Goal: Transaction & Acquisition: Subscribe to service/newsletter

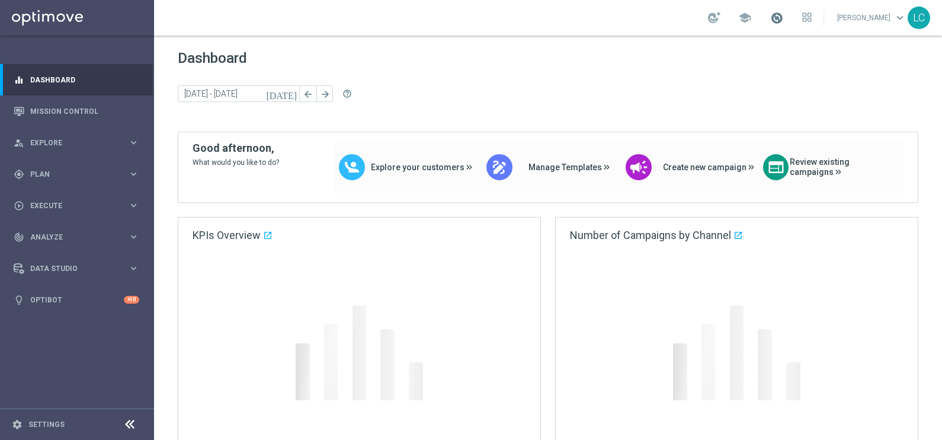
click at [773, 15] on span at bounding box center [776, 17] width 13 height 13
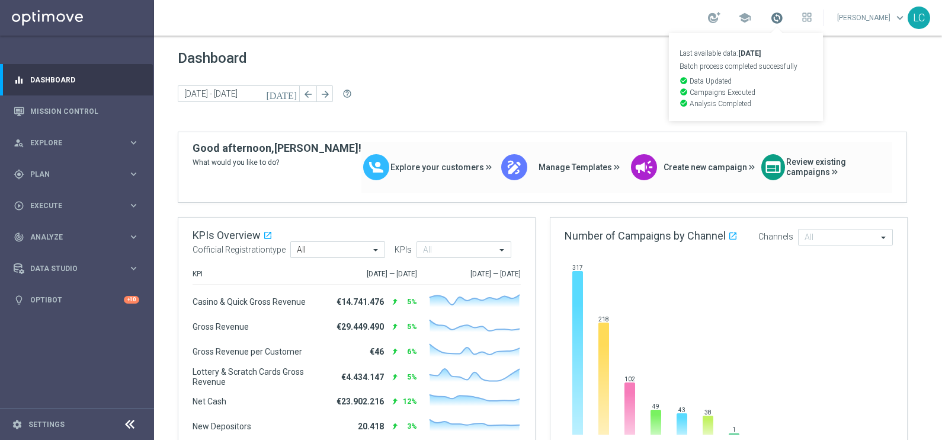
click at [773, 15] on span at bounding box center [776, 17] width 13 height 13
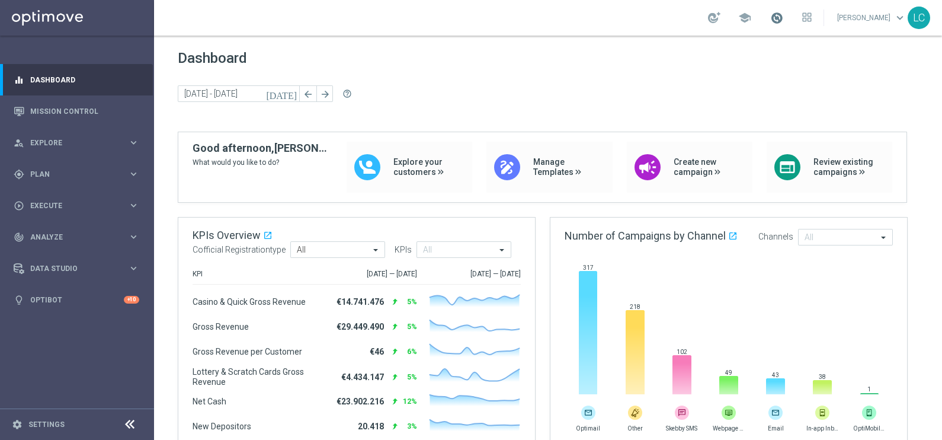
click at [770, 15] on span at bounding box center [776, 17] width 13 height 13
click at [60, 209] on div "play_circle_outline Execute" at bounding box center [71, 205] width 114 height 11
click at [97, 163] on div "gps_fixed Plan keyboard_arrow_right" at bounding box center [76, 173] width 153 height 31
click at [68, 196] on link "Target Groups" at bounding box center [77, 198] width 92 height 9
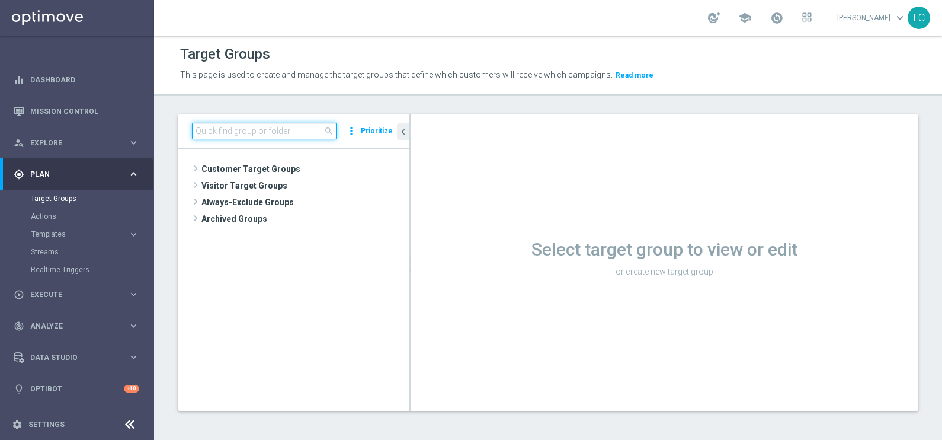
click at [282, 129] on input at bounding box center [264, 131] width 145 height 17
paste input "Active BETTING nosaldo GGR > 0 L3M modeH"
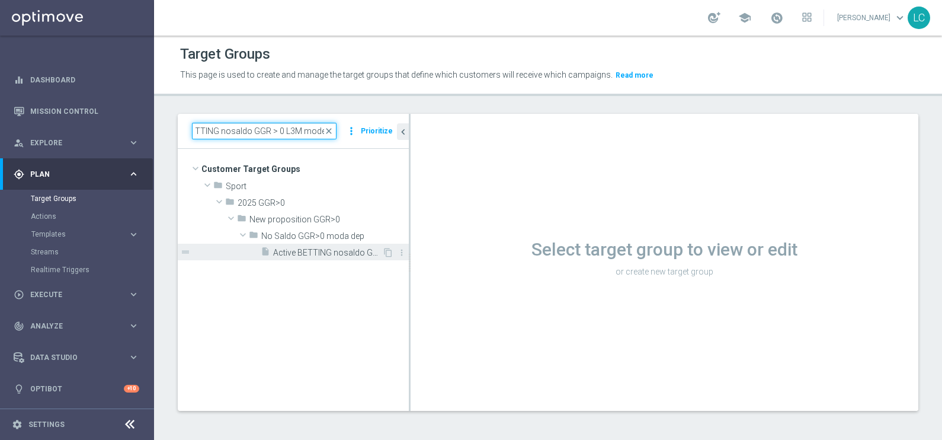
type input "Active BETTING nosaldo GGR > 0 L3M modeH"
click at [289, 257] on div "insert_drive_file Active BETTING nosaldo GGR > 0 L3M modeH" at bounding box center [321, 252] width 121 height 17
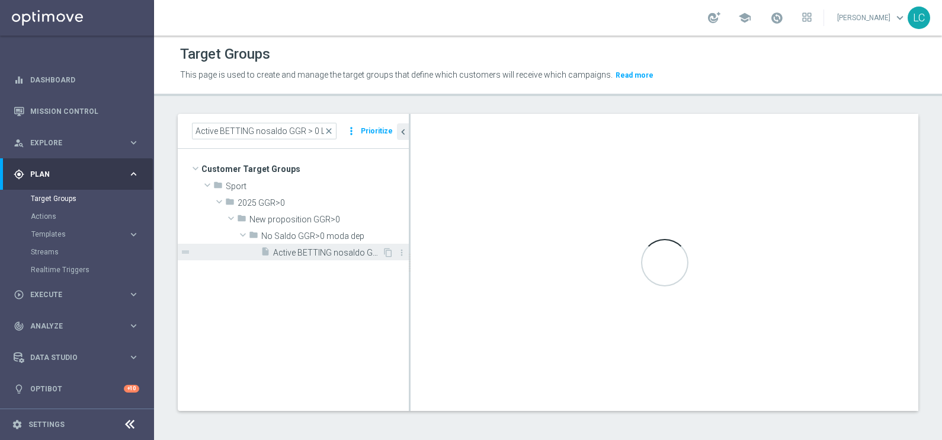
click at [320, 249] on span "Active BETTING nosaldo GGR > 0 L3M modeH" at bounding box center [327, 253] width 109 height 10
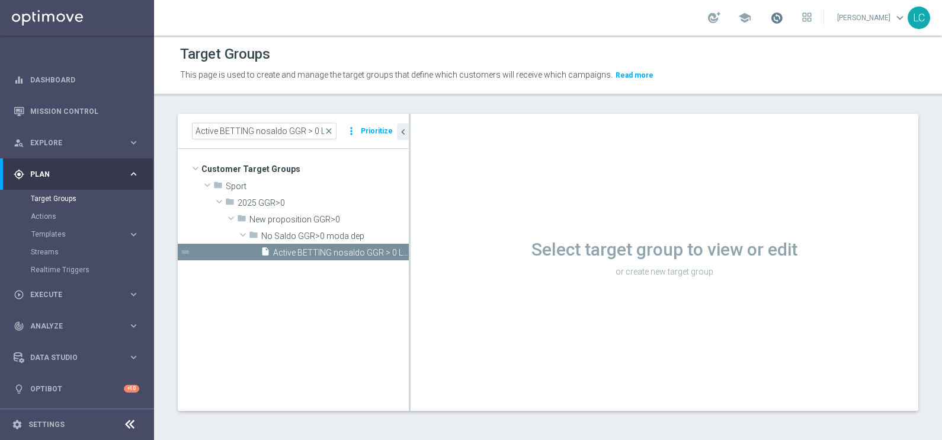
click at [774, 16] on span at bounding box center [776, 17] width 13 height 13
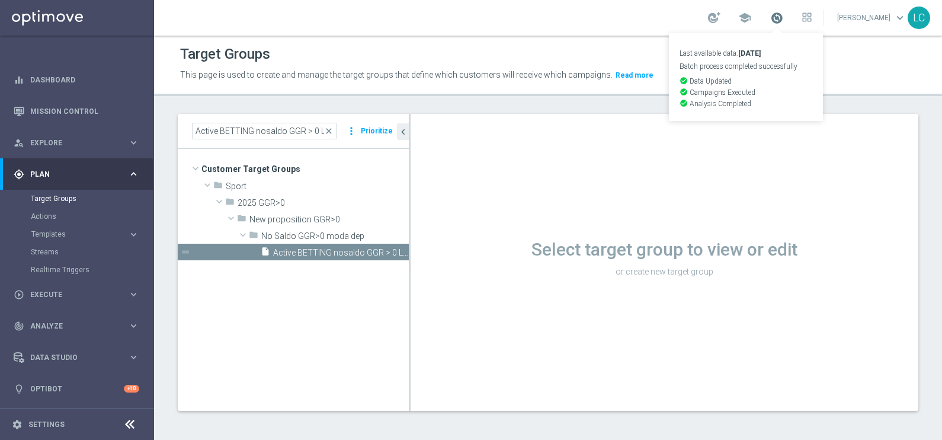
click at [774, 16] on span at bounding box center [776, 17] width 13 height 13
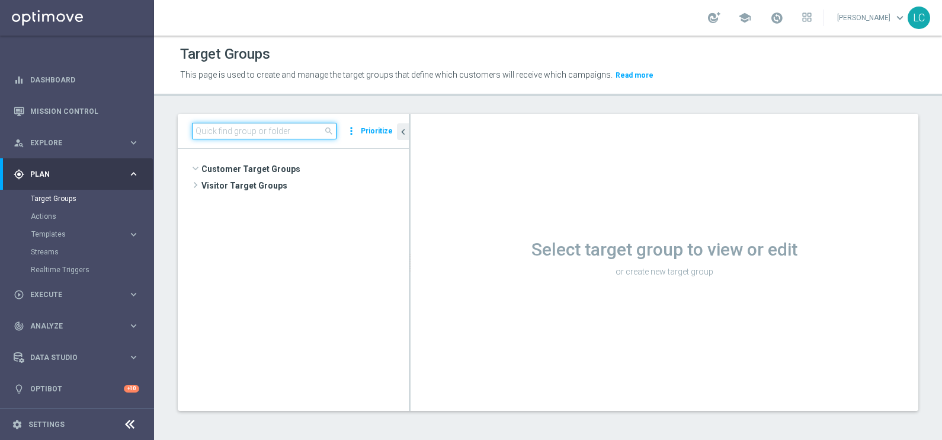
click at [225, 131] on input at bounding box center [264, 131] width 145 height 17
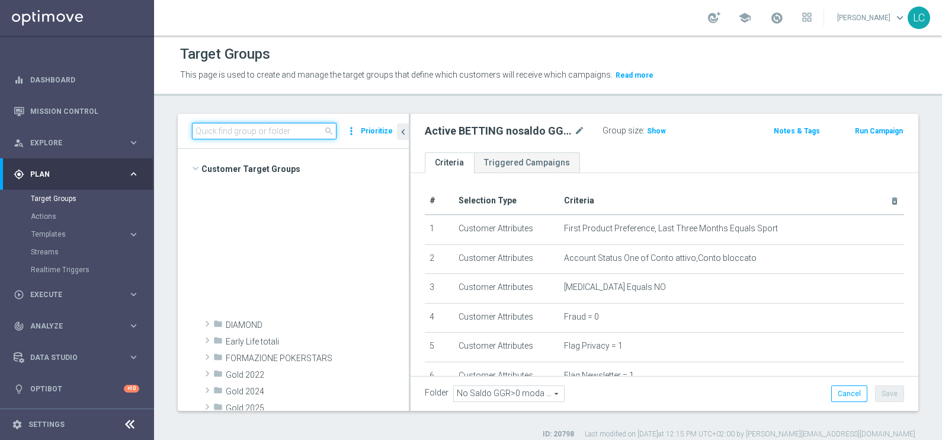
scroll to position [439, 0]
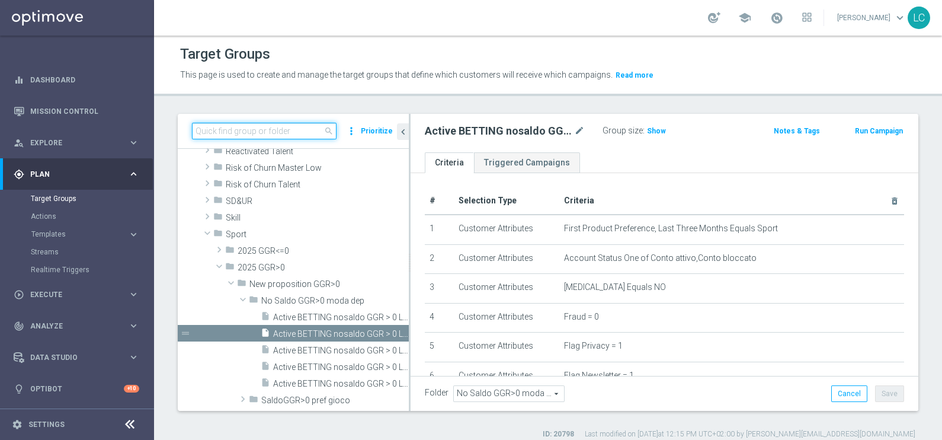
paste input "Active BETTING nosaldo GGR > 0 L3M modeH"
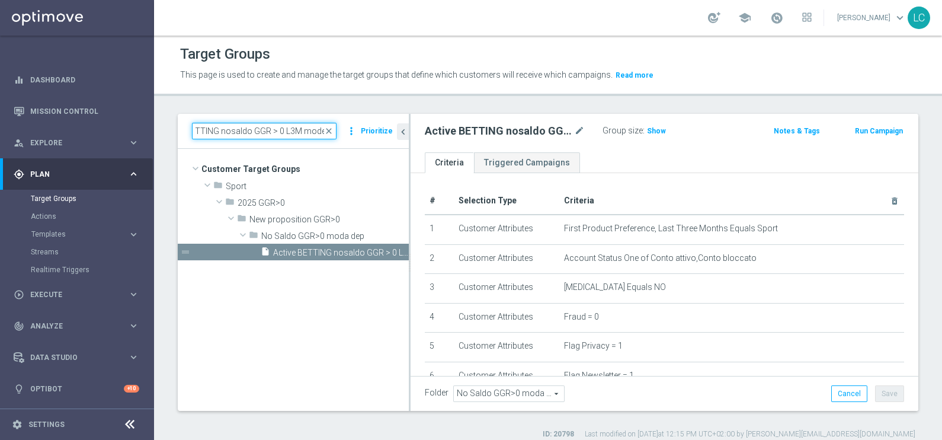
scroll to position [0, 0]
type input "Active BETTING nosaldo GGR > 0 L3M modeH"
click at [316, 254] on span "Active BETTING nosaldo GGR > 0 L3M modeH" at bounding box center [327, 253] width 109 height 10
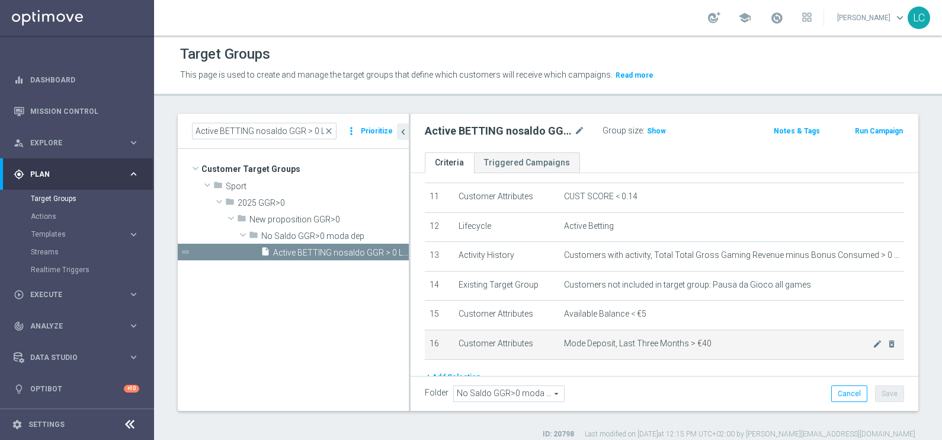
scroll to position [293, 0]
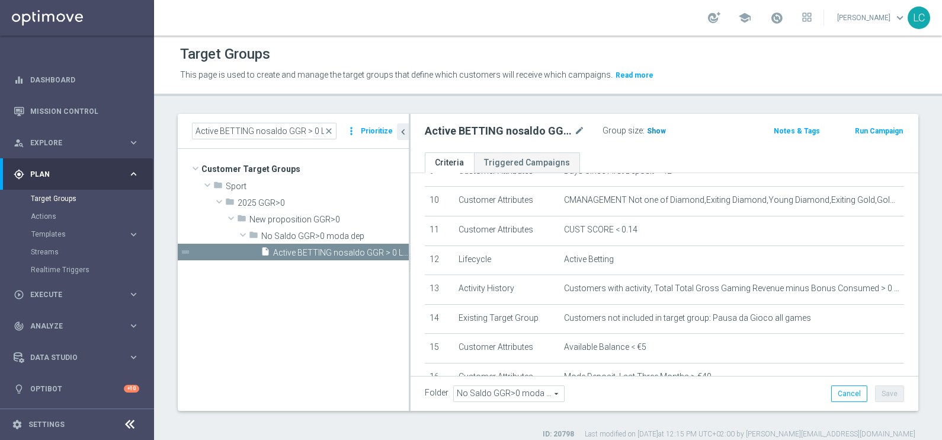
click at [655, 134] on h3 "Show" at bounding box center [656, 130] width 21 height 13
click at [878, 130] on button "Run Campaign" at bounding box center [879, 130] width 50 height 13
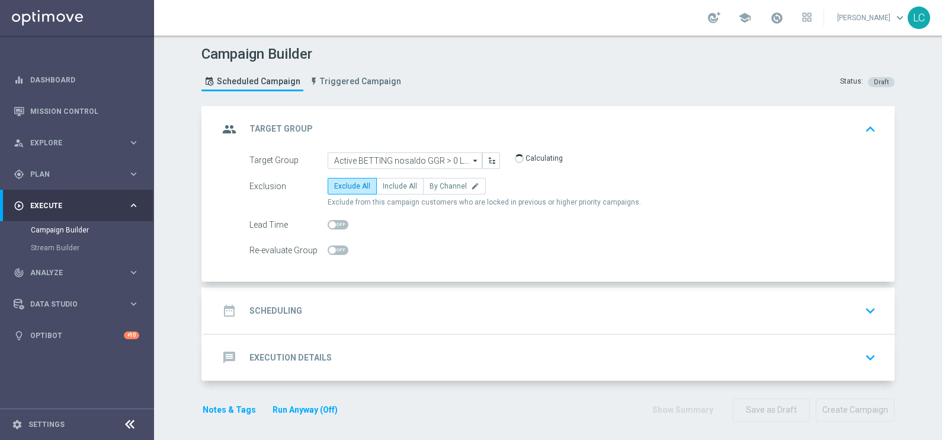
scroll to position [3, 0]
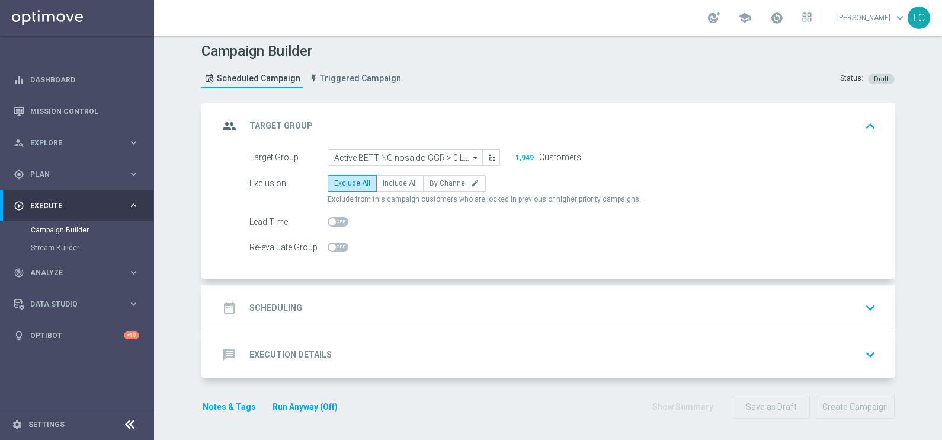
click at [445, 314] on div "date_range Scheduling keyboard_arrow_down" at bounding box center [550, 307] width 662 height 23
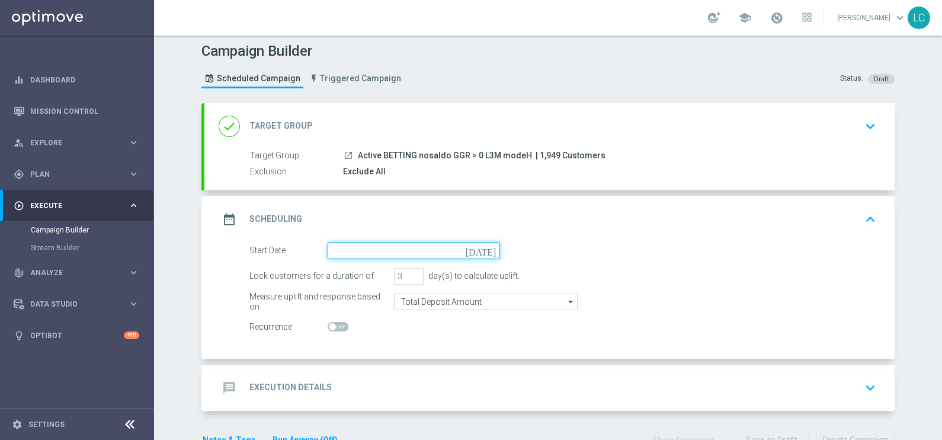
click at [393, 248] on input at bounding box center [414, 250] width 172 height 17
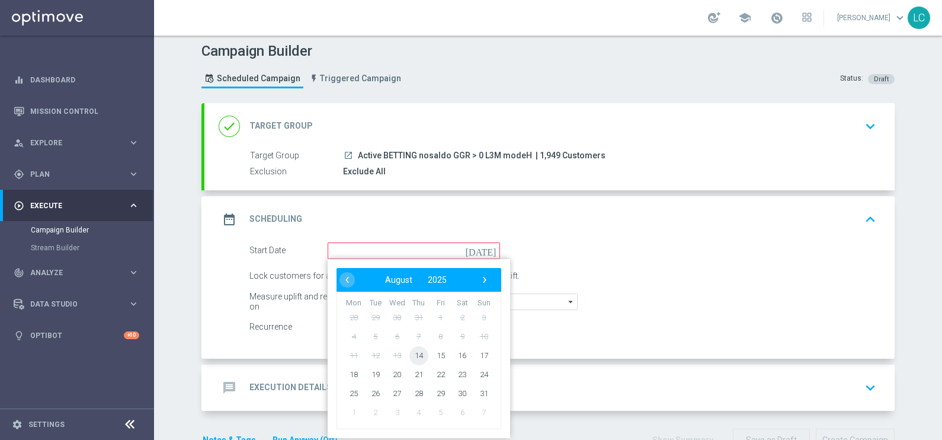
click at [412, 353] on span "14" at bounding box center [418, 354] width 19 height 19
type input "14 Aug 2025"
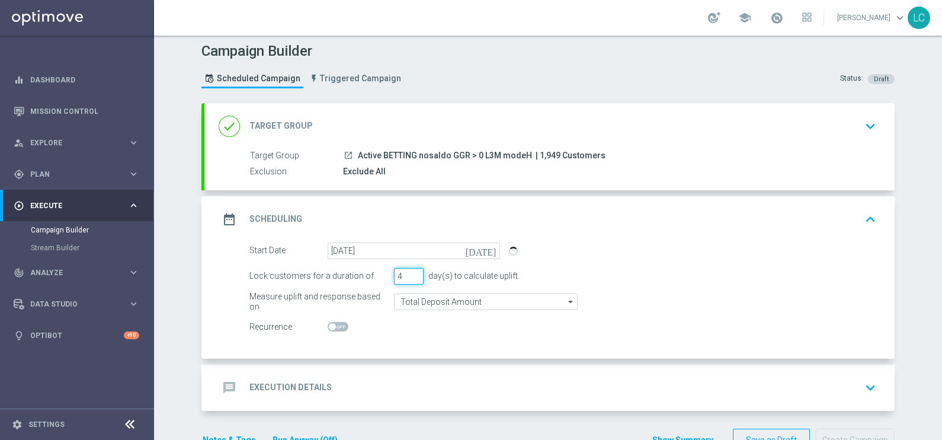
type input "4"
click at [412, 271] on input "4" at bounding box center [409, 276] width 30 height 17
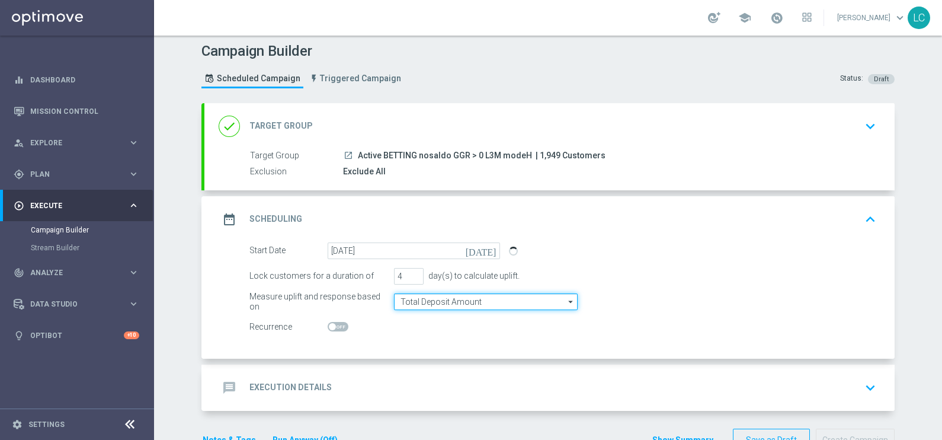
click at [456, 302] on input "Total Deposit Amount" at bounding box center [486, 301] width 184 height 17
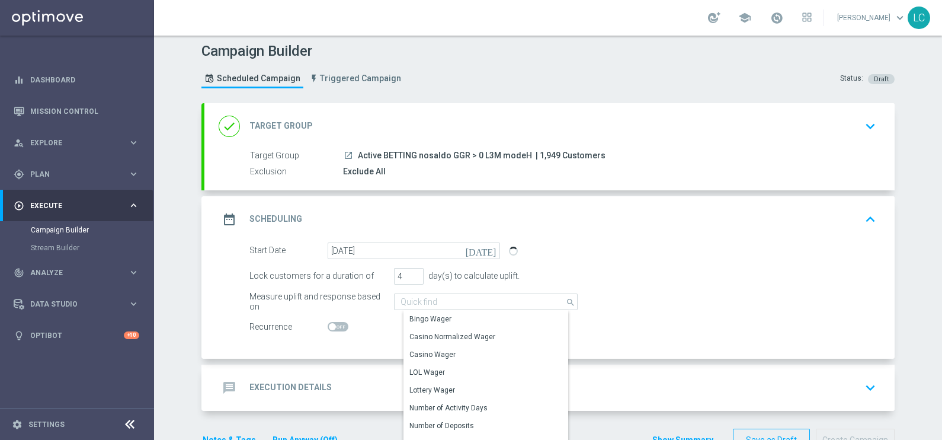
click at [553, 274] on div "Lock customers for a duration of 4 day(s) to calculate uplift." at bounding box center [563, 276] width 645 height 17
type input "Total Deposit Amount"
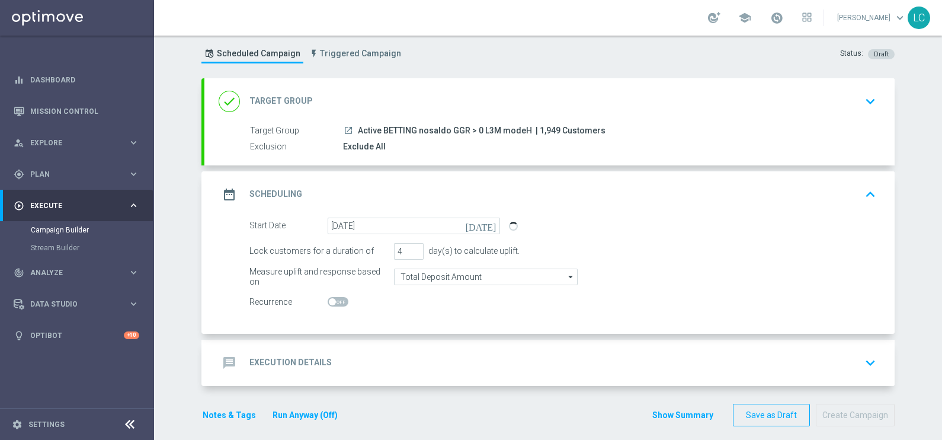
scroll to position [36, 0]
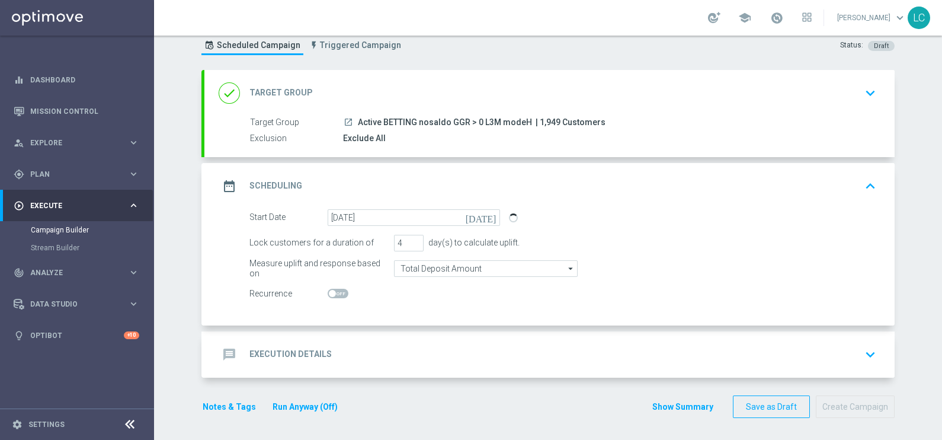
click at [518, 350] on div "message Execution Details keyboard_arrow_down" at bounding box center [550, 354] width 662 height 23
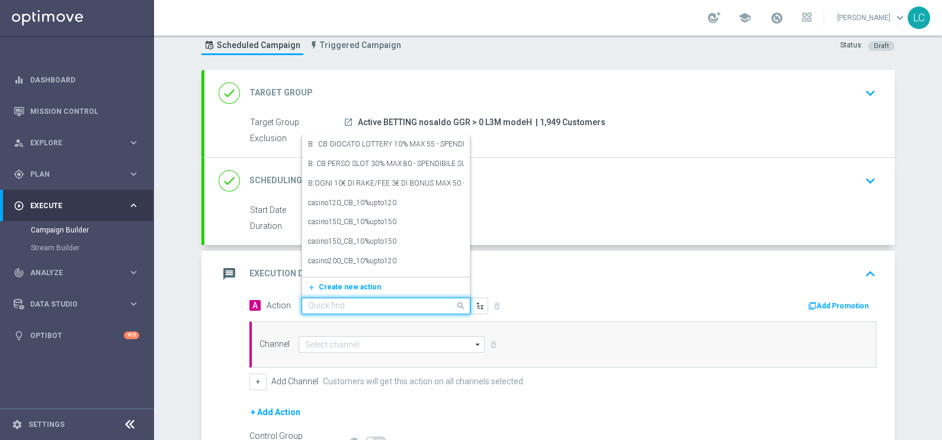
click at [377, 307] on input "text" at bounding box center [374, 306] width 132 height 10
paste input "Deposita almeno 50 per ricevere 10€ freebet , deposita almeno 80€per ricevere 2…"
type input "Deposita almeno 50 per ricevere 10€ freebet , deposita almeno 80€per ricevere 2…"
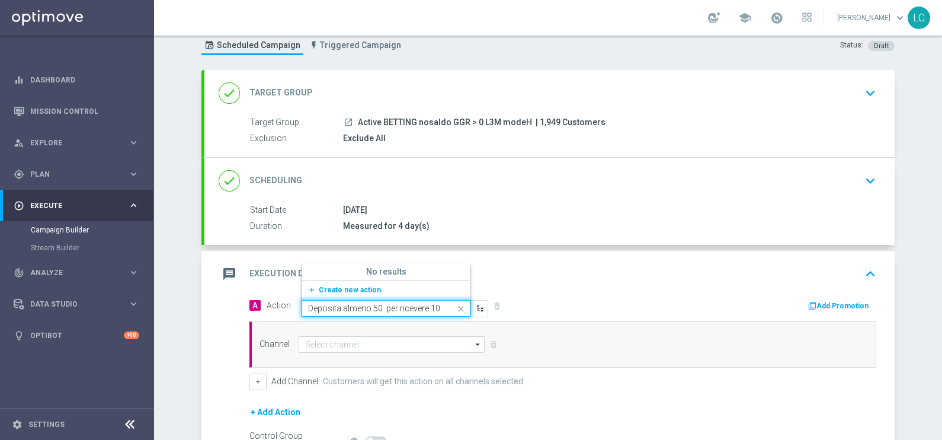
scroll to position [0, 367]
click at [350, 289] on span "Create new action" at bounding box center [350, 290] width 62 height 8
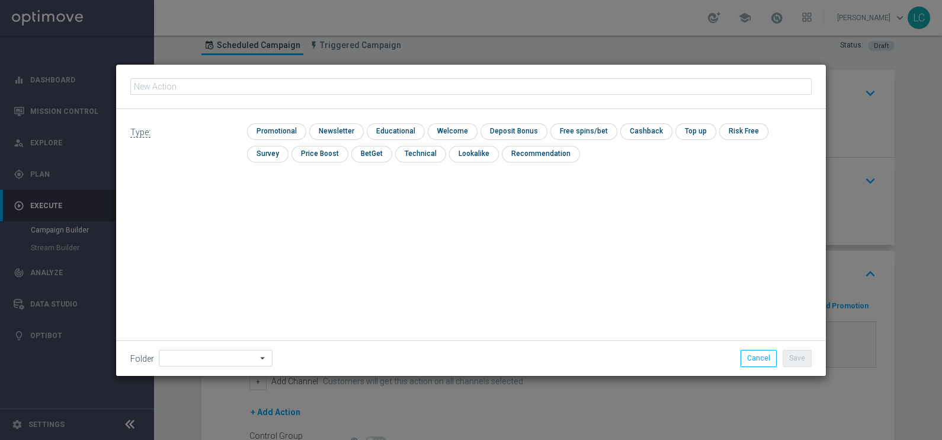
type input "Deposita almeno 50 per ricevere 10€ freebet , deposita almeno 80€per ricevere 2…"
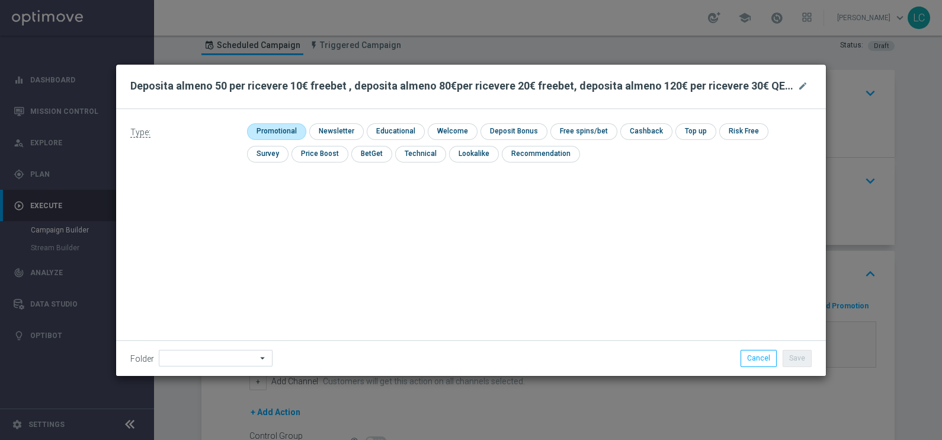
click at [275, 129] on input "checkbox" at bounding box center [275, 131] width 56 height 16
checkbox input "true"
click at [584, 130] on input "checkbox" at bounding box center [593, 131] width 63 height 16
checkbox input "true"
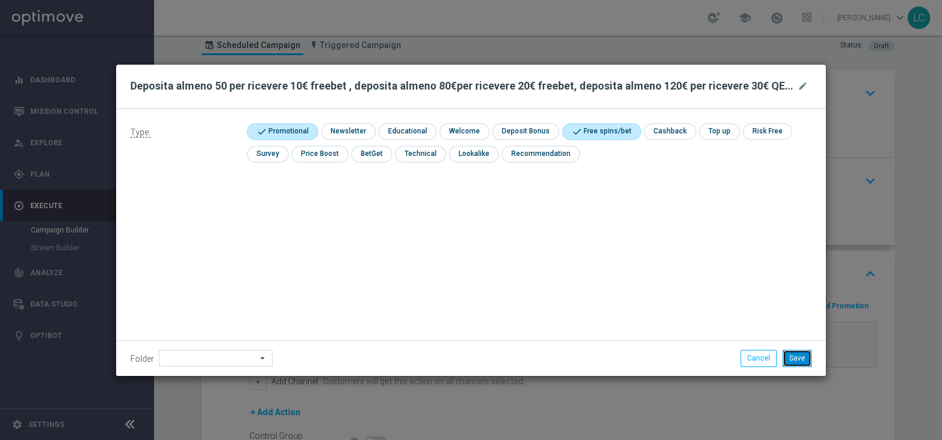
click at [799, 353] on button "Save" at bounding box center [797, 358] width 29 height 17
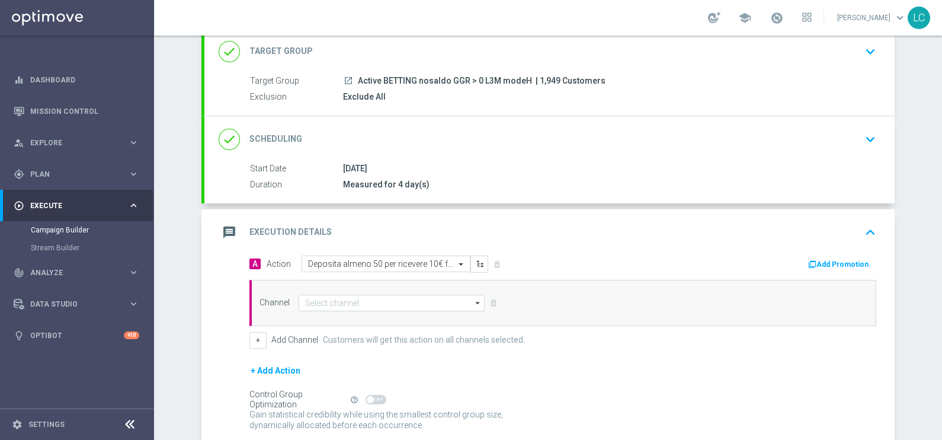
scroll to position [79, 0]
click at [613, 110] on div "Target Group launch Active BETTING nosaldo GGR > 0 L3M modeH | 1,949 Customers …" at bounding box center [549, 93] width 690 height 41
click at [628, 124] on div "done Scheduling keyboard_arrow_down" at bounding box center [549, 138] width 690 height 46
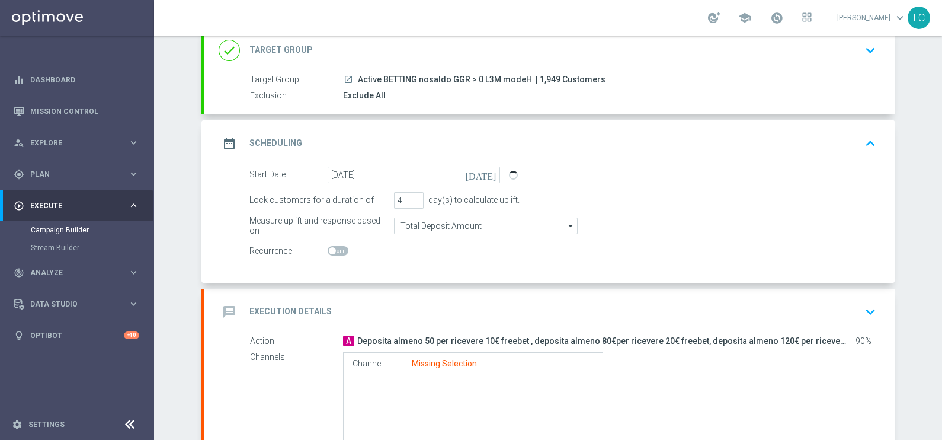
click at [623, 143] on div "date_range Scheduling keyboard_arrow_up" at bounding box center [550, 143] width 662 height 23
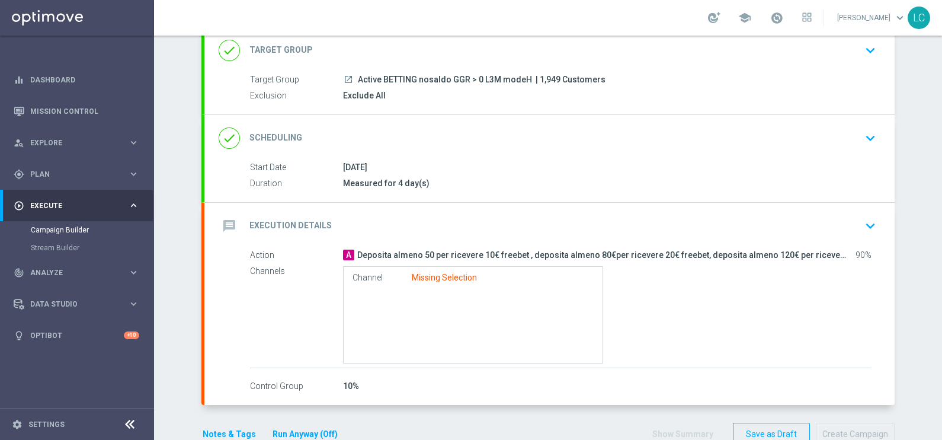
click at [558, 225] on div "message Execution Details keyboard_arrow_down" at bounding box center [550, 225] width 662 height 23
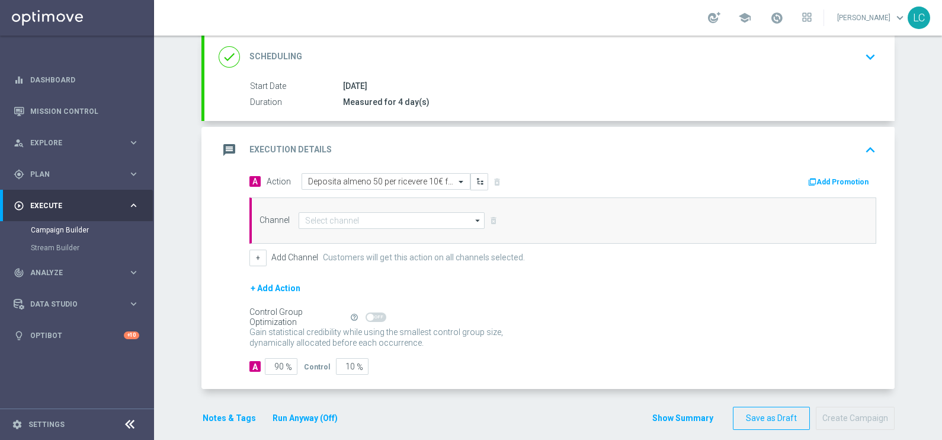
scroll to position [165, 0]
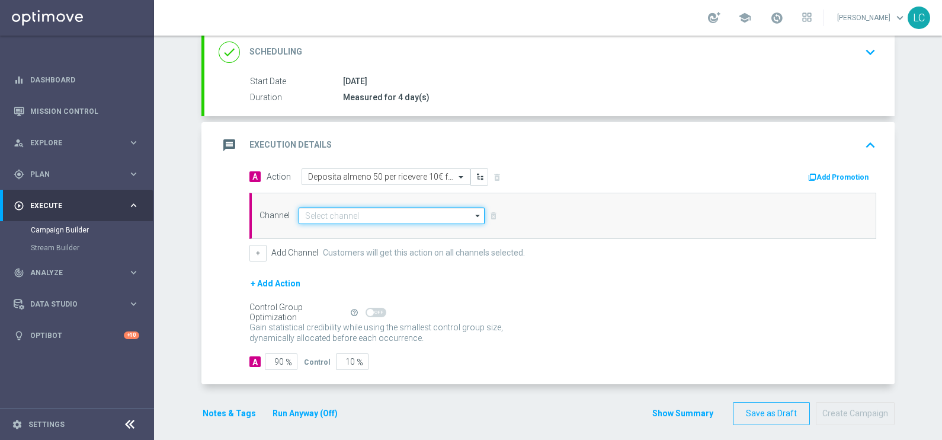
click at [399, 214] on input at bounding box center [392, 215] width 186 height 17
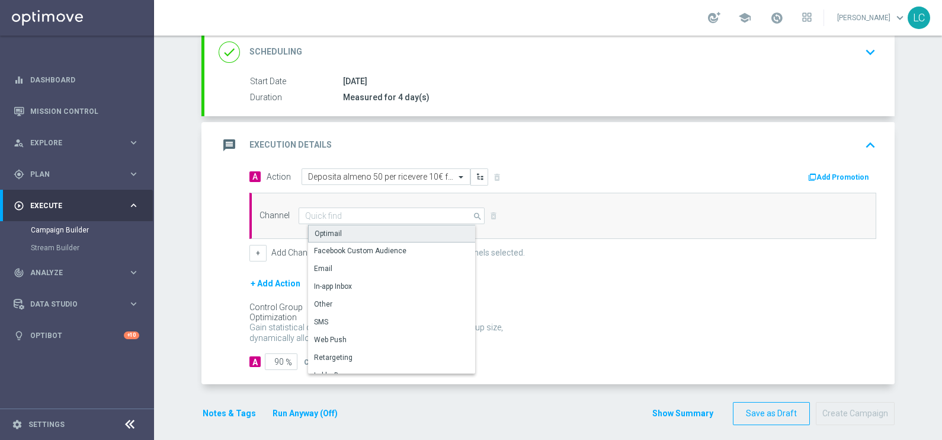
click at [353, 236] on div "Optimail" at bounding box center [396, 234] width 177 height 18
type input "Optimail"
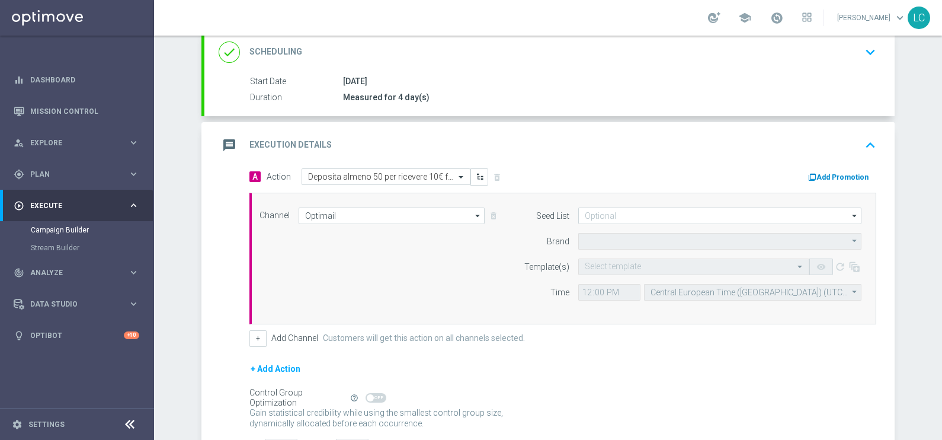
type input "Sisal Marketing"
click at [854, 175] on button "Add Promotion" at bounding box center [840, 177] width 66 height 13
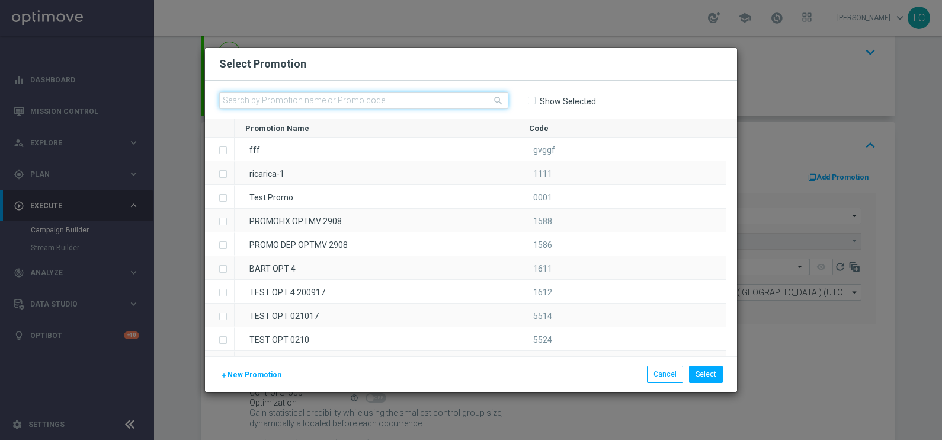
click at [432, 104] on input "text" at bounding box center [363, 100] width 289 height 17
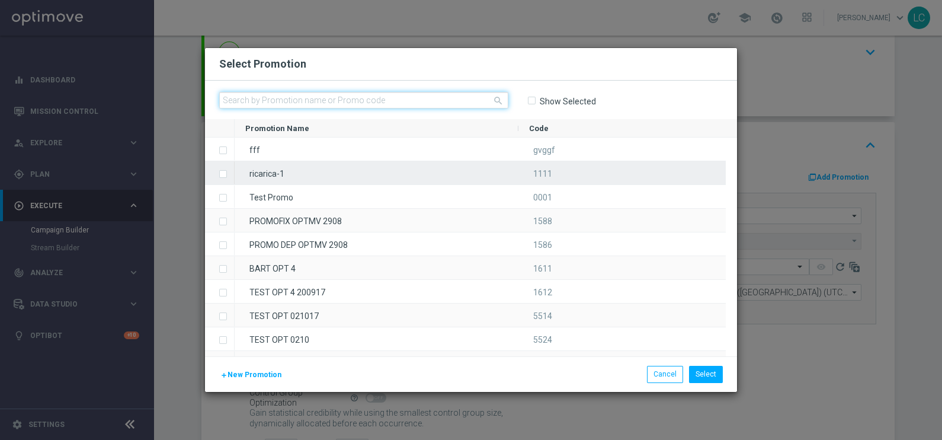
paste input "SPORTDEPH1408"
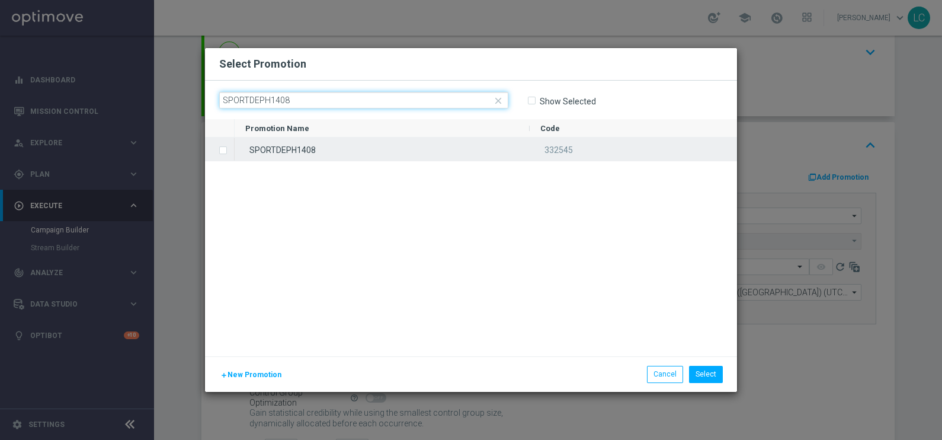
type input "SPORTDEPH1408"
click at [230, 150] on label "Press SPACE to select this row." at bounding box center [232, 151] width 4 height 11
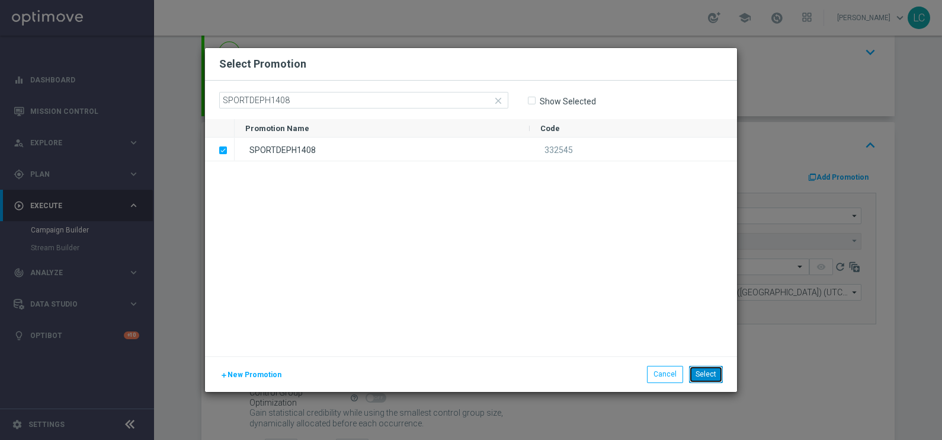
click at [700, 373] on button "Select" at bounding box center [706, 374] width 34 height 17
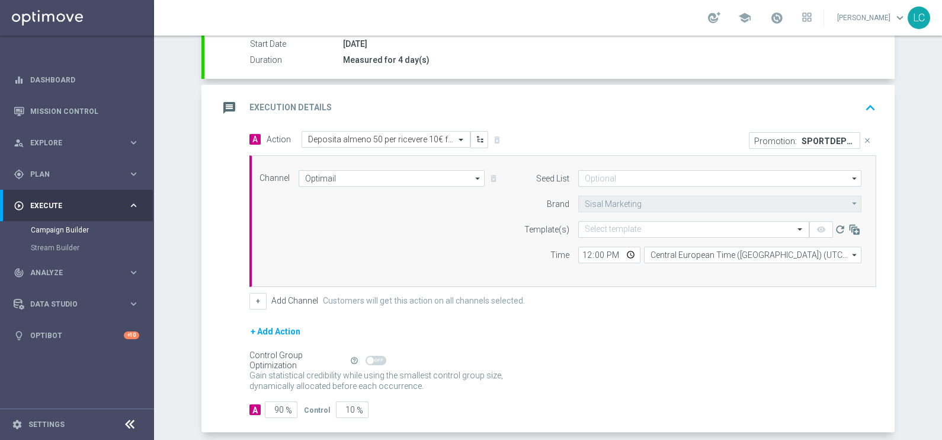
scroll to position [203, 0]
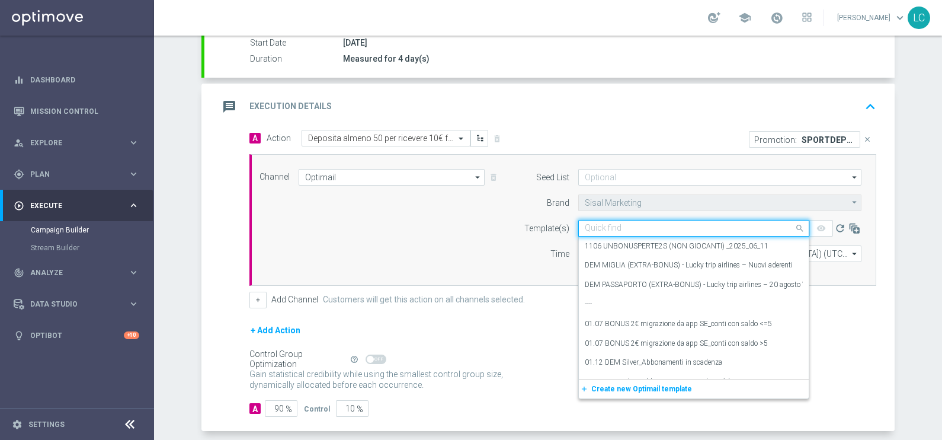
click at [629, 227] on input "text" at bounding box center [682, 228] width 194 height 10
paste input "SPORTDEPH1408"
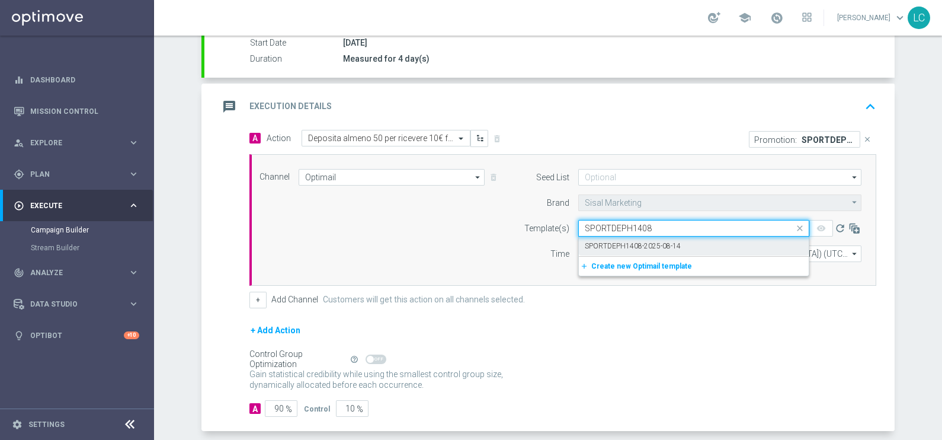
click at [632, 241] on label "SPORTDEPH1408-2025-08-14" at bounding box center [633, 246] width 96 height 10
type input "SPORTDEPH1408"
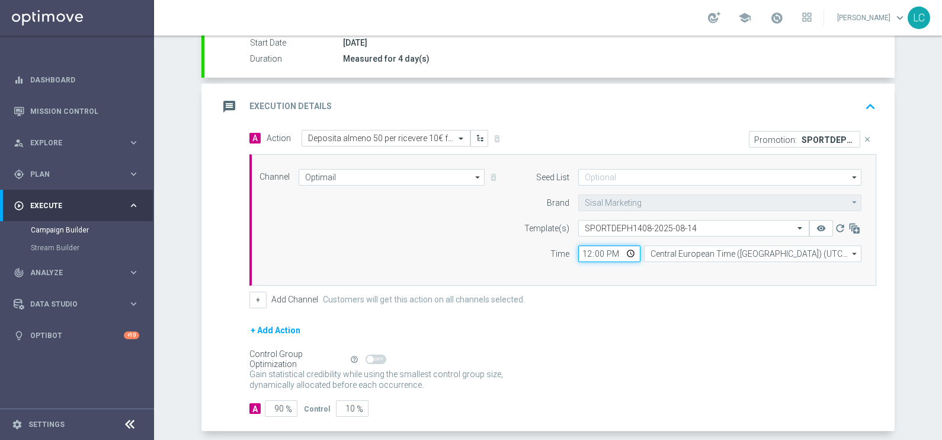
click at [578, 253] on input "12:00" at bounding box center [609, 253] width 62 height 17
type input "17:00"
click at [630, 292] on div "+ Add Channel Customers will get this action on all channels selected." at bounding box center [562, 300] width 627 height 17
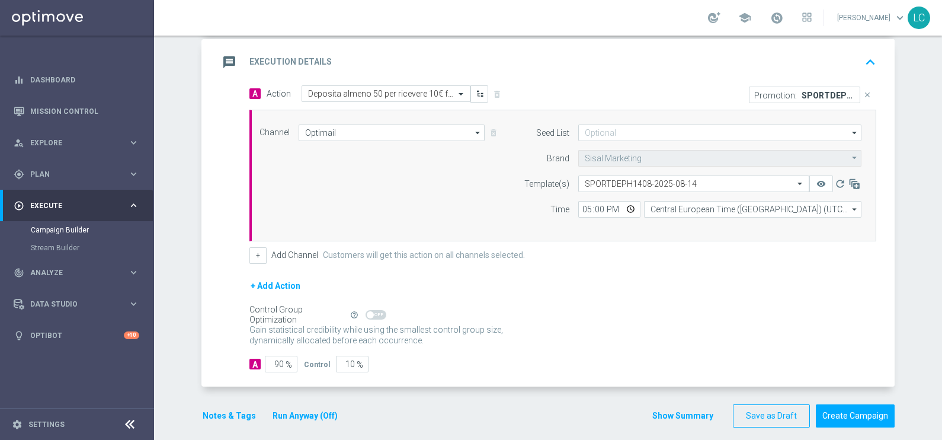
scroll to position [256, 0]
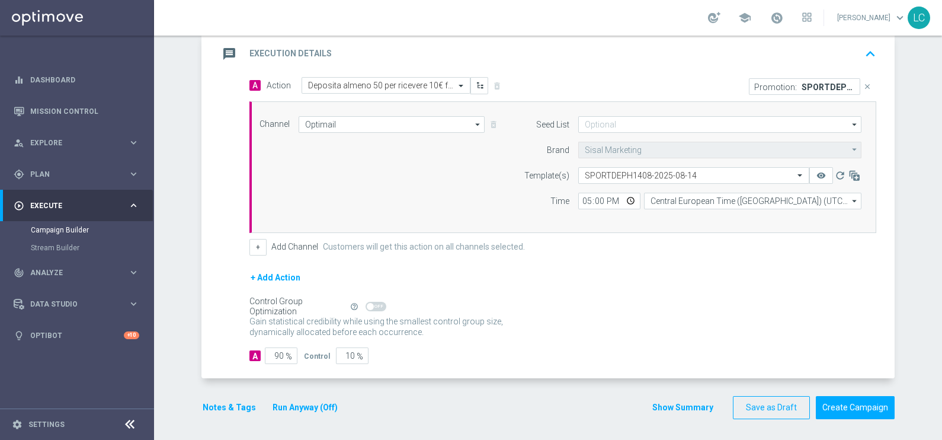
click at [214, 407] on button "Notes & Tags" at bounding box center [229, 407] width 56 height 15
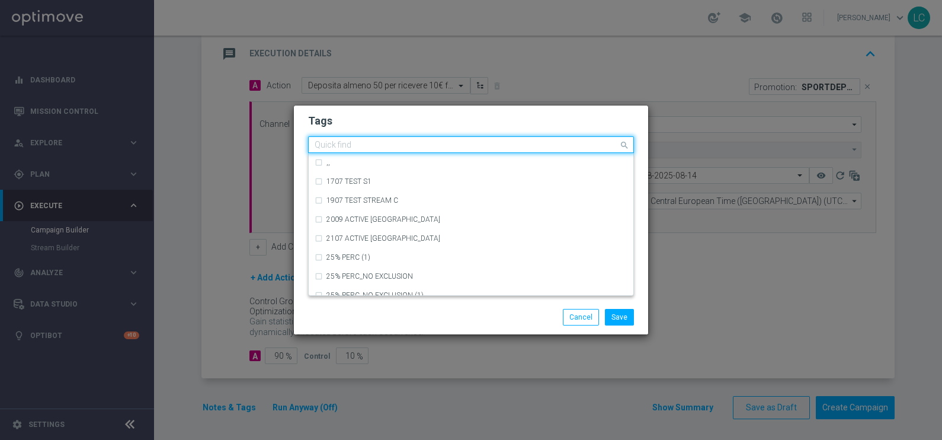
click at [459, 142] on input "text" at bounding box center [467, 145] width 304 height 10
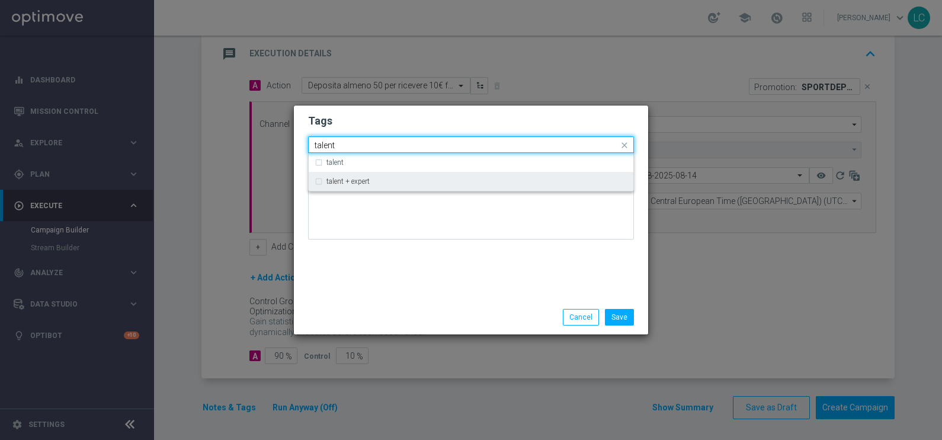
click at [327, 190] on div "talent + expert" at bounding box center [471, 181] width 313 height 19
type input "talent"
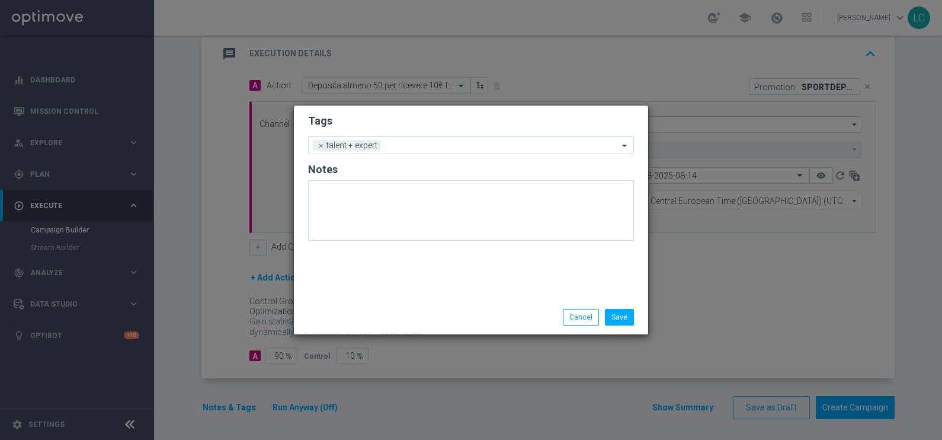
click at [417, 129] on form "Tags Add a new tag × talent + expert Notes" at bounding box center [471, 180] width 326 height 139
click at [421, 147] on input "text" at bounding box center [501, 146] width 233 height 10
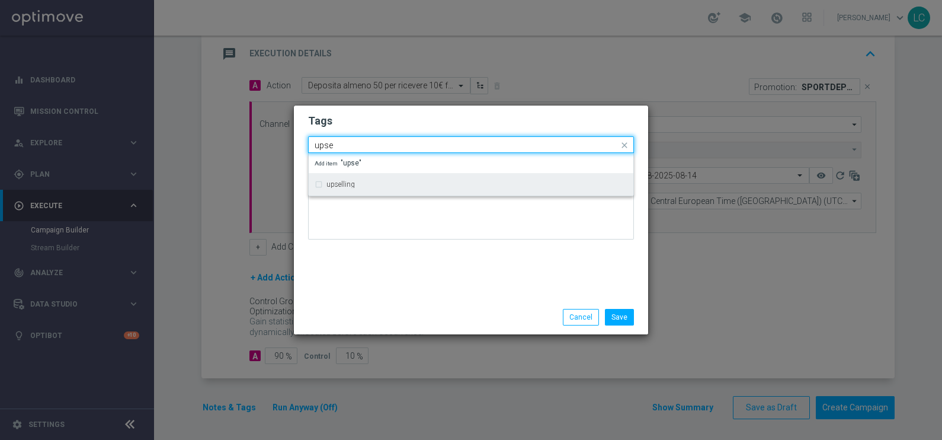
click at [394, 185] on div "upselling" at bounding box center [476, 184] width 301 height 7
type input "upse"
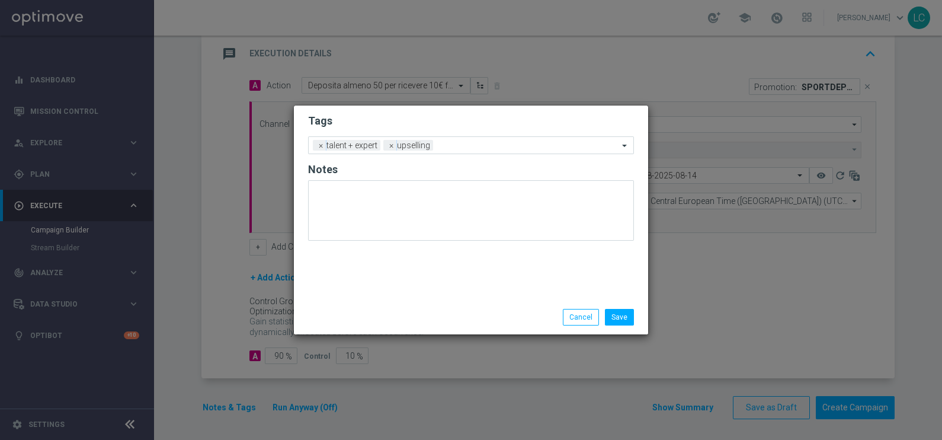
click at [448, 121] on h2 "Tags" at bounding box center [471, 121] width 326 height 14
click at [403, 143] on div "Add a new tag × talent + expert × upselling" at bounding box center [464, 145] width 310 height 17
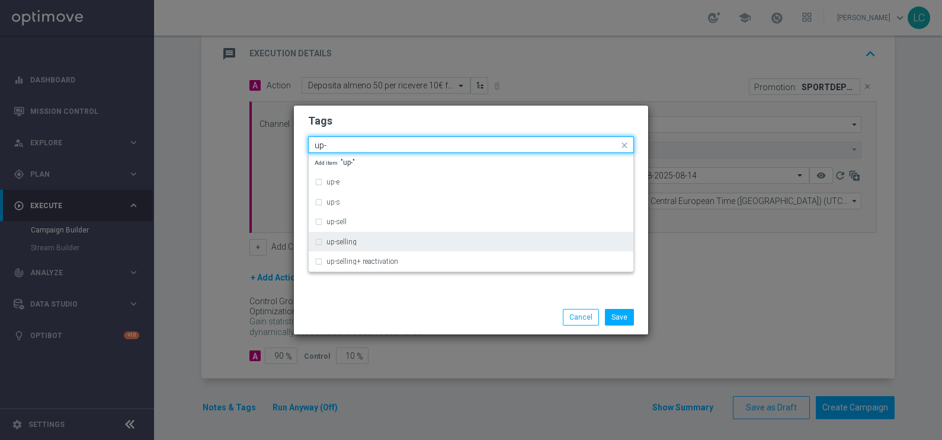
click at [325, 243] on div "up-selling" at bounding box center [471, 241] width 313 height 19
type input "up-"
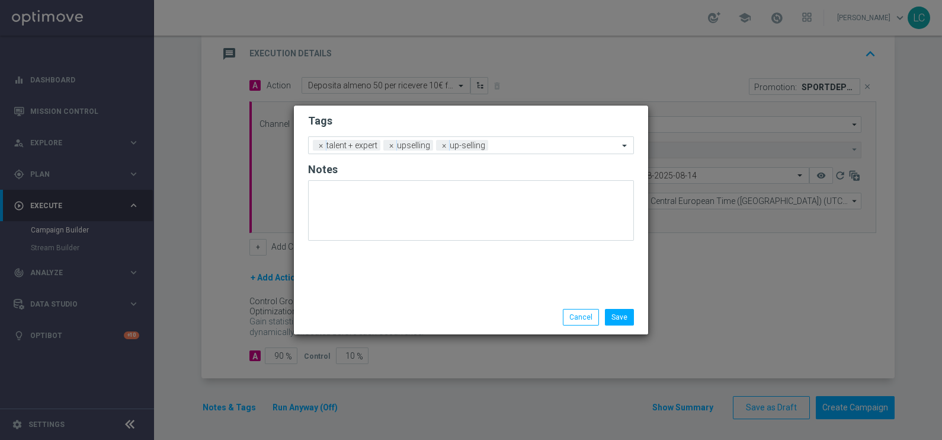
click at [460, 111] on form "Tags Add a new tag × talent + expert × upselling × up-selling Notes" at bounding box center [471, 180] width 326 height 139
click at [392, 146] on span "×" at bounding box center [391, 145] width 11 height 11
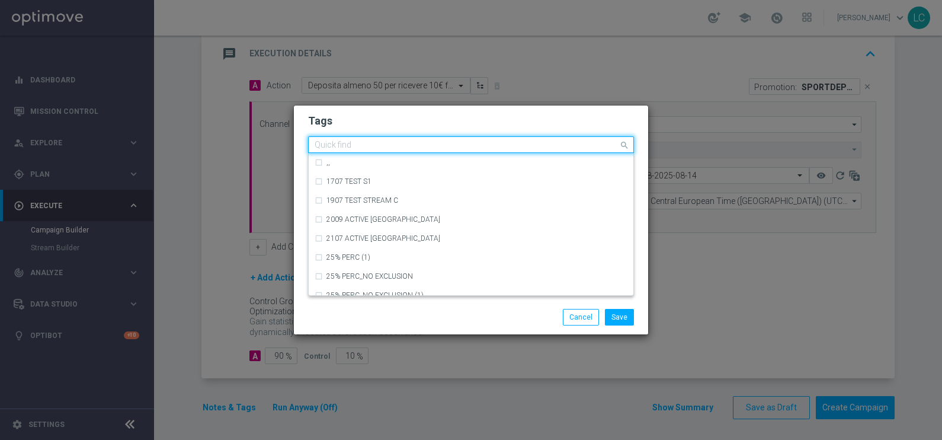
click at [465, 145] on input "text" at bounding box center [467, 145] width 304 height 10
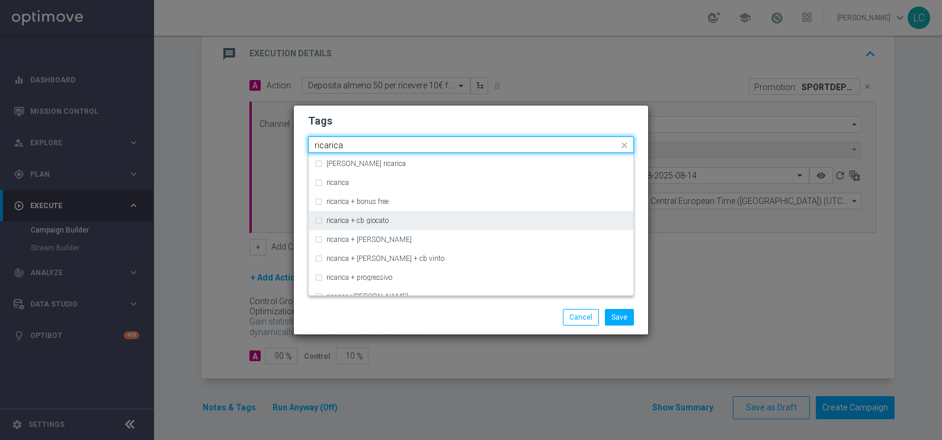
scroll to position [361, 0]
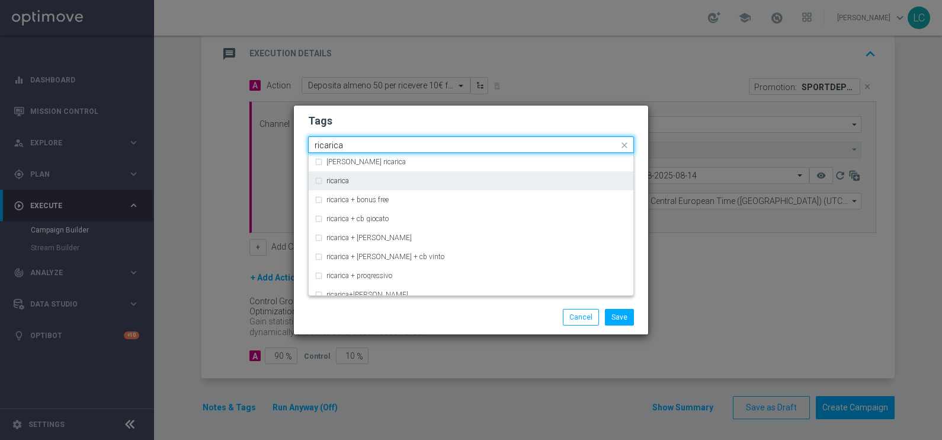
click at [323, 176] on div "ricarica" at bounding box center [471, 180] width 313 height 19
type input "ricarica"
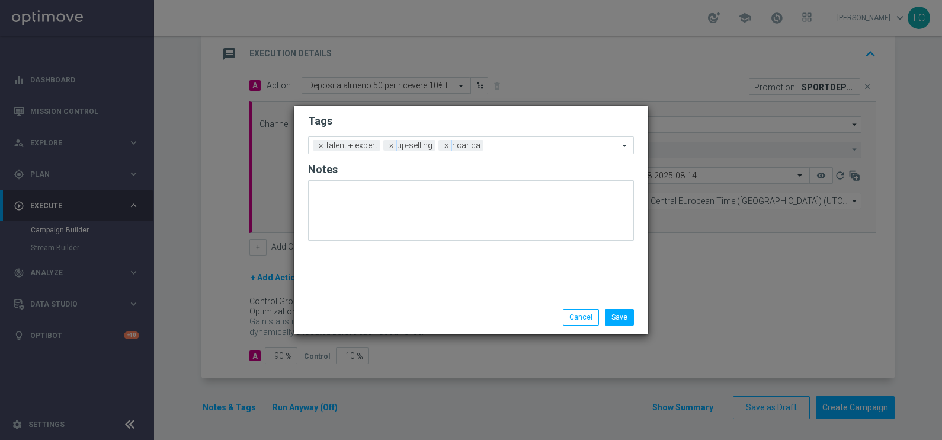
click at [395, 119] on h2 "Tags" at bounding box center [471, 121] width 326 height 14
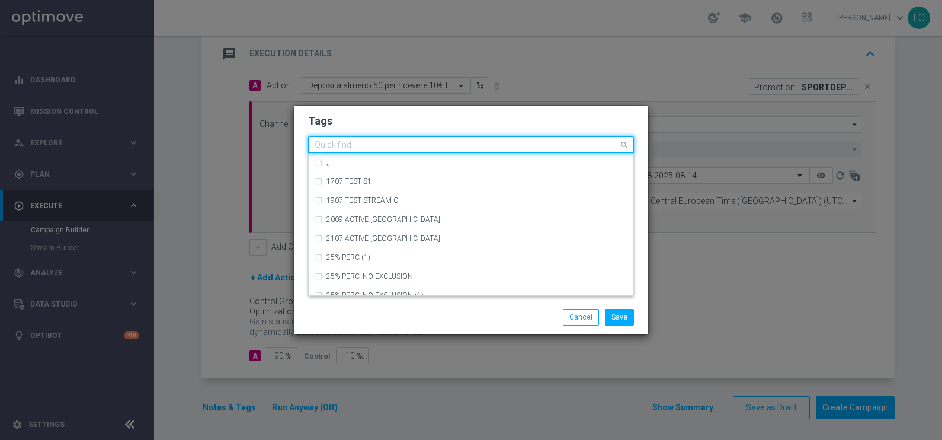
click at [535, 140] on div "Quick find × talent + expert × up-selling × ricarica" at bounding box center [464, 144] width 310 height 15
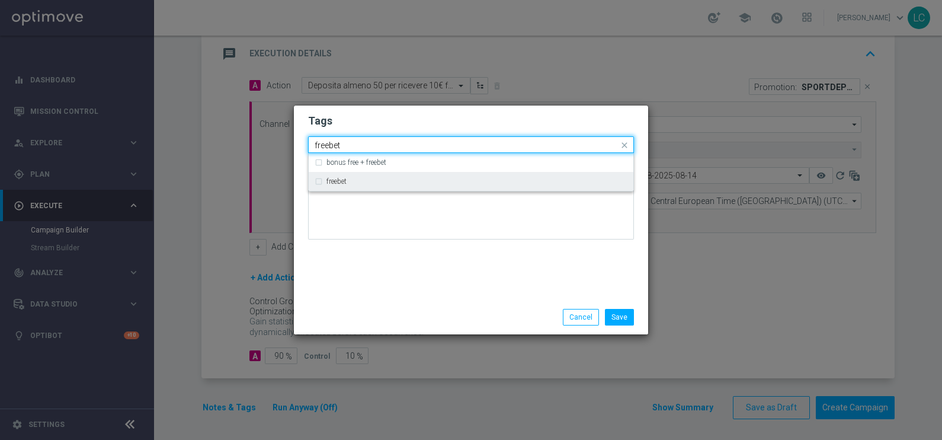
click at [328, 184] on label "freebet" at bounding box center [336, 181] width 20 height 7
type input "freebet"
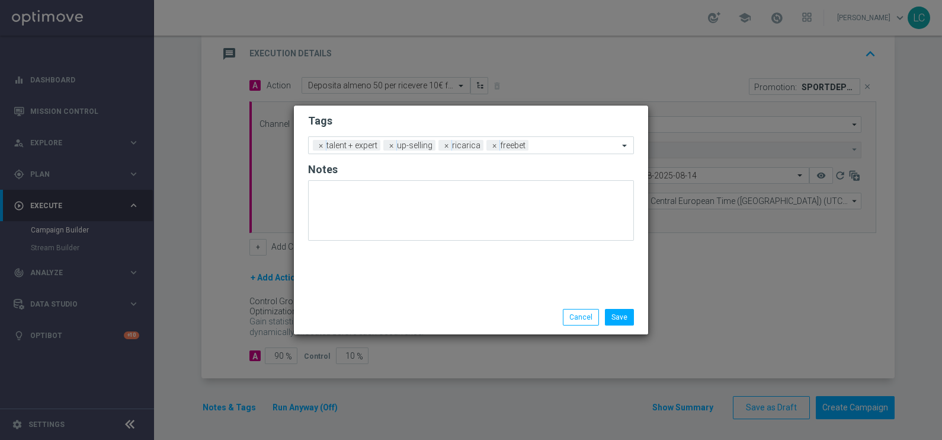
click at [464, 116] on h2 "Tags" at bounding box center [471, 121] width 326 height 14
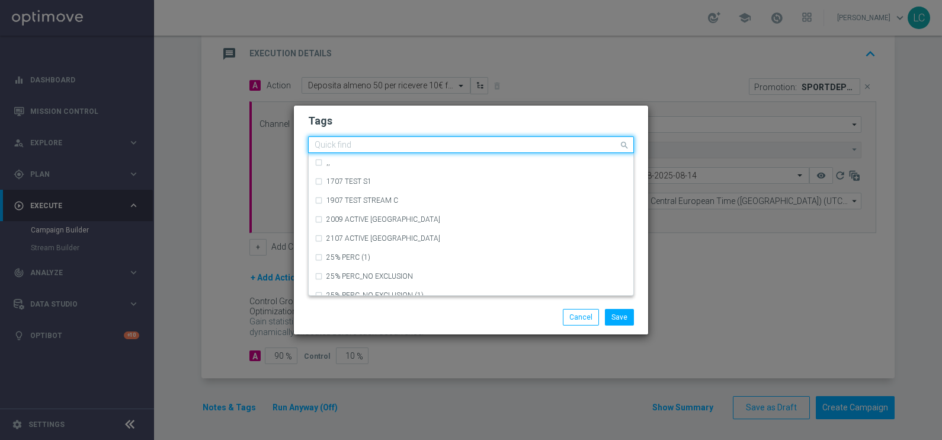
click at [565, 143] on input "text" at bounding box center [467, 145] width 304 height 10
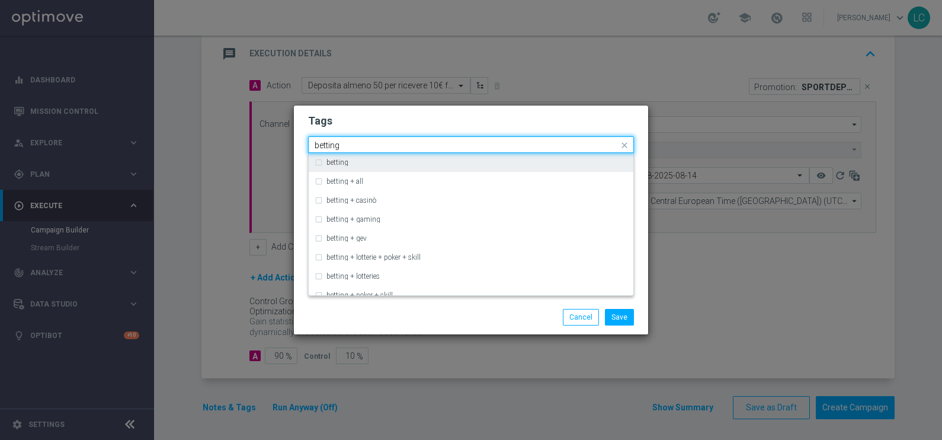
click at [438, 158] on div "betting" at bounding box center [471, 162] width 313 height 19
type input "betting"
click at [487, 142] on input "betting" at bounding box center [467, 145] width 304 height 10
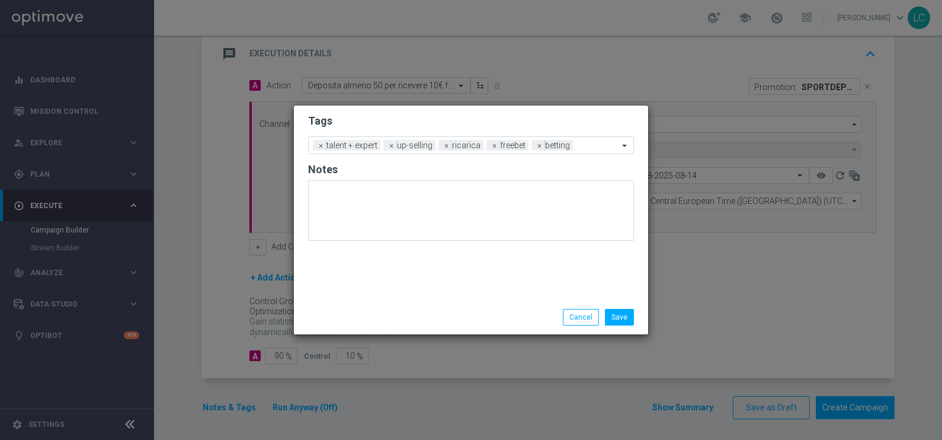
click at [507, 121] on h2 "Tags" at bounding box center [471, 121] width 326 height 14
click at [495, 148] on span "×" at bounding box center [494, 145] width 11 height 11
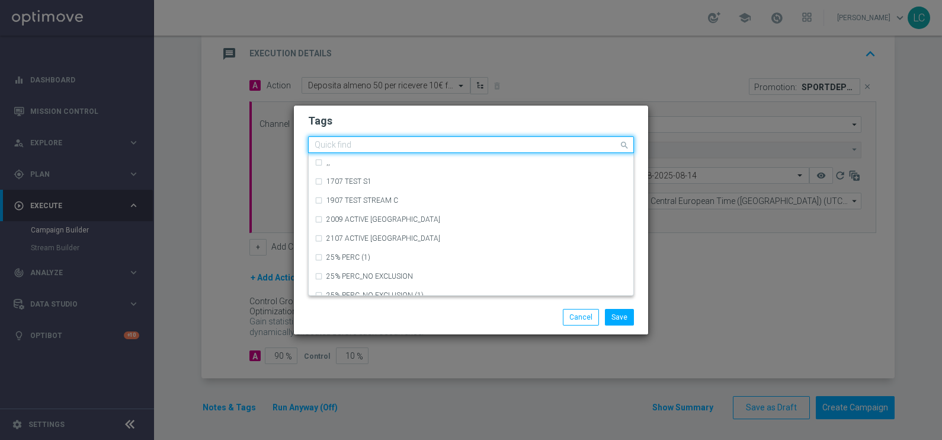
click at [579, 146] on input "text" at bounding box center [467, 145] width 304 height 10
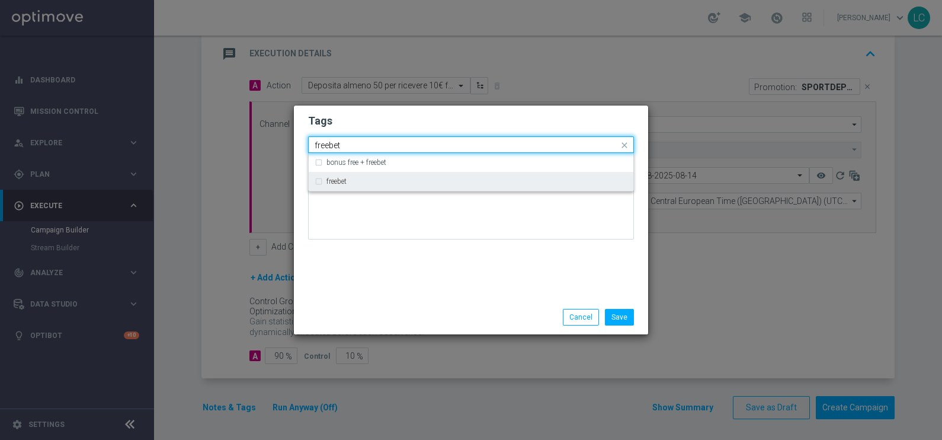
click at [339, 175] on div "freebet" at bounding box center [471, 181] width 313 height 19
type input "freebet"
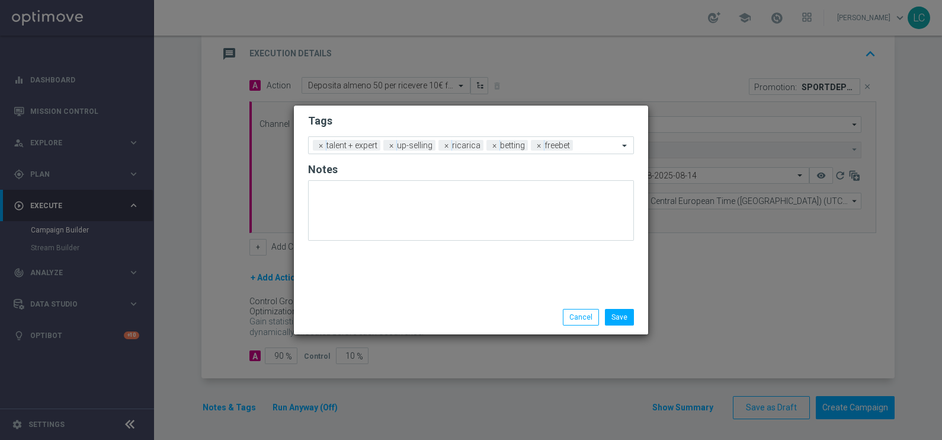
click at [459, 129] on form "Tags Add a new tag × talent + expert × up-selling × ricarica × betting × freebe…" at bounding box center [471, 180] width 326 height 139
click at [619, 312] on button "Save" at bounding box center [619, 317] width 29 height 17
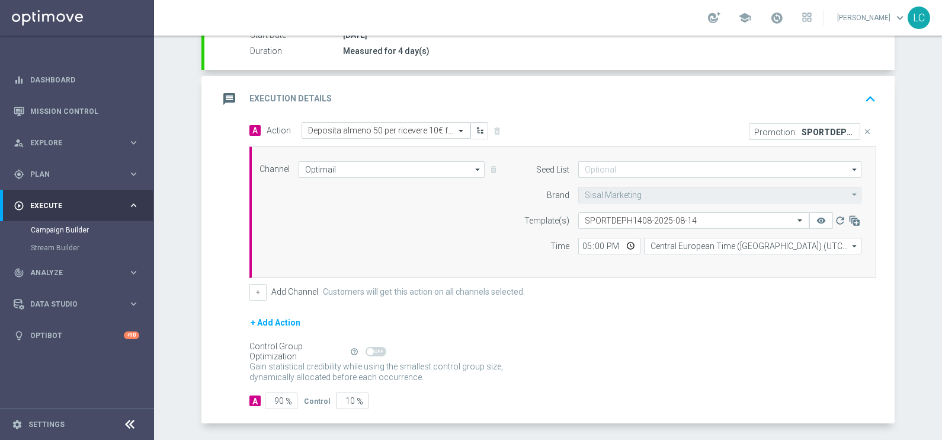
scroll to position [209, 0]
click at [864, 97] on icon "keyboard_arrow_up" at bounding box center [871, 101] width 18 height 18
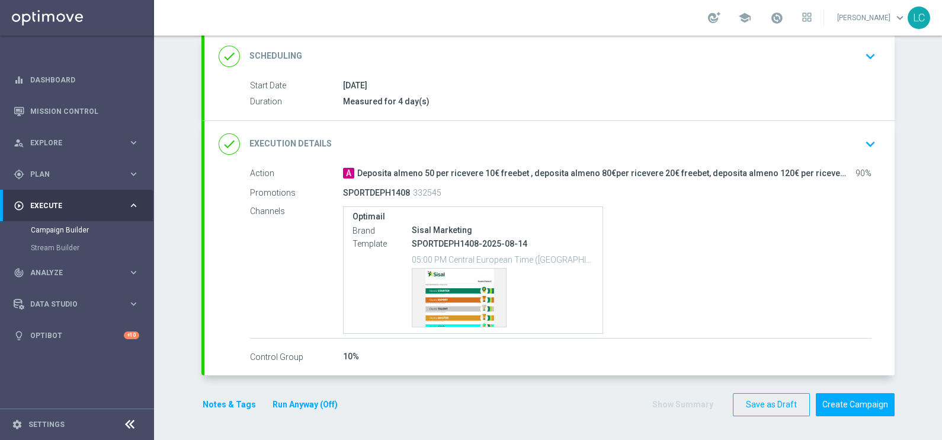
scroll to position [158, 0]
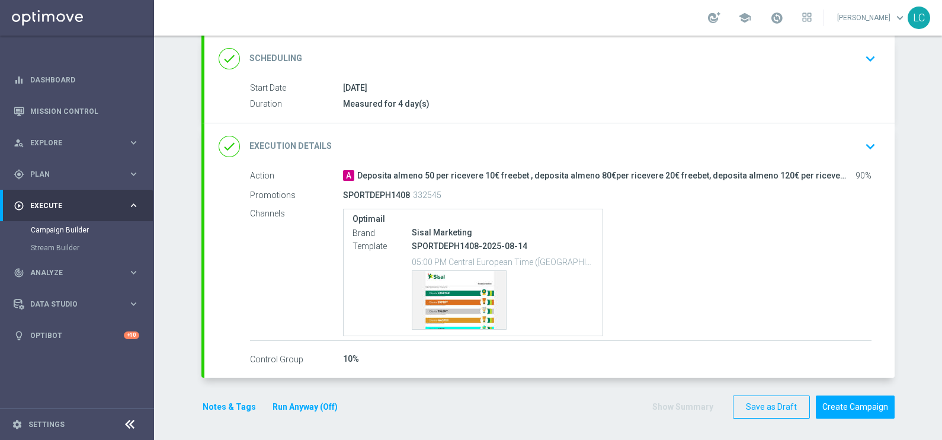
click at [862, 53] on icon "keyboard_arrow_down" at bounding box center [871, 59] width 18 height 18
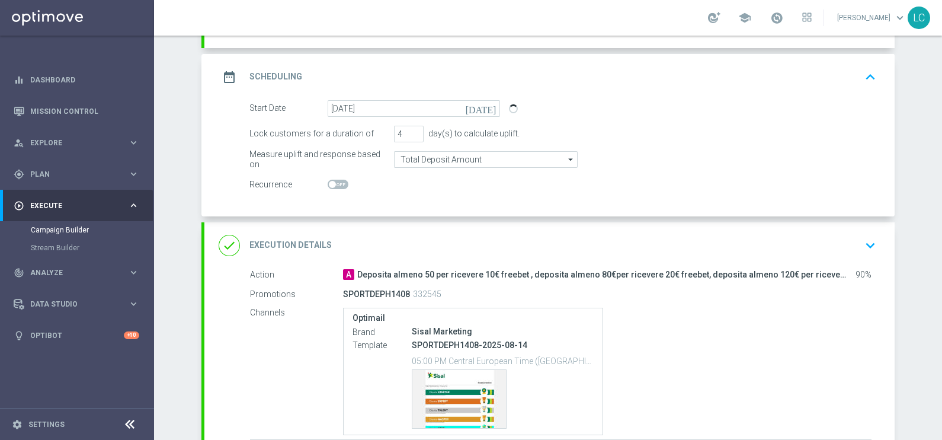
click at [865, 69] on icon "keyboard_arrow_up" at bounding box center [871, 77] width 18 height 18
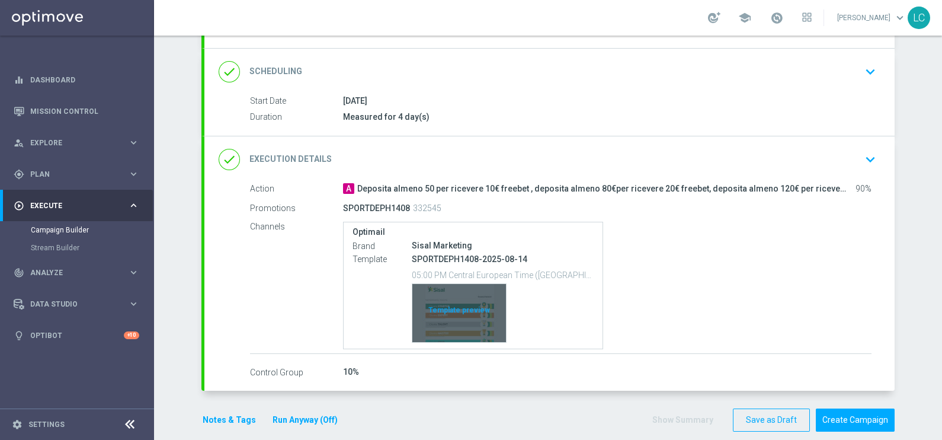
click at [447, 320] on div "Template preview" at bounding box center [459, 313] width 94 height 58
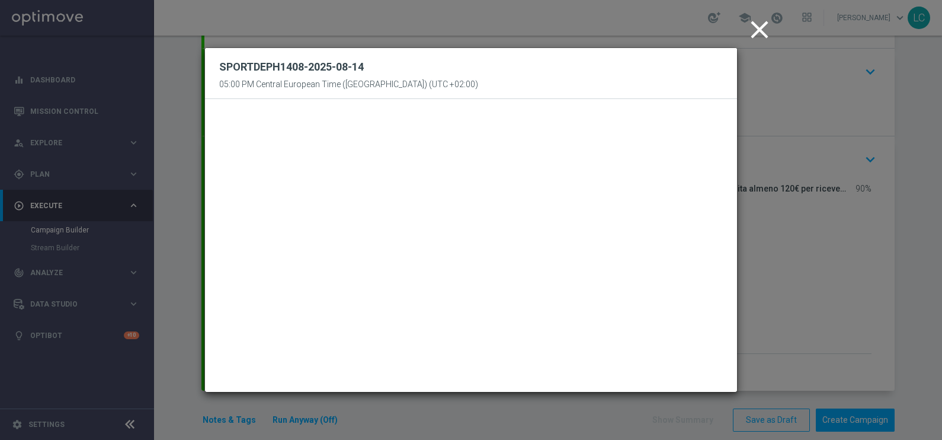
click at [764, 33] on icon "close" at bounding box center [760, 30] width 30 height 30
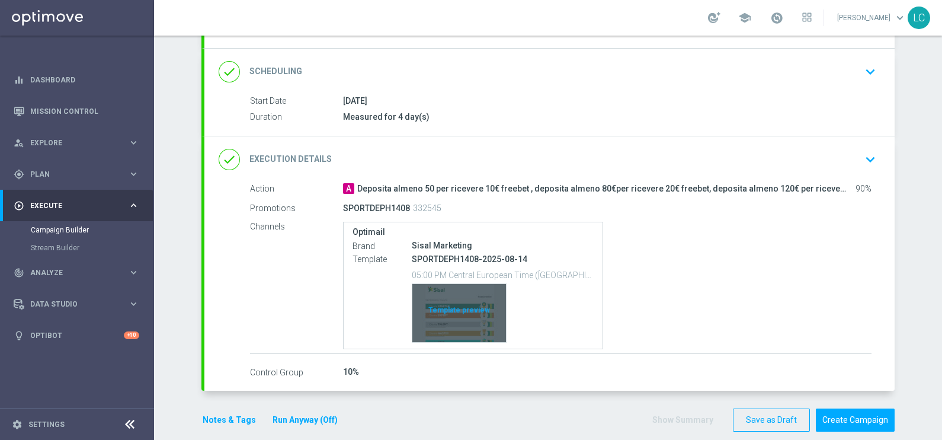
click at [457, 305] on div "Template preview" at bounding box center [459, 313] width 94 height 58
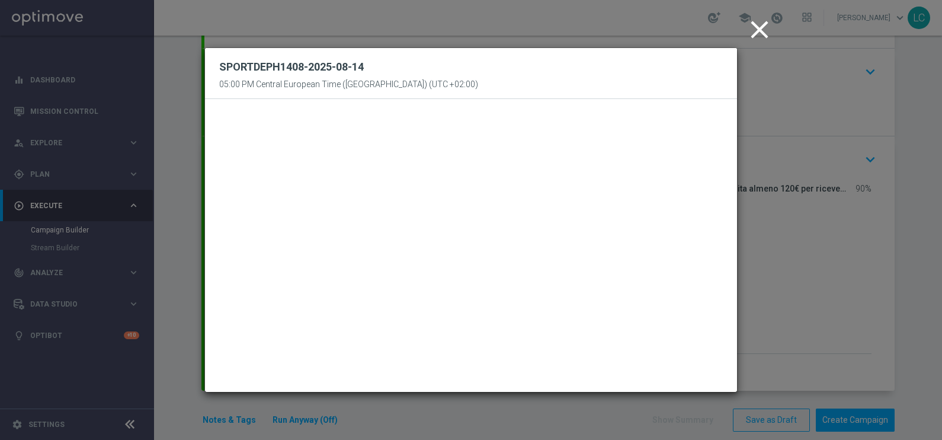
click at [758, 30] on icon "close" at bounding box center [760, 30] width 30 height 30
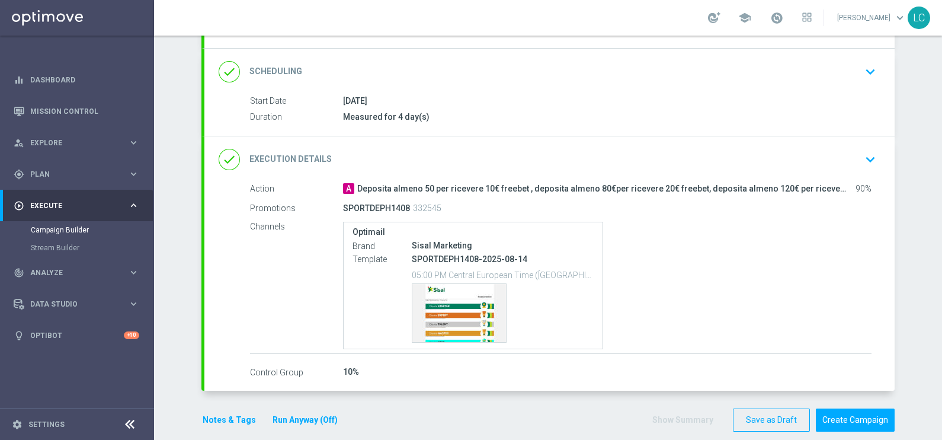
click at [866, 65] on icon "keyboard_arrow_down" at bounding box center [871, 72] width 18 height 18
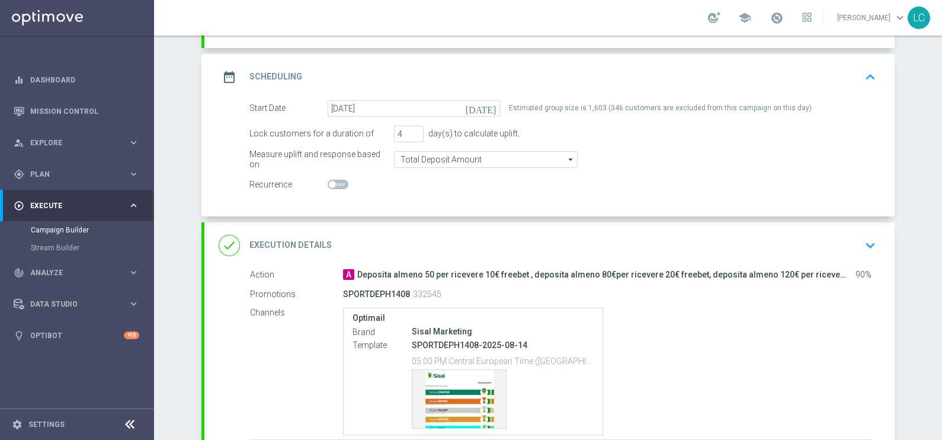
click at [866, 66] on button "keyboard_arrow_up" at bounding box center [870, 77] width 20 height 23
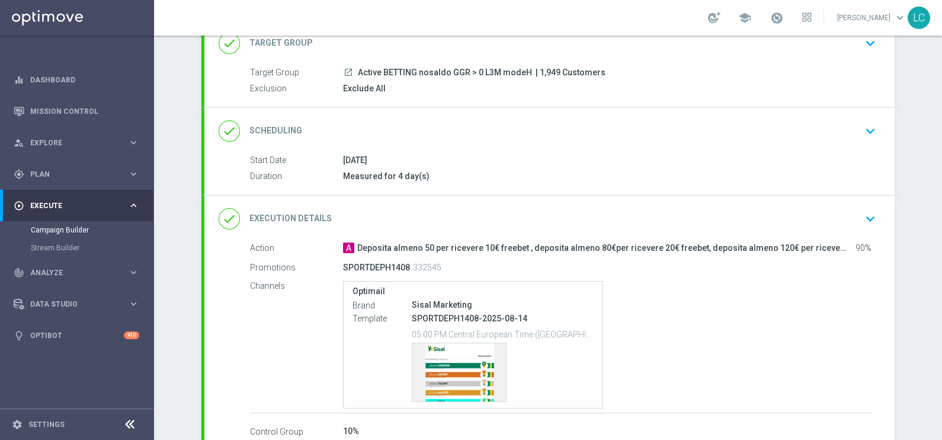
scroll to position [97, 0]
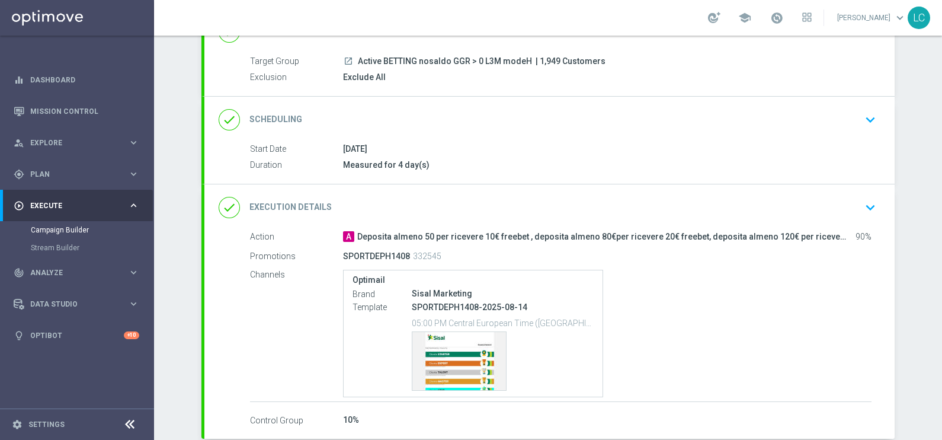
click at [867, 200] on icon "keyboard_arrow_down" at bounding box center [871, 207] width 18 height 18
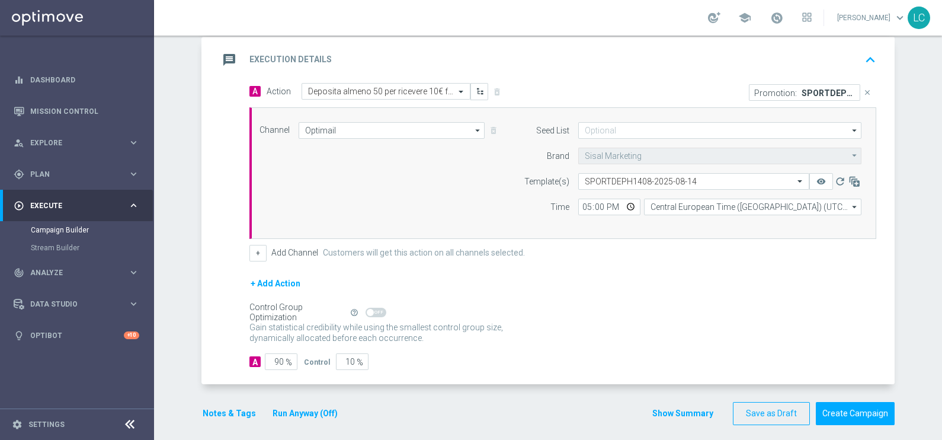
scroll to position [256, 0]
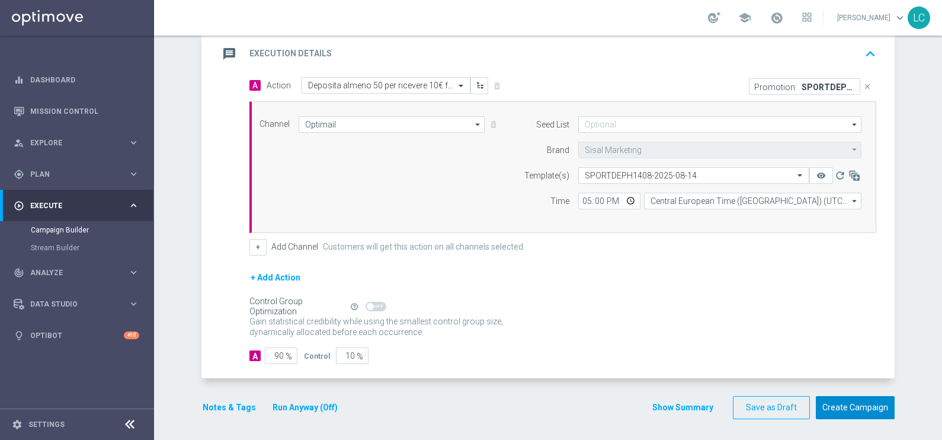
click at [844, 409] on button "Create Campaign" at bounding box center [855, 407] width 79 height 23
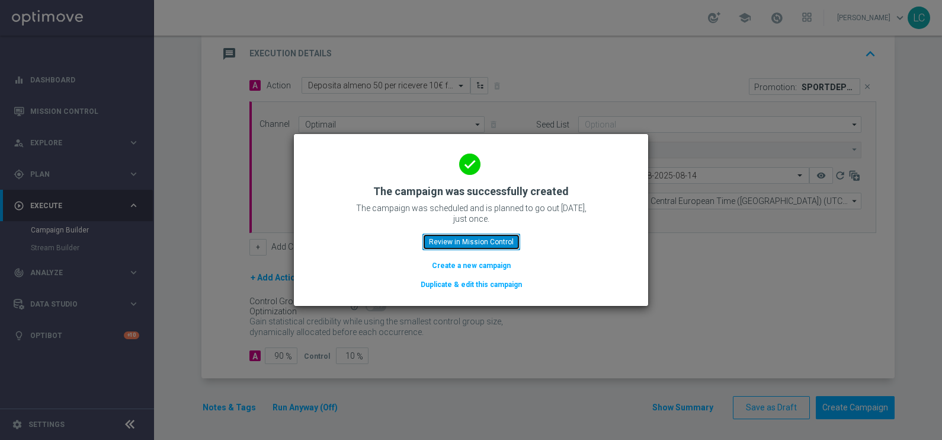
click at [466, 236] on button "Review in Mission Control" at bounding box center [471, 241] width 98 height 17
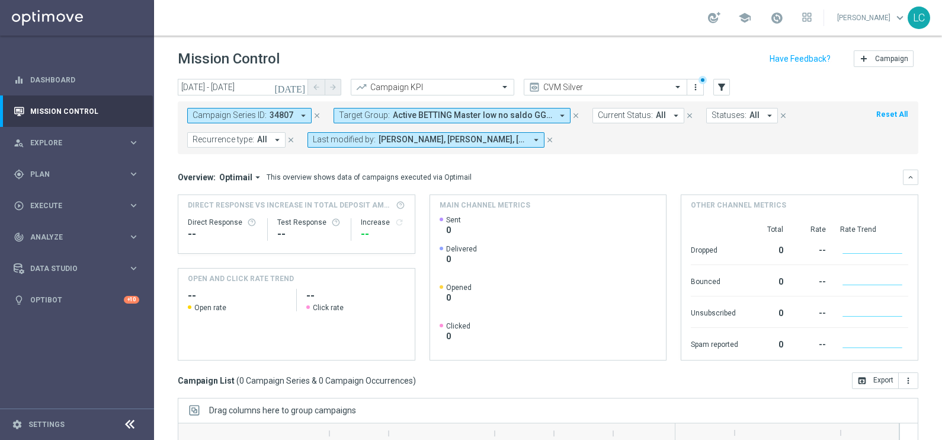
scroll to position [176, 0]
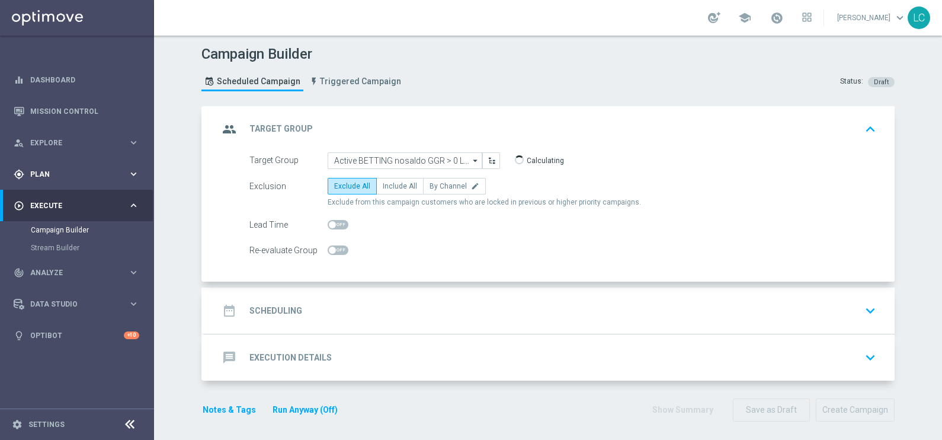
click at [47, 177] on span "Plan" at bounding box center [79, 174] width 98 height 7
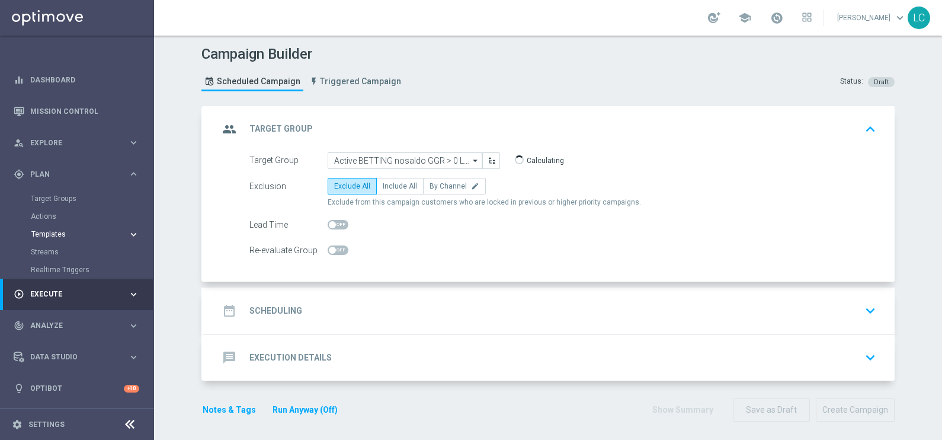
click at [58, 237] on span "Templates" at bounding box center [73, 233] width 85 height 7
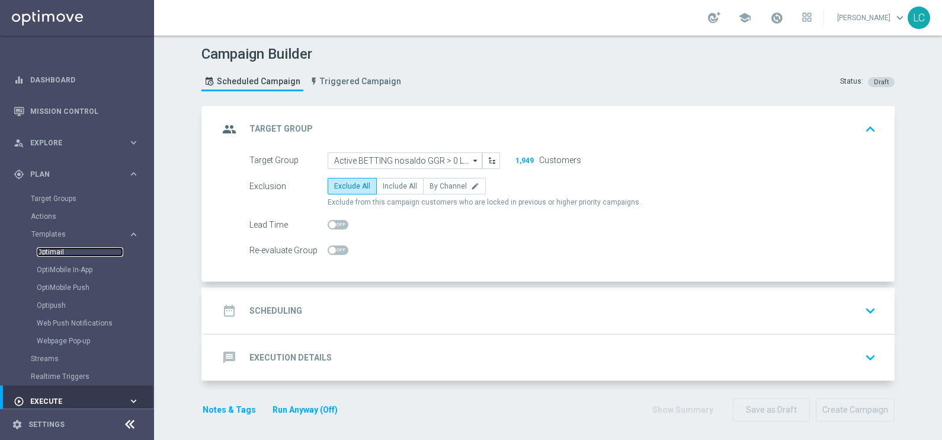
click at [57, 252] on link "Optimail" at bounding box center [80, 251] width 87 height 9
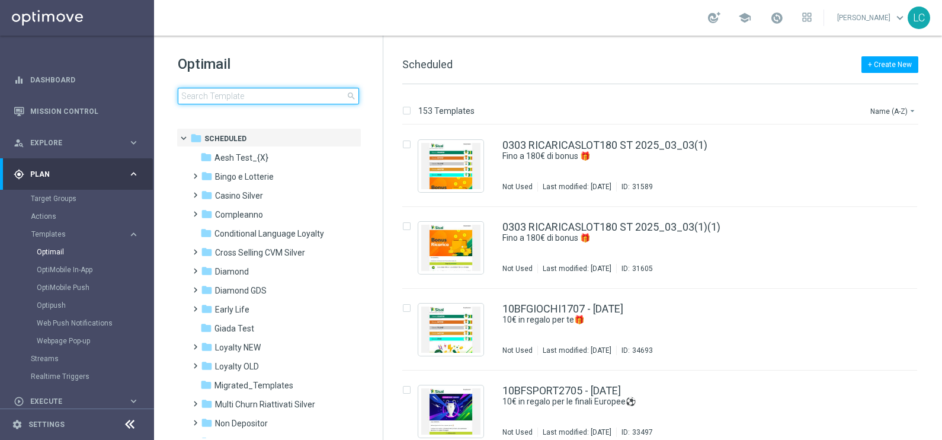
click at [267, 92] on input at bounding box center [268, 96] width 181 height 17
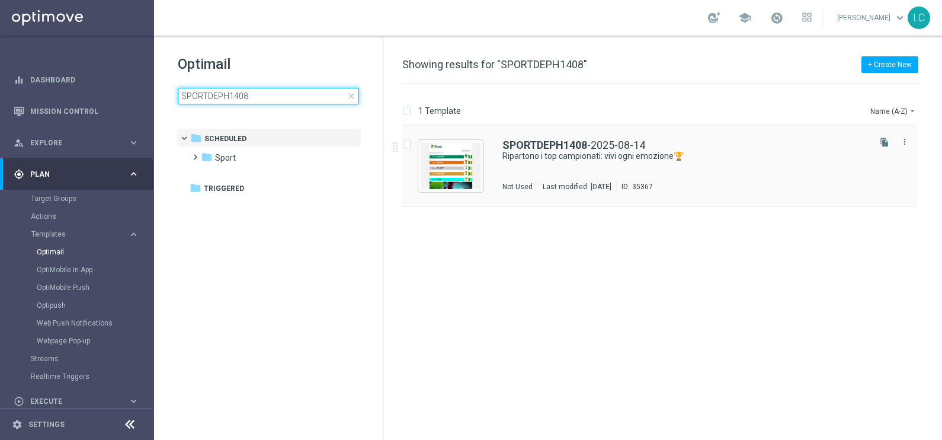
type input "SPORTDEPH1408"
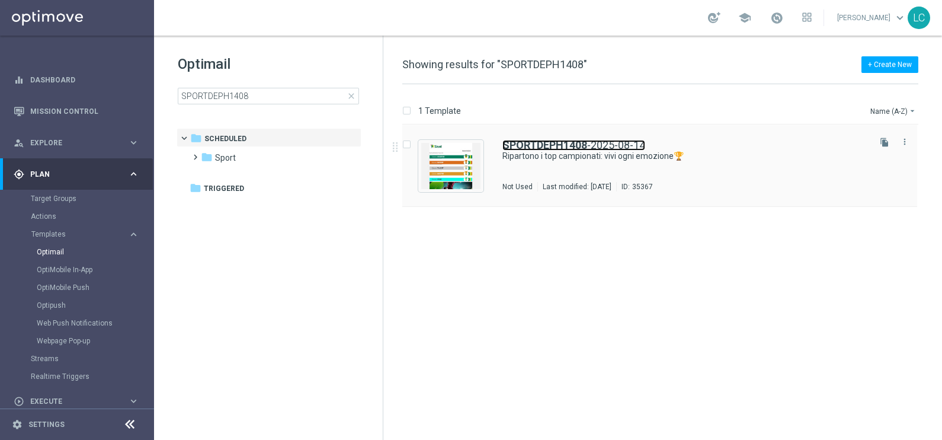
click at [562, 143] on b "SPORTDEPH1408" at bounding box center [544, 145] width 85 height 12
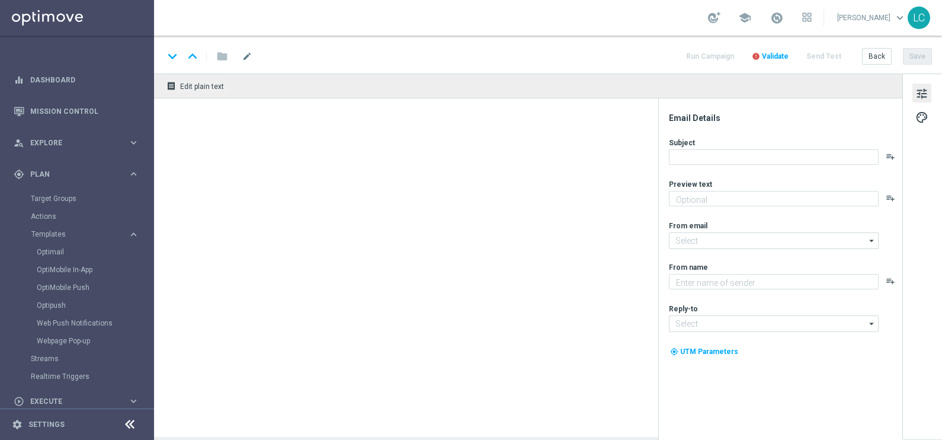
type textarea "fino a 30€ Freebet🎁"
type input "newsletter@comunicazioni.sisal.it"
type textarea "Sisal"
type input "info@sisal.it"
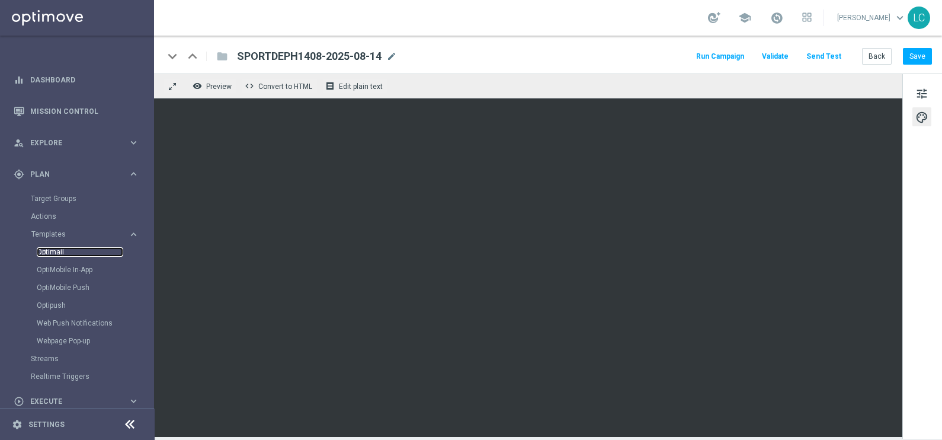
click at [58, 247] on link "Optimail" at bounding box center [80, 251] width 87 height 9
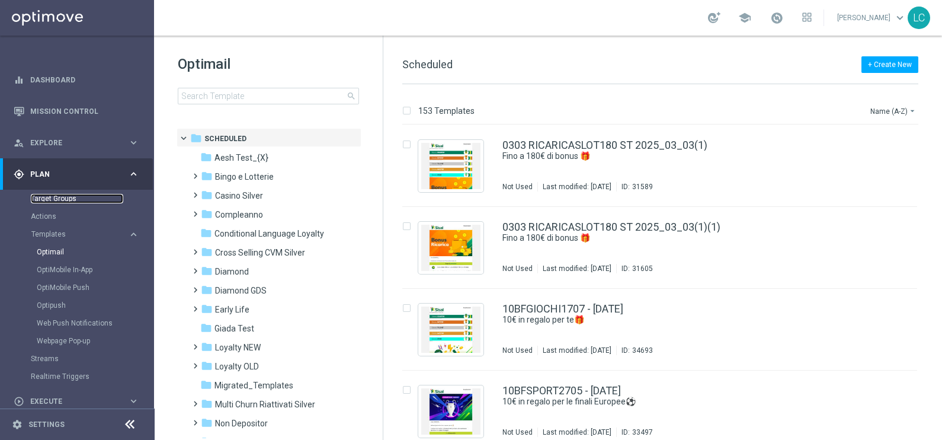
click at [62, 201] on link "Target Groups" at bounding box center [77, 198] width 92 height 9
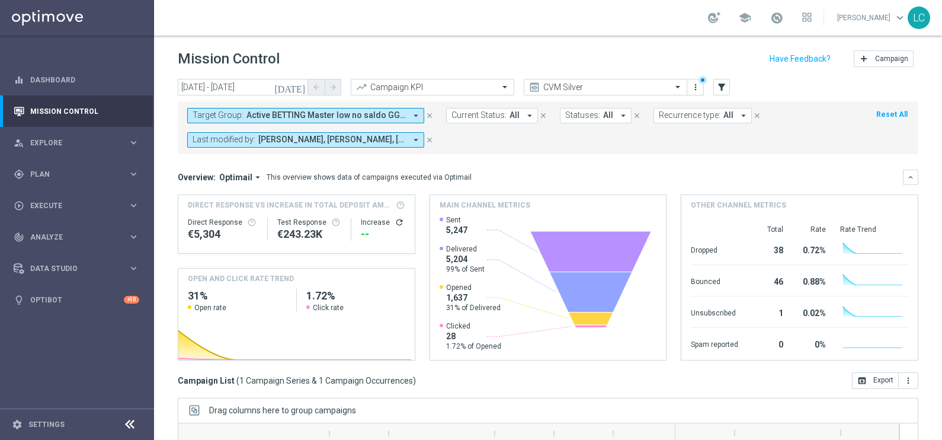
click at [428, 111] on icon "close" at bounding box center [429, 115] width 8 height 8
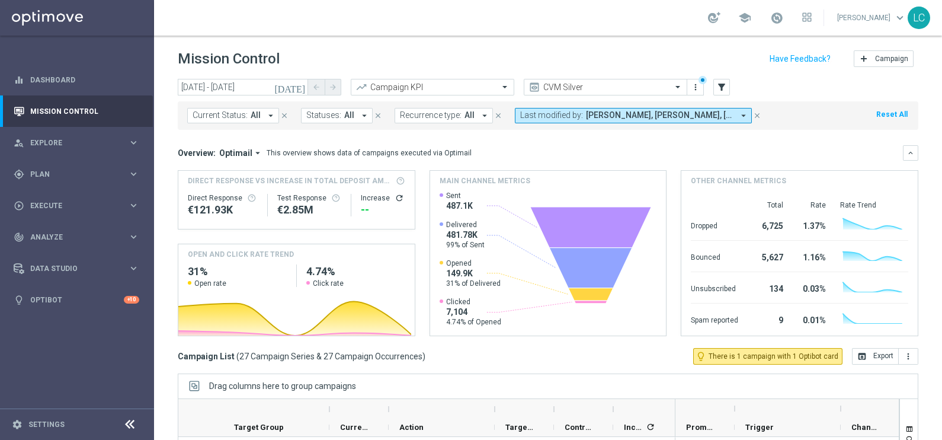
click at [696, 115] on span "Andrea Pierno, Francesca Mascarucci, Lorenzo Carlevale, Marco Cesco, Martina Tr…" at bounding box center [660, 115] width 148 height 10
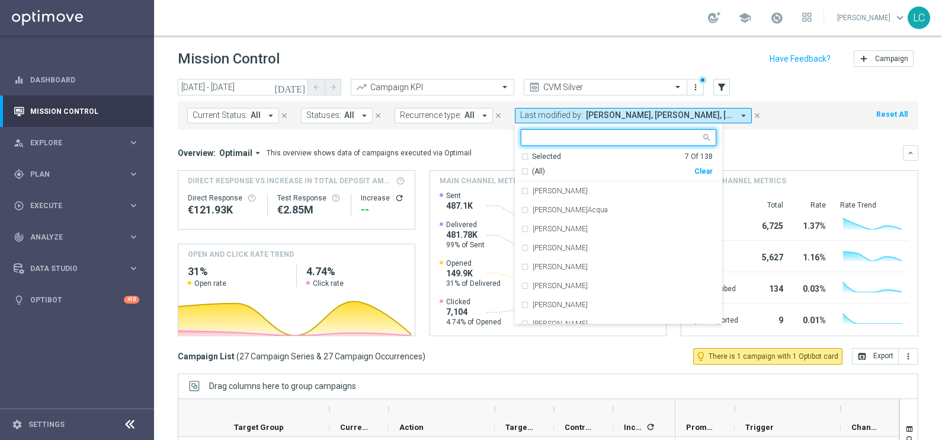
click at [521, 155] on div "Selected 7 Of 138" at bounding box center [617, 157] width 192 height 10
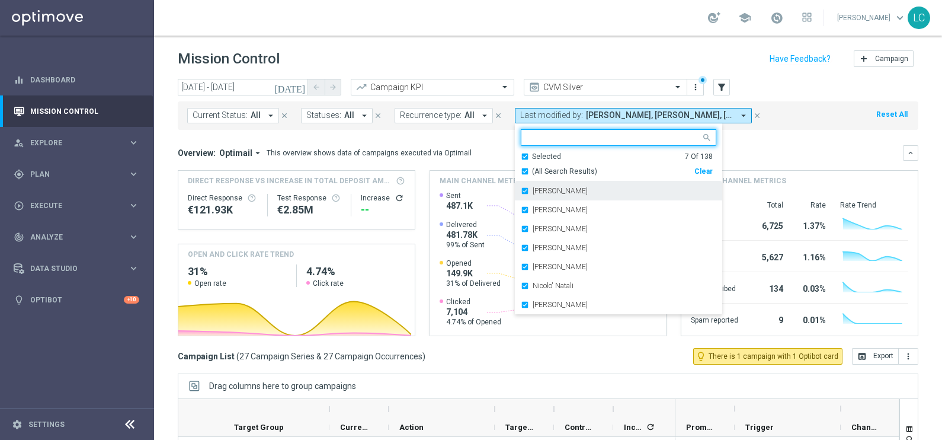
click at [521, 190] on div "Andrea Pierno" at bounding box center [619, 190] width 196 height 19
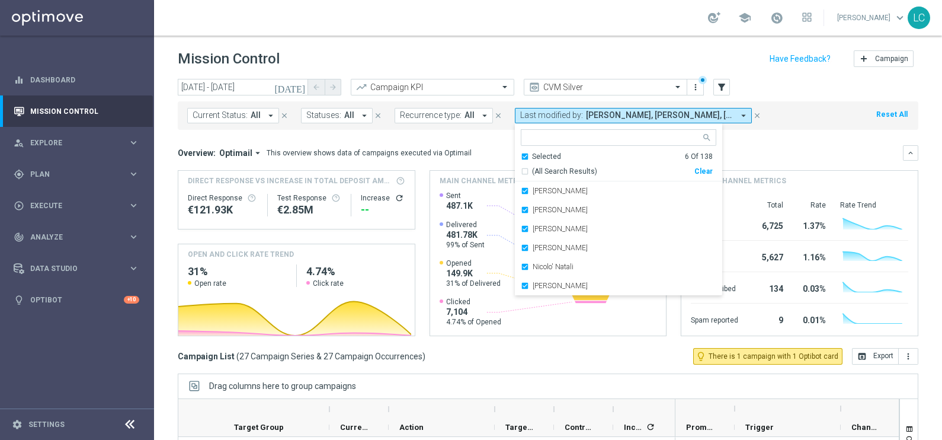
click at [521, 190] on div "Francesca Mascarucci" at bounding box center [619, 190] width 196 height 19
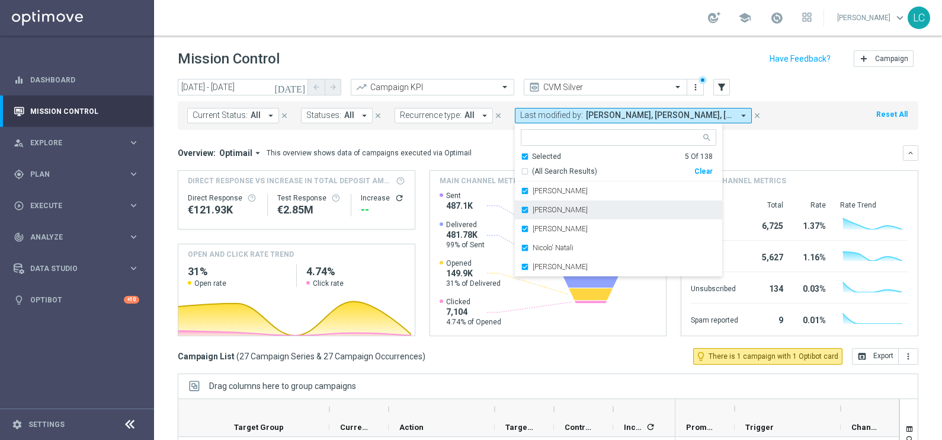
click at [521, 210] on div "Marco Cesco" at bounding box center [619, 209] width 196 height 19
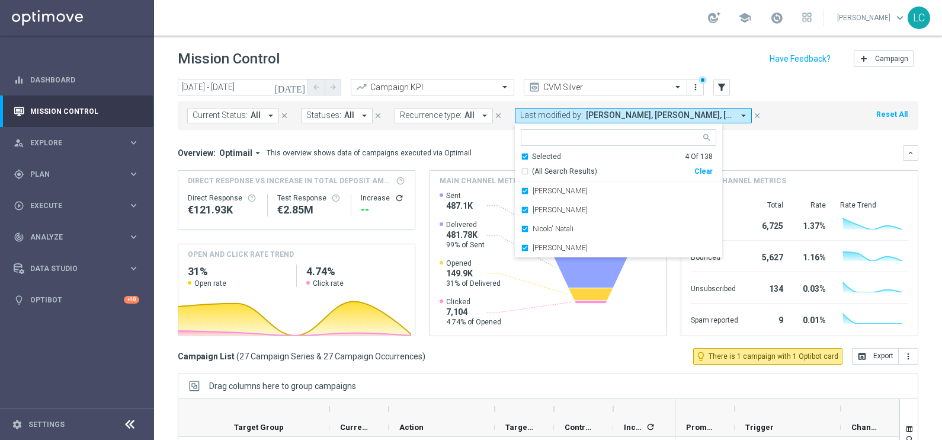
click at [521, 210] on div "Martina Troia" at bounding box center [619, 209] width 196 height 19
click at [521, 210] on div "Nicolo' Natali" at bounding box center [619, 209] width 196 height 19
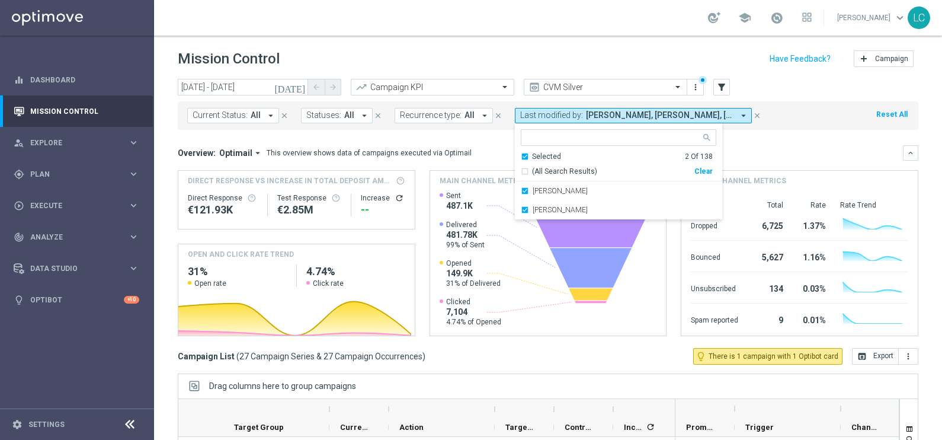
click at [521, 210] on div "Paolo Martiradonna" at bounding box center [619, 209] width 196 height 19
click at [826, 136] on mini-dashboard "Overview: Optimail arrow_drop_down This overview shows data of campaigns execut…" at bounding box center [548, 239] width 741 height 218
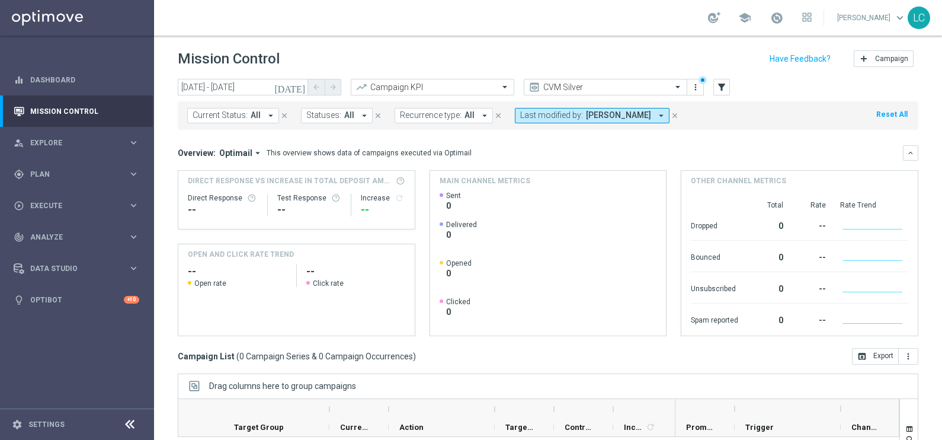
click at [294, 89] on button "today" at bounding box center [291, 88] width 36 height 18
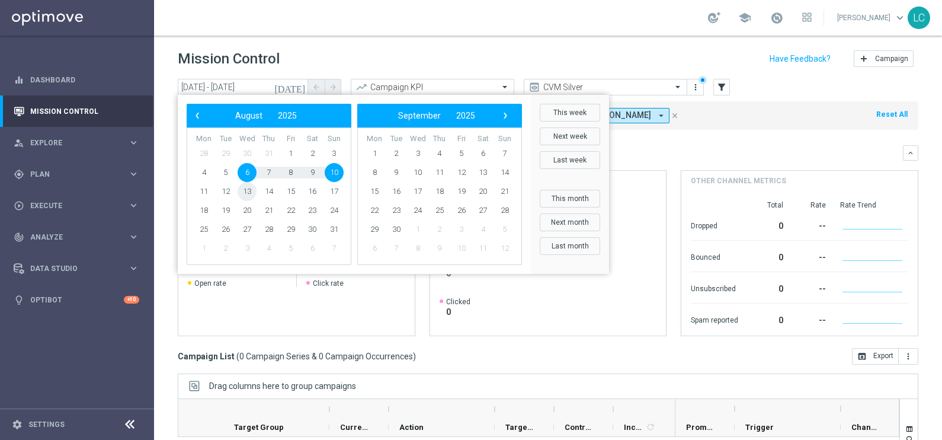
click at [243, 194] on span "13" at bounding box center [247, 191] width 19 height 19
click at [332, 193] on span "17" at bounding box center [334, 191] width 19 height 19
type input "13 Aug 2025 - 17 Aug 2025"
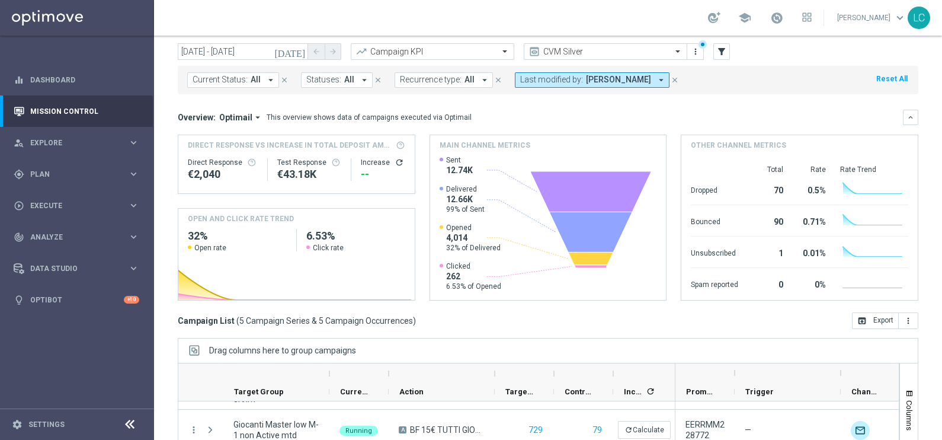
scroll to position [18, 0]
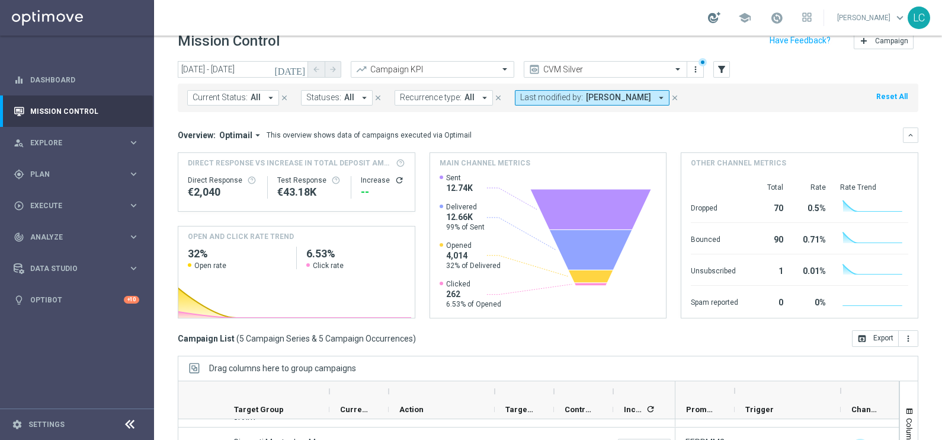
click at [710, 17] on div at bounding box center [714, 17] width 12 height 11
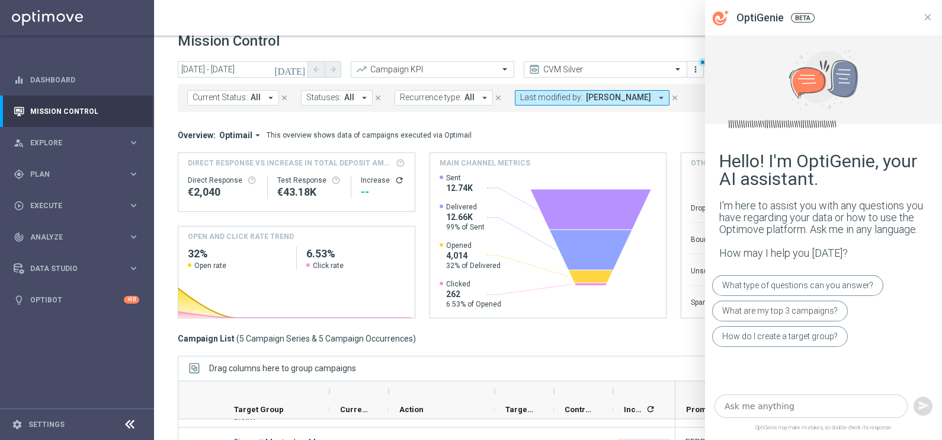
click at [797, 409] on textarea at bounding box center [811, 406] width 193 height 24
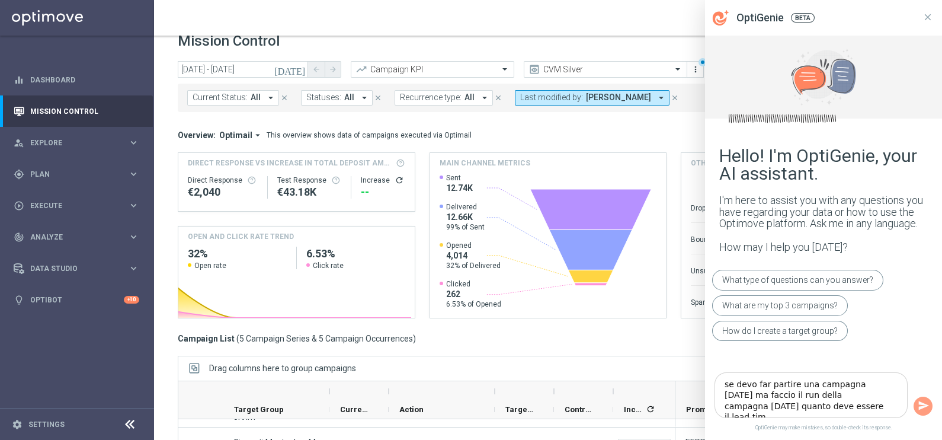
type textarea "se devo far partire una campagna tra due giorni ma faccio il run della campagna…"
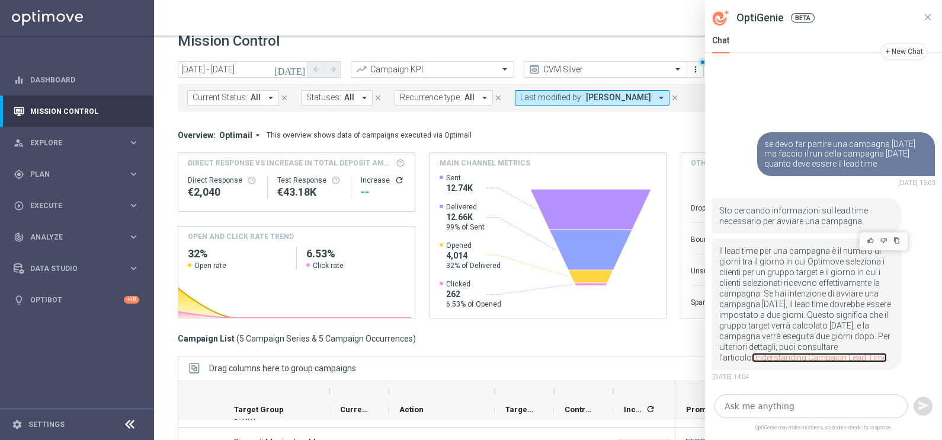
click at [819, 356] on link "Understanding Campaign Lead Time" at bounding box center [819, 357] width 135 height 9
click at [792, 401] on textarea at bounding box center [811, 406] width 193 height 24
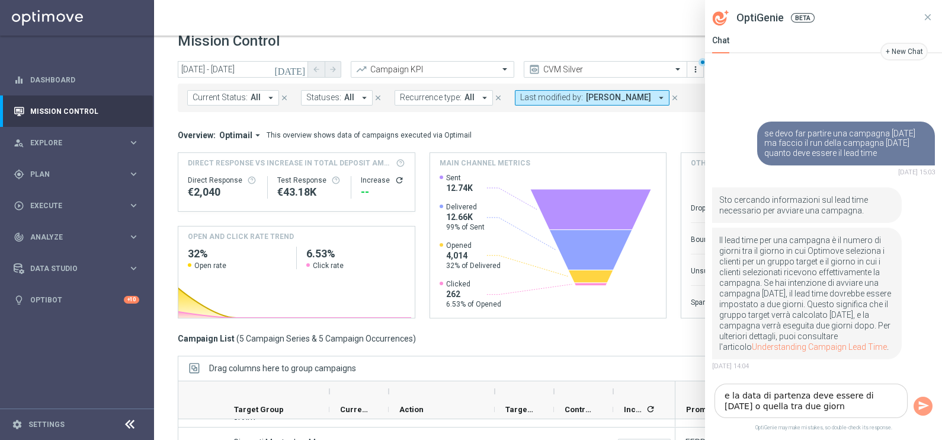
type textarea "e la data di partenza deve essere di oggi o quella tra due giorni"
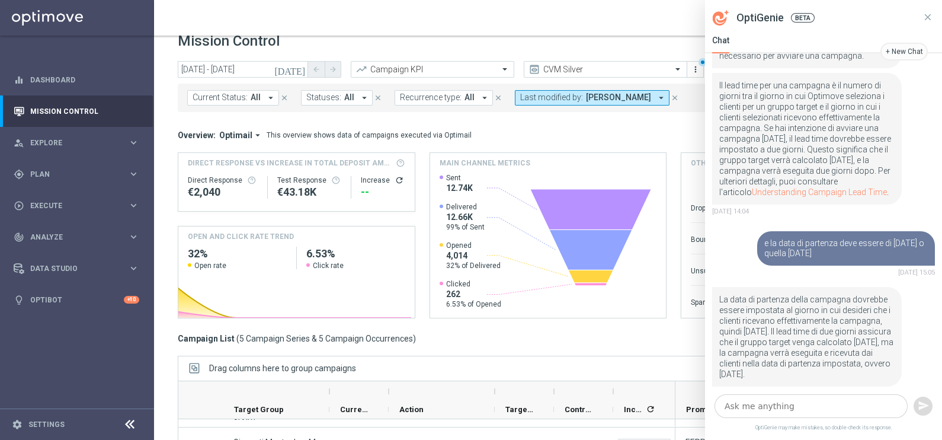
scroll to position [135, 0]
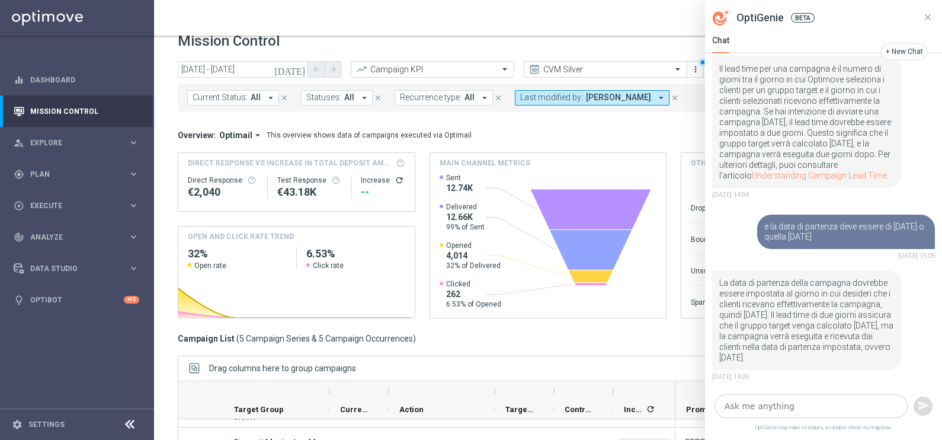
click at [754, 408] on textarea at bounding box center [811, 406] width 193 height 24
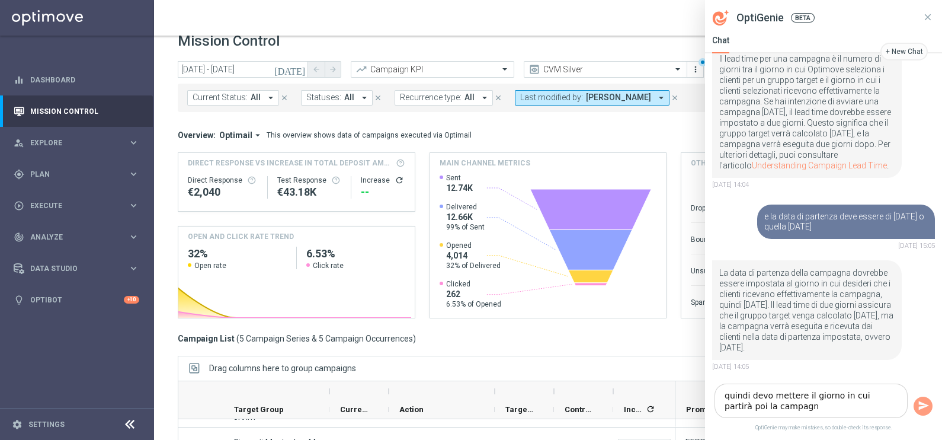
type textarea "quindi devo mettere il giorno in cui partirà poi la campagna"
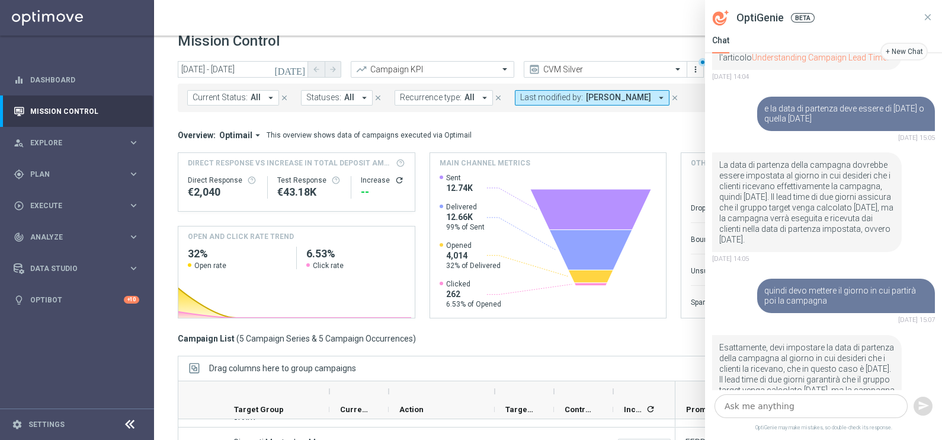
scroll to position [318, 0]
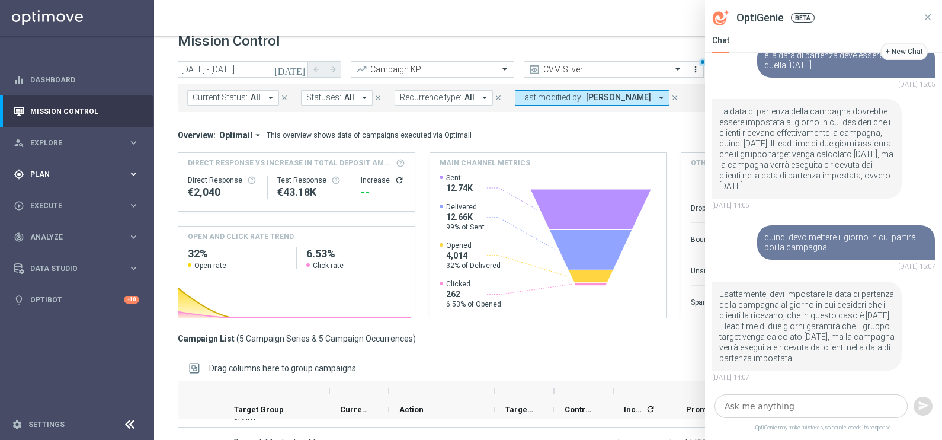
click at [40, 165] on div "gps_fixed Plan keyboard_arrow_right" at bounding box center [76, 173] width 153 height 31
click at [49, 202] on link "Target Groups" at bounding box center [77, 198] width 92 height 9
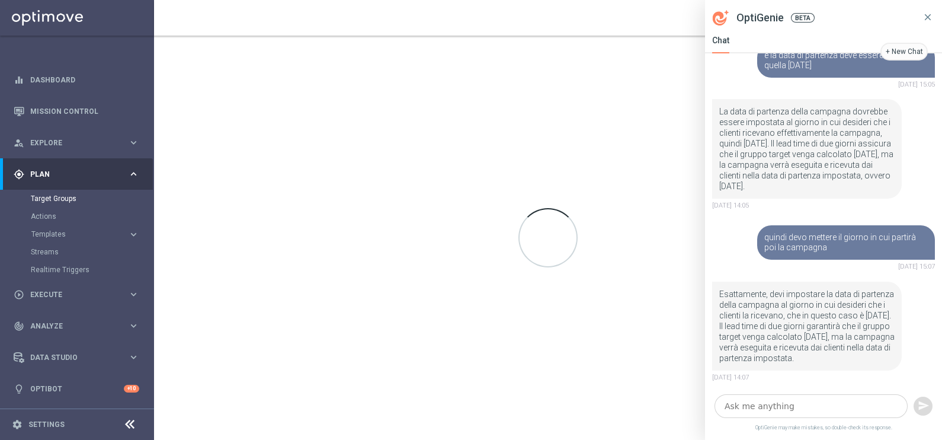
click at [931, 15] on icon at bounding box center [928, 17] width 11 height 11
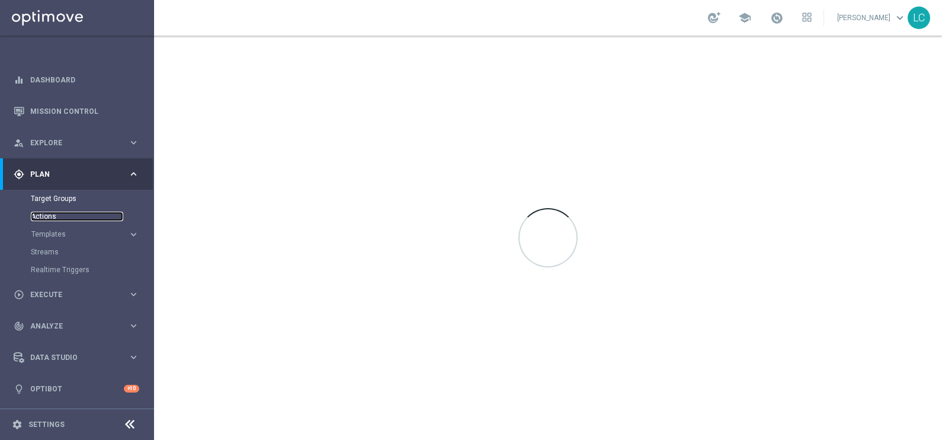
click at [50, 216] on link "Actions" at bounding box center [77, 216] width 92 height 9
click at [64, 196] on link "Target Groups" at bounding box center [77, 198] width 92 height 9
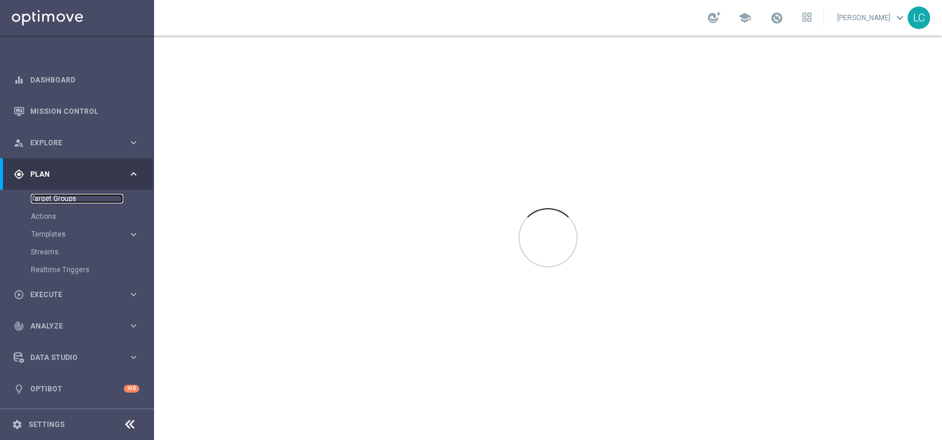
click at [64, 196] on link "Target Groups" at bounding box center [77, 198] width 92 height 9
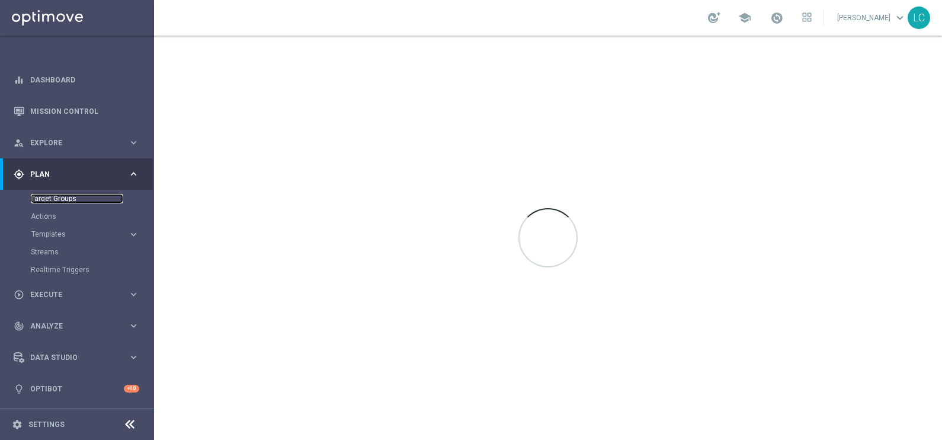
click at [64, 196] on link "Target Groups" at bounding box center [77, 198] width 92 height 9
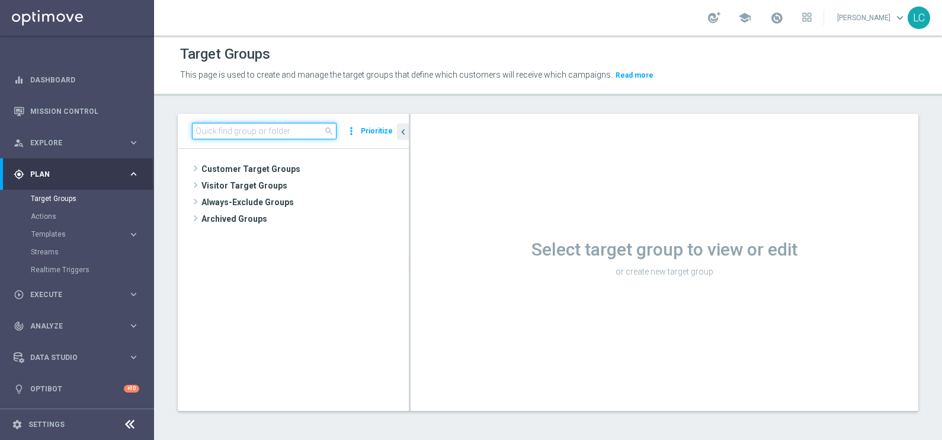
click at [241, 130] on input at bounding box center [264, 131] width 145 height 17
paste input "Active BETTING nosaldo GGR > 0 L3M modeM"
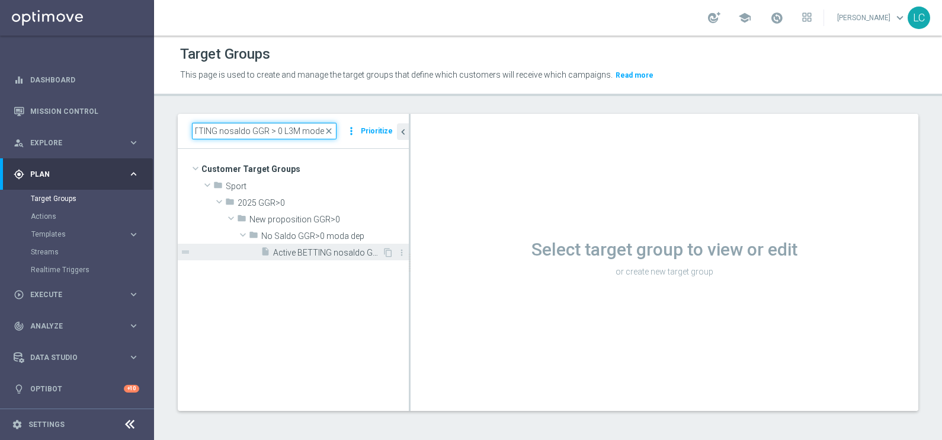
type input "Active BETTING nosaldo GGR > 0 L3M modeM"
click at [318, 249] on span "Active BETTING nosaldo GGR > 0 L3M modeM" at bounding box center [327, 253] width 109 height 10
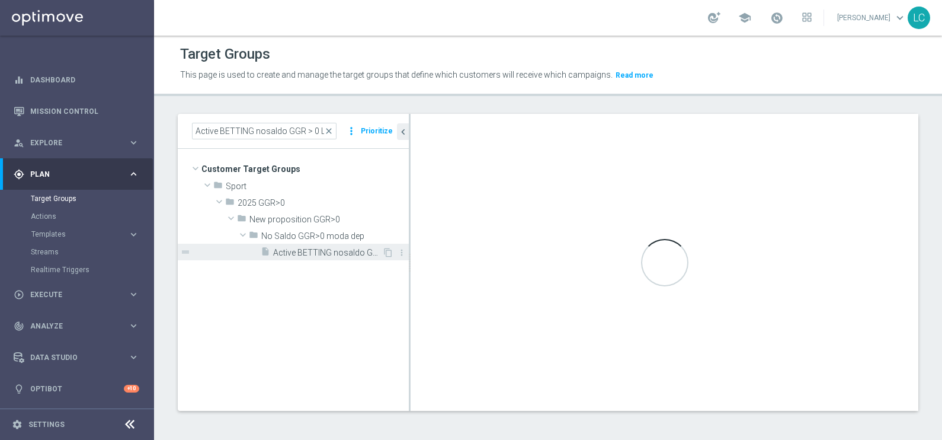
click at [318, 249] on span "Active BETTING nosaldo GGR > 0 L3M modeM" at bounding box center [327, 253] width 109 height 10
click at [316, 249] on span "Active BETTING nosaldo GGR > 0 L3M modeM" at bounding box center [327, 253] width 109 height 10
click at [329, 248] on span "Active BETTING nosaldo GGR > 0 L3M modeM" at bounding box center [327, 253] width 109 height 10
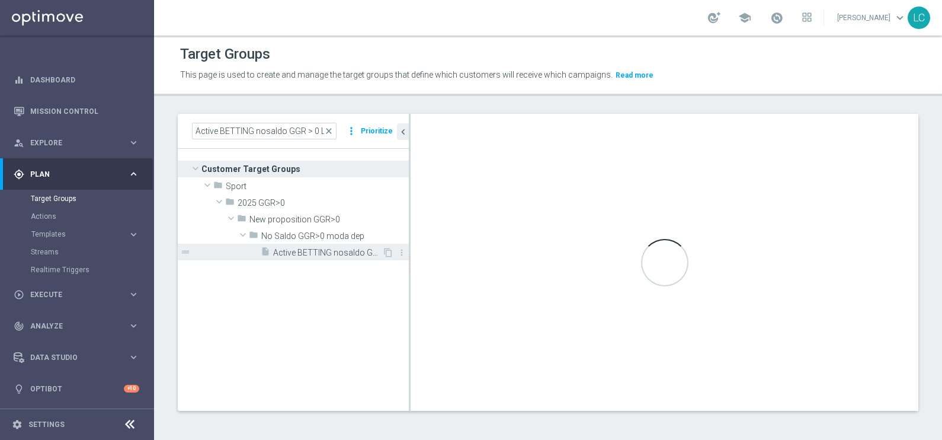
click at [329, 248] on span "Active BETTING nosaldo GGR > 0 L3M modeM" at bounding box center [327, 253] width 109 height 10
click at [332, 254] on span "Active BETTING nosaldo GGR > 0 L3M modeM" at bounding box center [327, 253] width 109 height 10
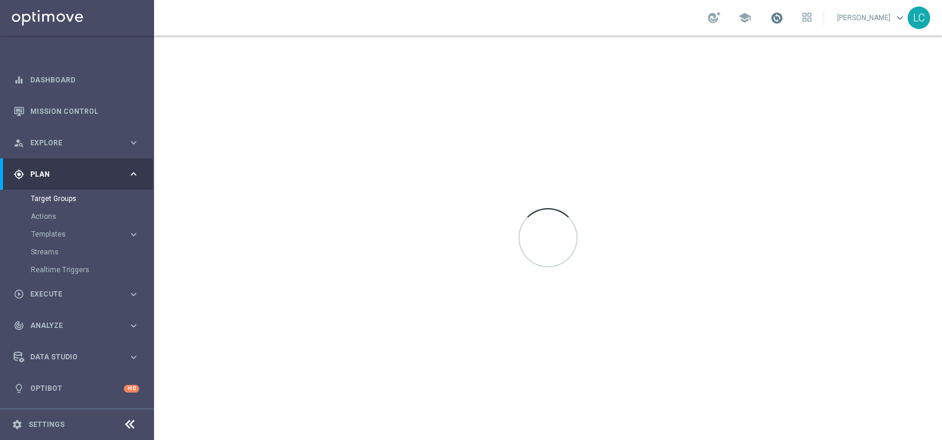
click at [772, 21] on span at bounding box center [776, 17] width 13 height 13
click at [49, 221] on div "Actions" at bounding box center [92, 216] width 122 height 18
drag, startPoint x: 50, startPoint y: 219, endPoint x: 34, endPoint y: 214, distance: 17.1
click at [34, 214] on link "Actions" at bounding box center [77, 216] width 92 height 9
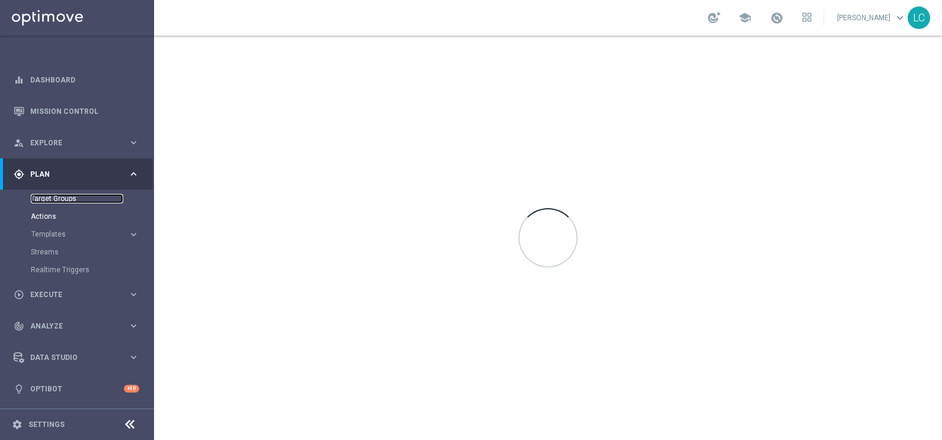
click at [56, 197] on link "Target Groups" at bounding box center [77, 198] width 92 height 9
click at [775, 18] on span at bounding box center [776, 17] width 13 height 13
click at [56, 293] on span "Execute" at bounding box center [79, 294] width 98 height 7
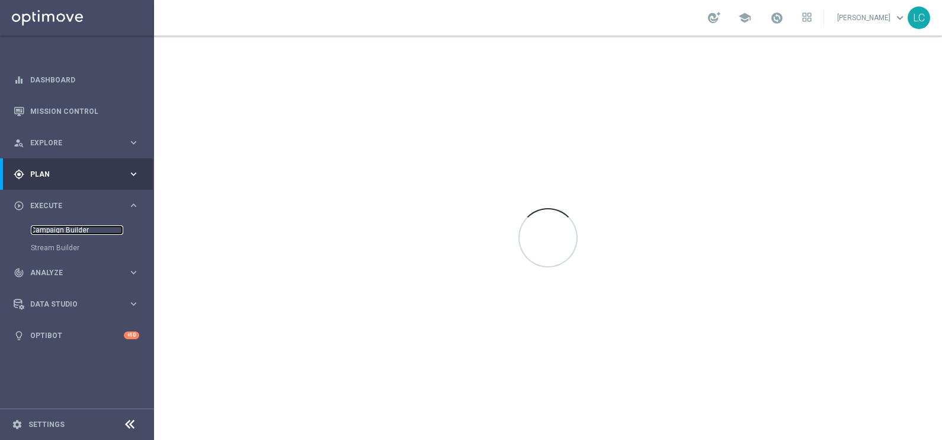
click at [75, 228] on link "Campaign Builder" at bounding box center [77, 229] width 92 height 9
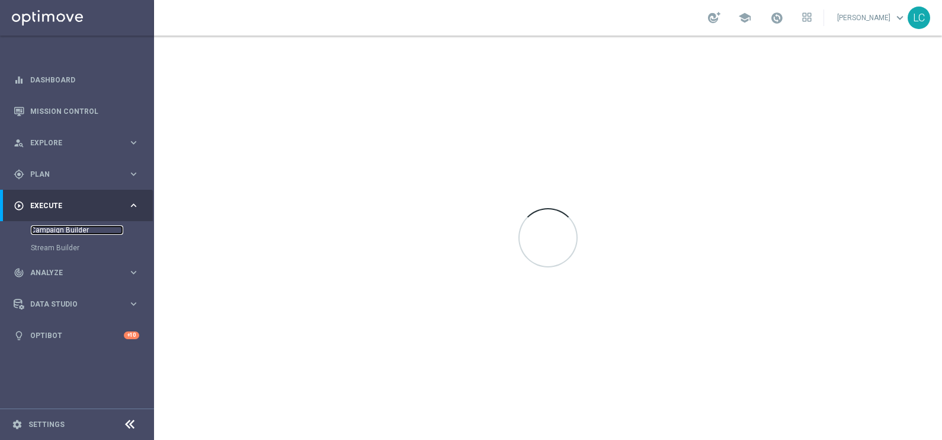
click at [75, 228] on link "Campaign Builder" at bounding box center [77, 229] width 92 height 9
click at [47, 171] on span "Plan" at bounding box center [79, 174] width 98 height 7
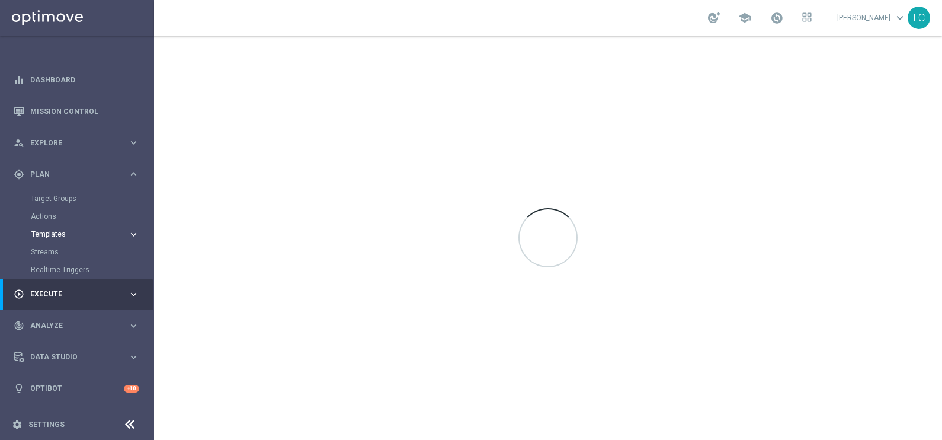
click at [53, 230] on span "Templates" at bounding box center [73, 233] width 85 height 7
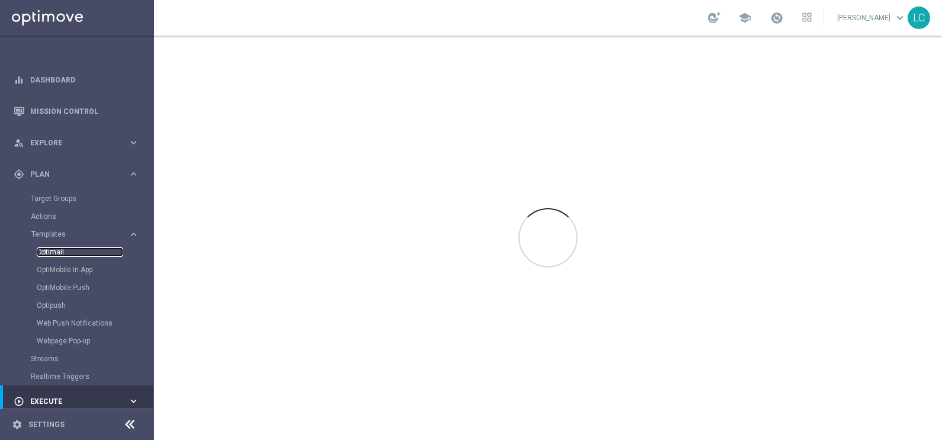
click at [56, 249] on link "Optimail" at bounding box center [80, 251] width 87 height 9
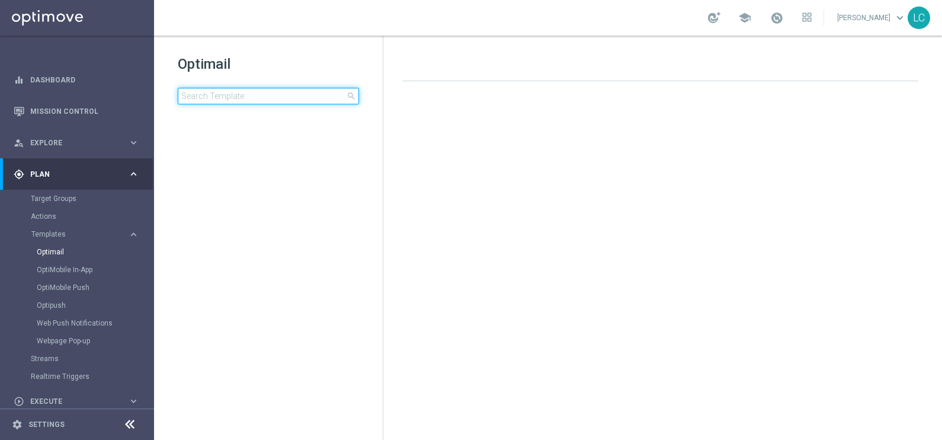
click at [222, 95] on input at bounding box center [268, 96] width 181 height 17
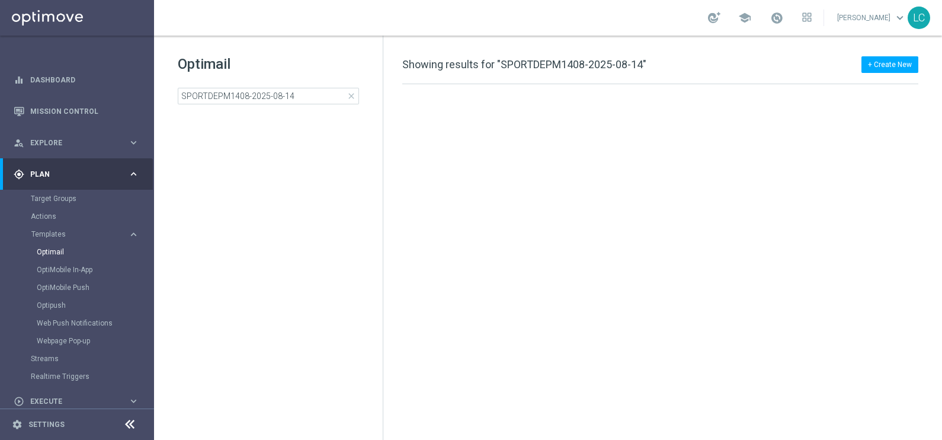
click at [313, 60] on h1 "Optimail" at bounding box center [268, 64] width 181 height 19
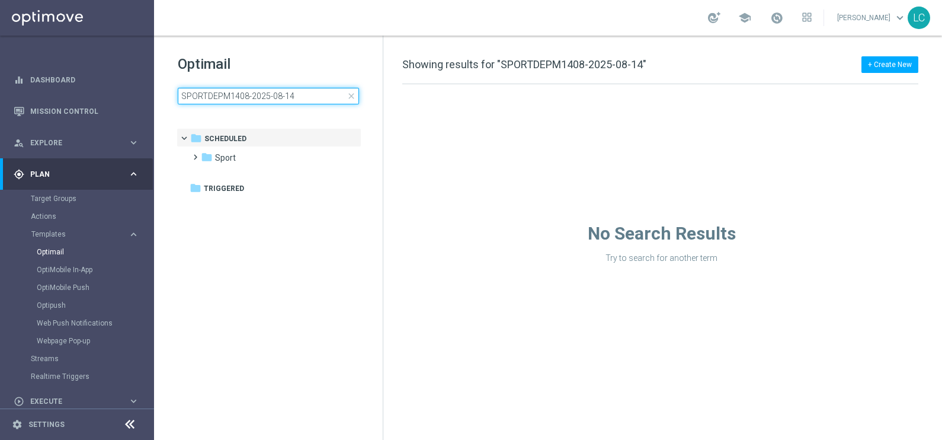
click at [315, 95] on input "SPORTDEPM1408-2025-08-14" at bounding box center [268, 96] width 181 height 17
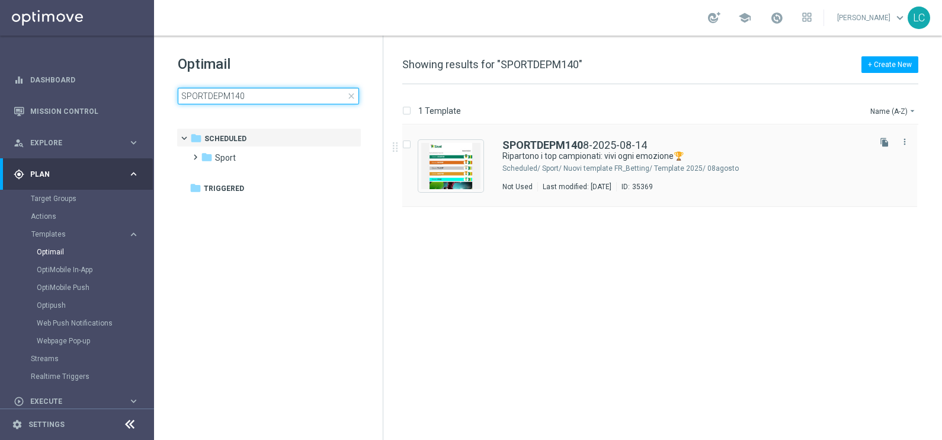
type input "SPORTDEPM140"
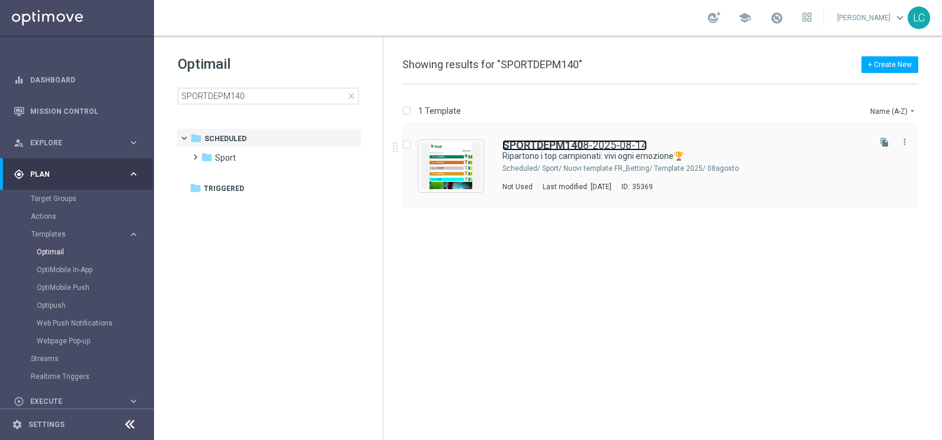
click at [601, 143] on link "SPORTDEPM140 8-2025-08-14" at bounding box center [574, 145] width 145 height 11
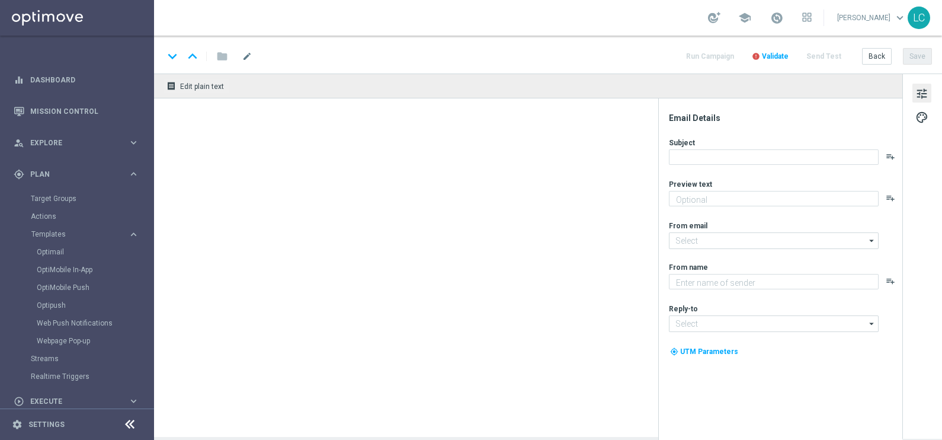
type textarea "fino a 15€ Freebet🎁"
type input "[EMAIL_ADDRESS][DOMAIN_NAME]"
type textarea "Sisal"
type input "[EMAIL_ADDRESS][DOMAIN_NAME]"
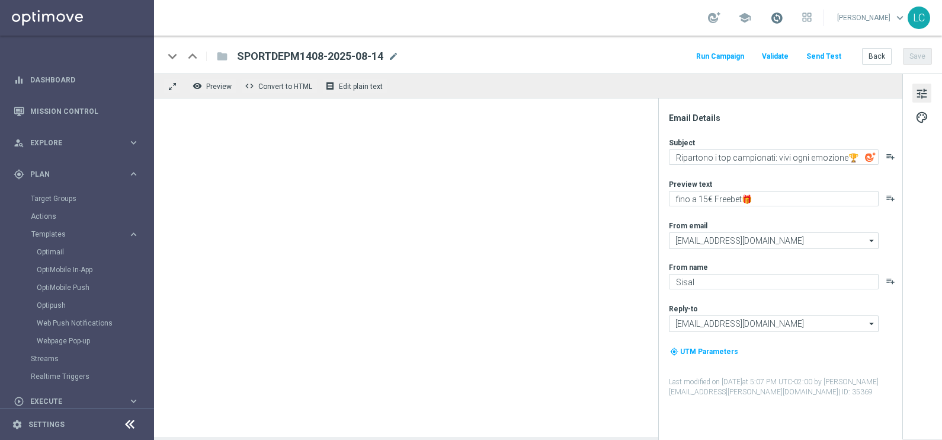
click at [779, 22] on span at bounding box center [776, 17] width 13 height 13
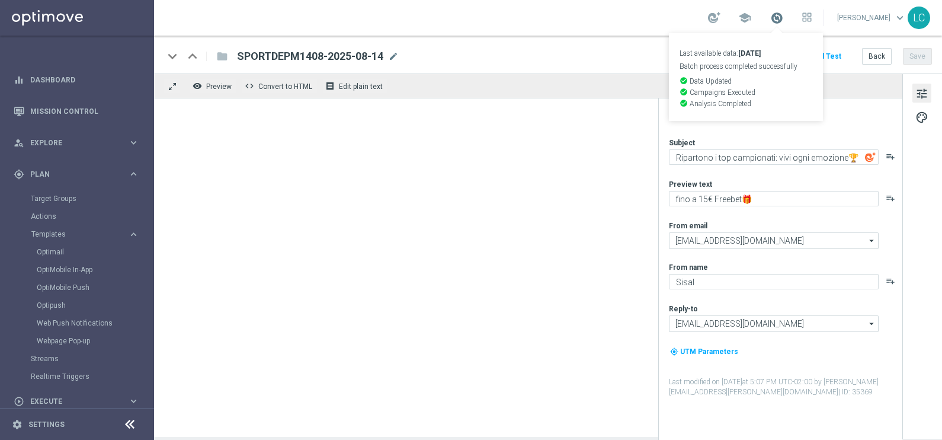
click at [779, 22] on span at bounding box center [776, 17] width 13 height 13
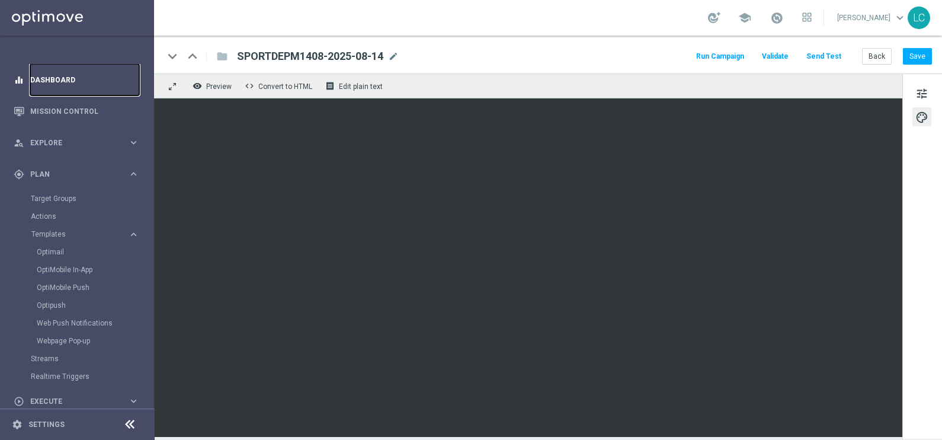
click at [47, 79] on link "Dashboard" at bounding box center [84, 79] width 109 height 31
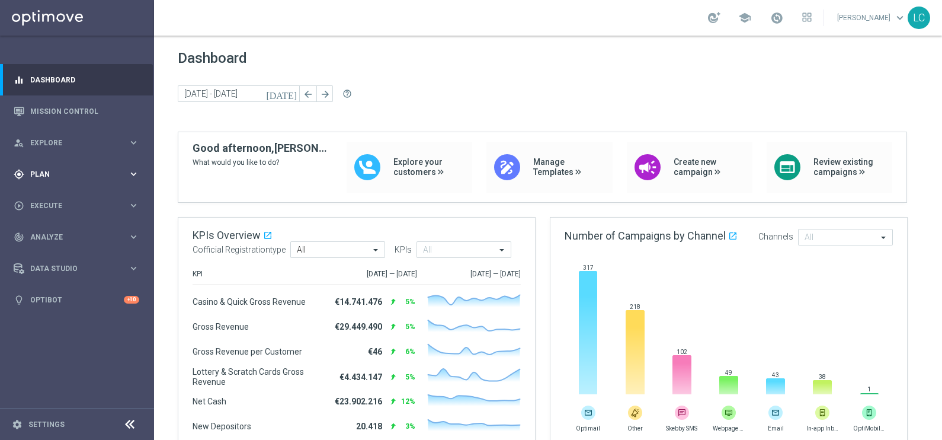
click at [68, 174] on span "Plan" at bounding box center [79, 174] width 98 height 7
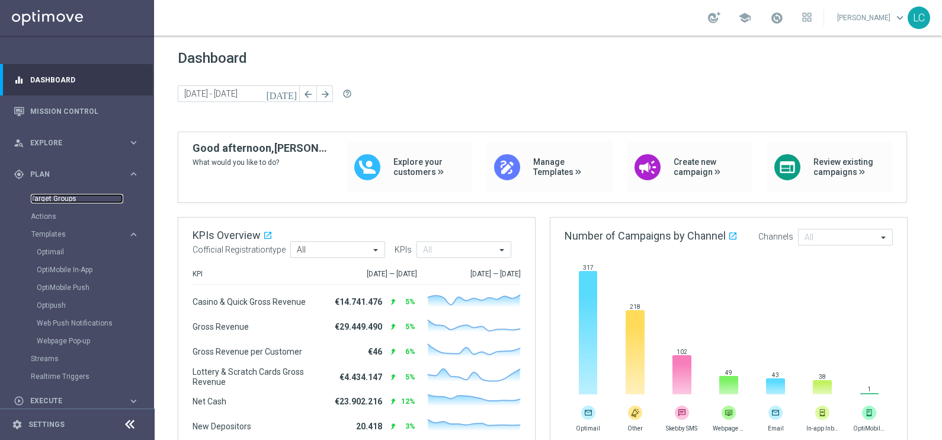
click at [68, 196] on link "Target Groups" at bounding box center [77, 198] width 92 height 9
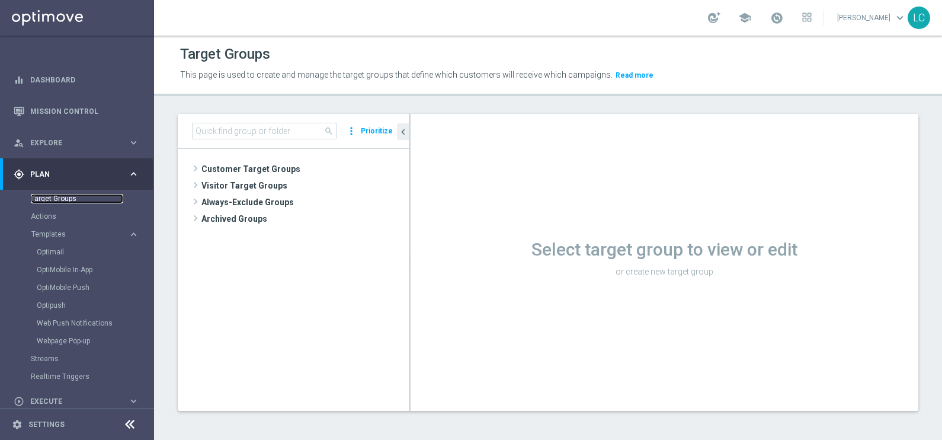
click at [68, 196] on link "Target Groups" at bounding box center [77, 198] width 92 height 9
click at [229, 136] on input at bounding box center [264, 131] width 145 height 17
paste input "Active BETTING nosaldo GGR > 0 L3M modeL"
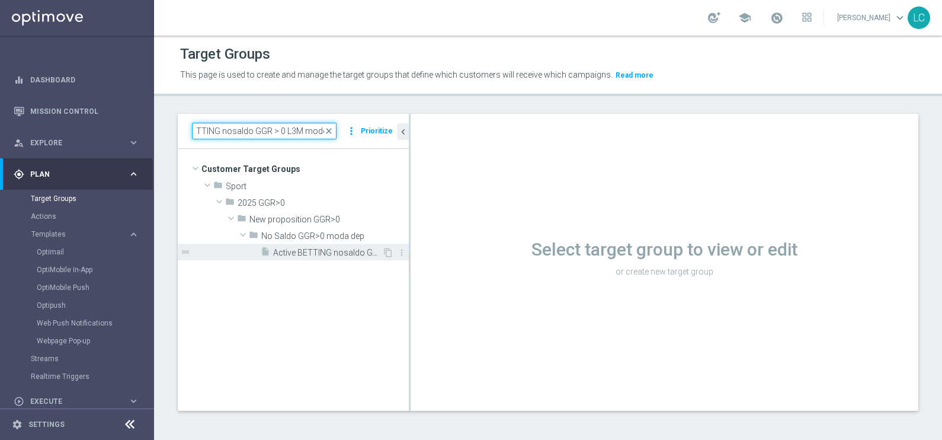
type input "Active BETTING nosaldo GGR > 0 L3M modeL"
click at [305, 251] on span "Active BETTING nosaldo GGR > 0 L3M modeL" at bounding box center [327, 253] width 109 height 10
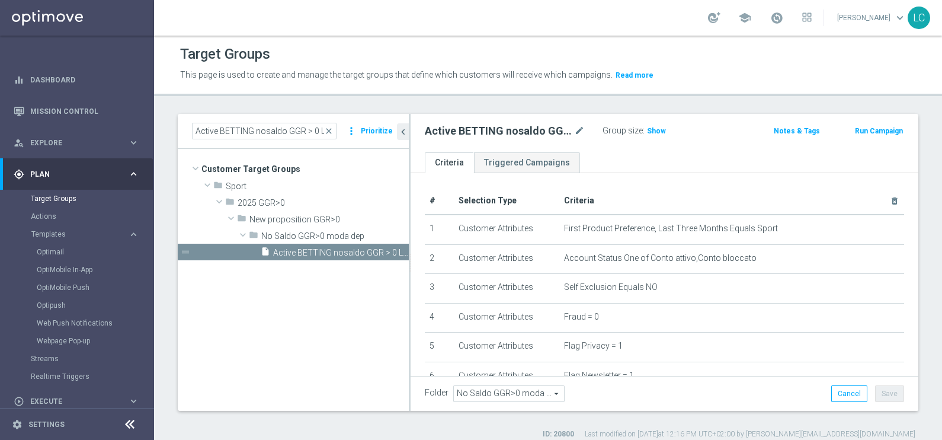
click at [873, 133] on button "Run Campaign" at bounding box center [879, 130] width 50 height 13
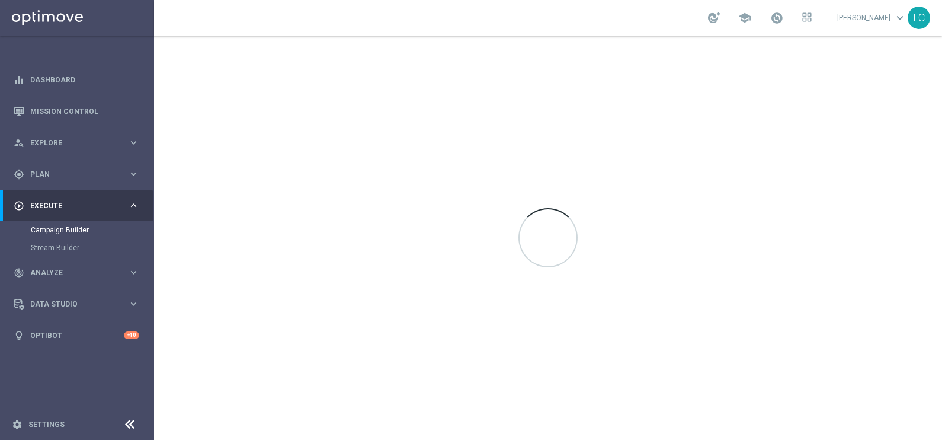
click at [605, 272] on div at bounding box center [548, 238] width 788 height 404
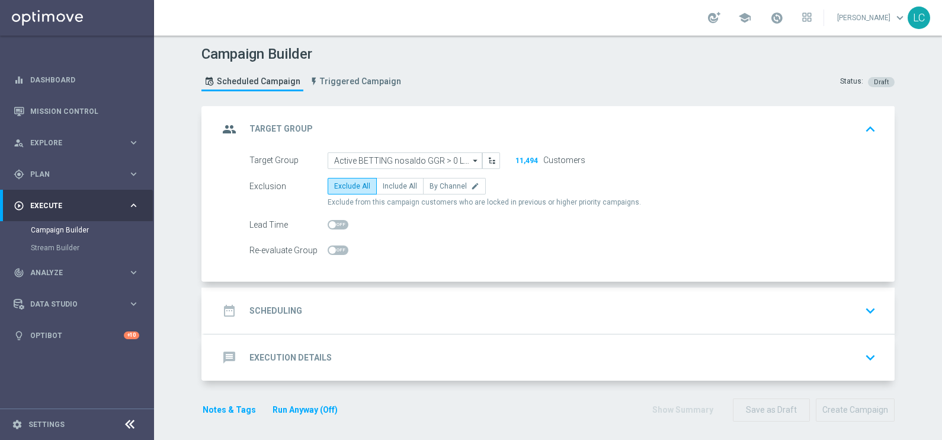
click at [358, 302] on div "date_range Scheduling keyboard_arrow_down" at bounding box center [550, 310] width 662 height 23
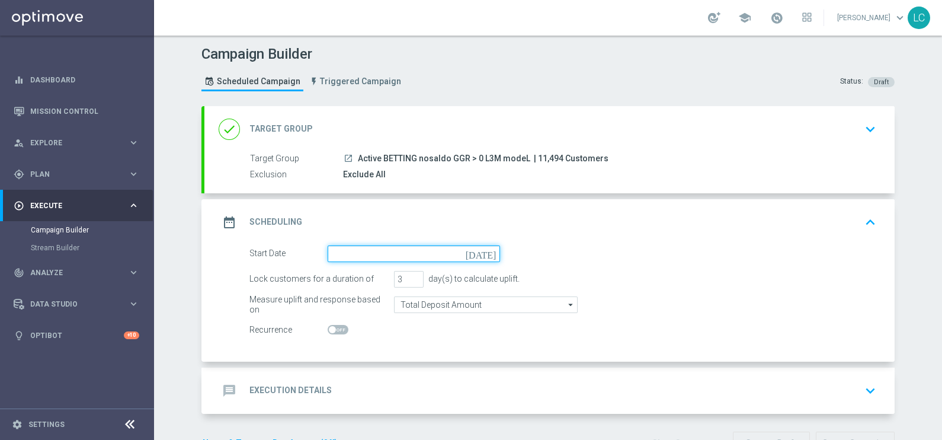
click at [361, 258] on input at bounding box center [414, 253] width 172 height 17
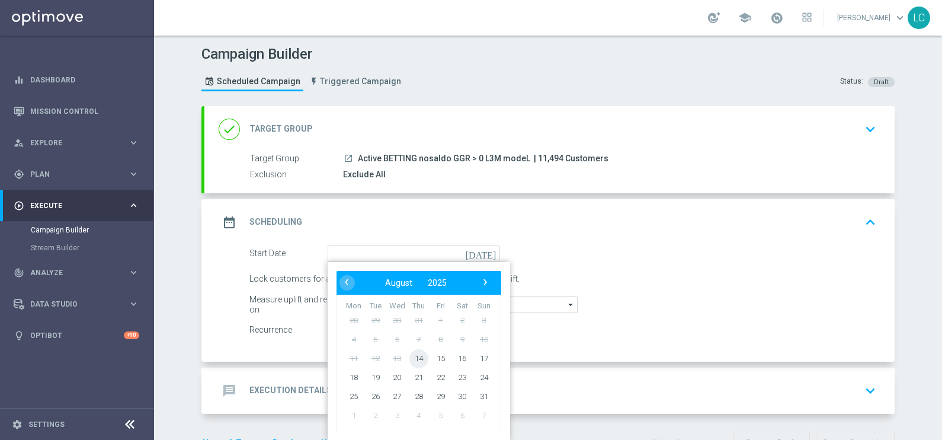
click at [409, 356] on span "14" at bounding box center [418, 357] width 19 height 19
type input "14 Aug 2025"
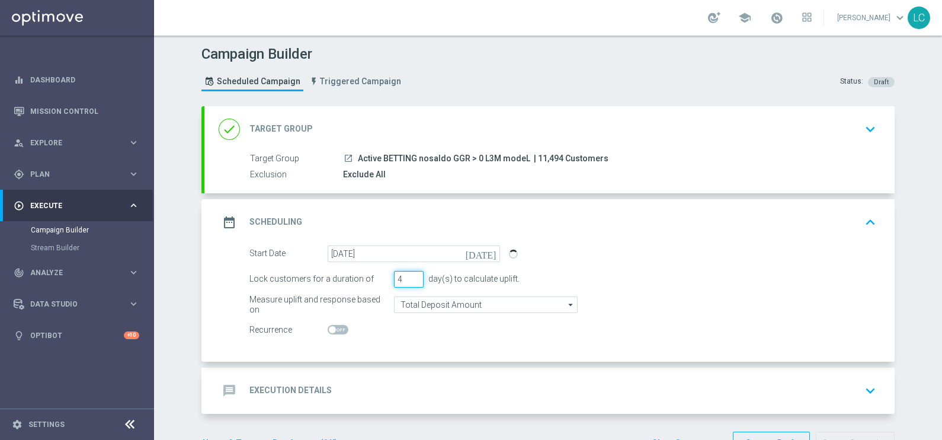
click at [411, 274] on input "4" at bounding box center [409, 279] width 30 height 17
type input "5"
click at [411, 274] on input "5" at bounding box center [409, 279] width 30 height 17
click at [371, 373] on div "message Execution Details keyboard_arrow_down" at bounding box center [549, 390] width 690 height 46
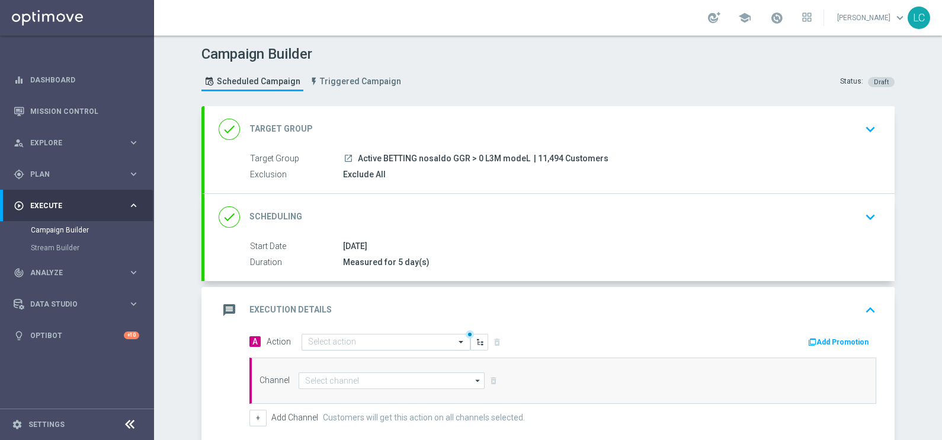
click at [366, 341] on input "text" at bounding box center [374, 342] width 132 height 10
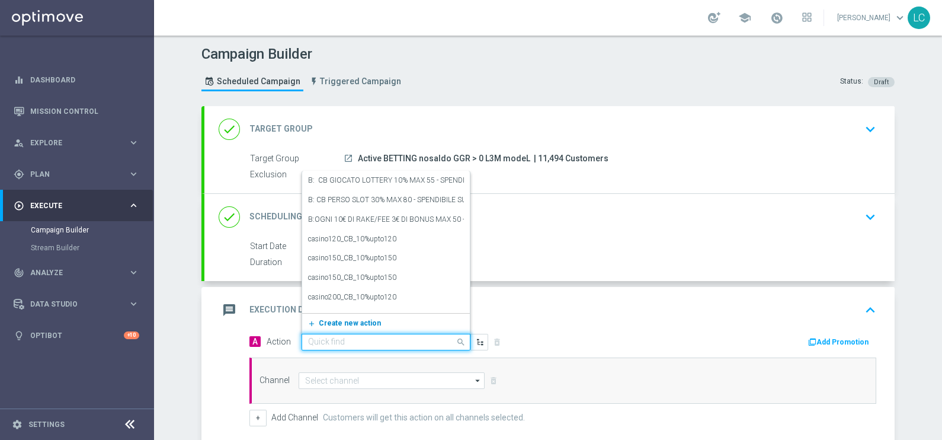
click at [351, 325] on span "Create new action" at bounding box center [350, 323] width 62 height 8
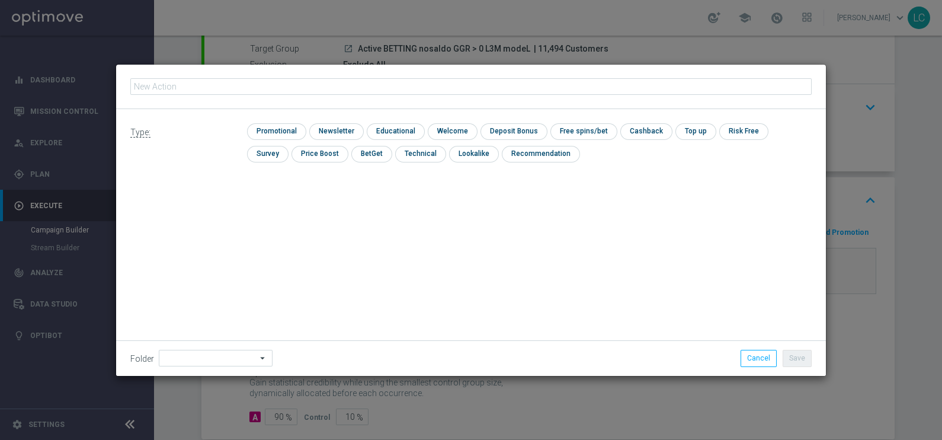
scroll to position [118, 0]
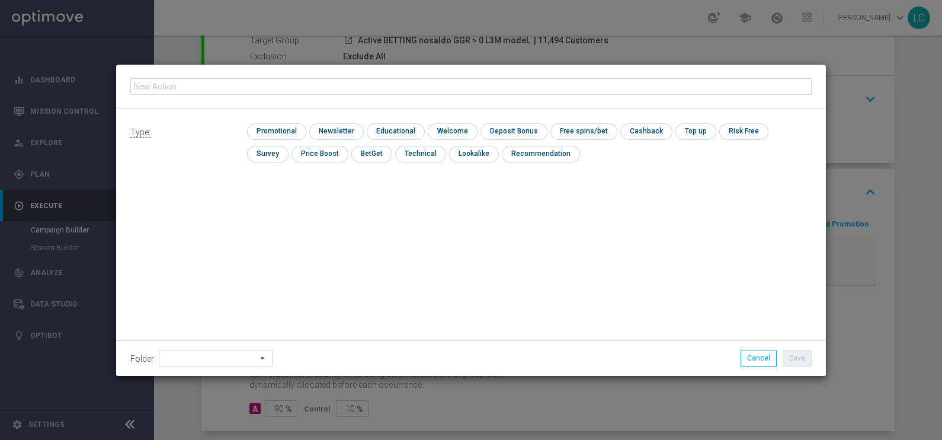
type input "Deposita almeno 10 per 2€ freebet, deposita almeno 20€ per 5€ freebet deposita …"
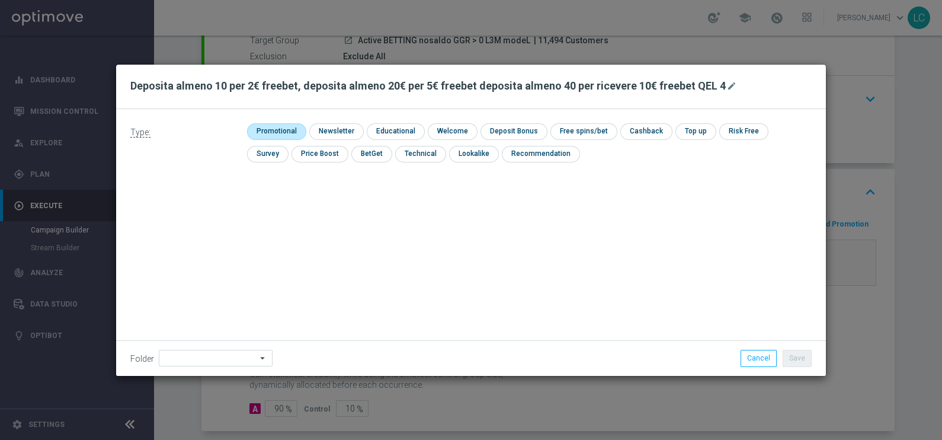
click at [288, 129] on input "checkbox" at bounding box center [275, 131] width 56 height 16
checkbox input "true"
click at [507, 129] on input "checkbox" at bounding box center [523, 131] width 63 height 16
checkbox input "true"
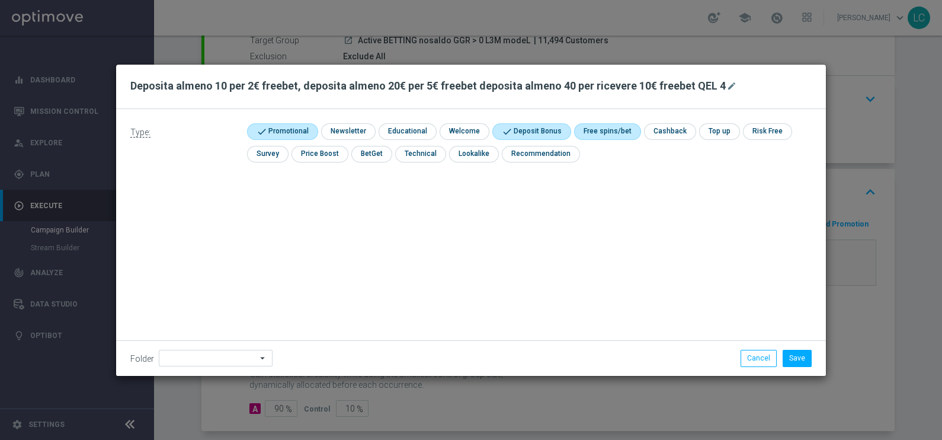
click at [574, 134] on input "checkbox" at bounding box center [605, 131] width 63 height 16
checkbox input "true"
click at [791, 353] on button "Save" at bounding box center [797, 358] width 29 height 17
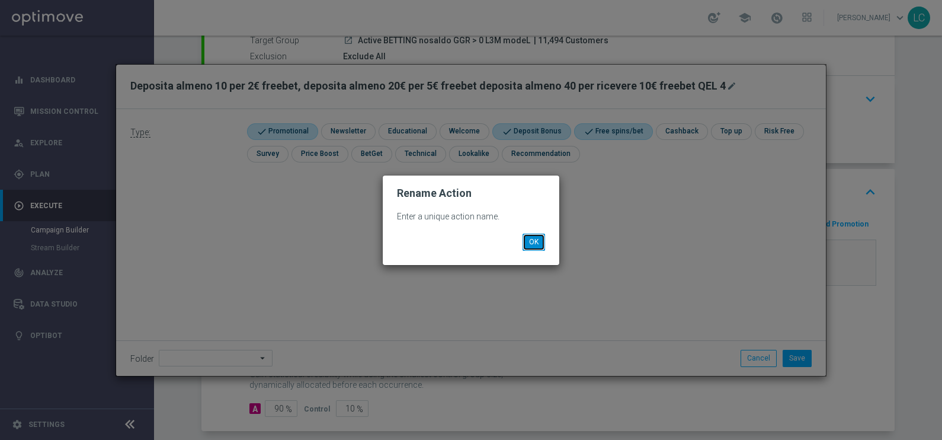
click at [540, 244] on button "OK" at bounding box center [534, 241] width 23 height 17
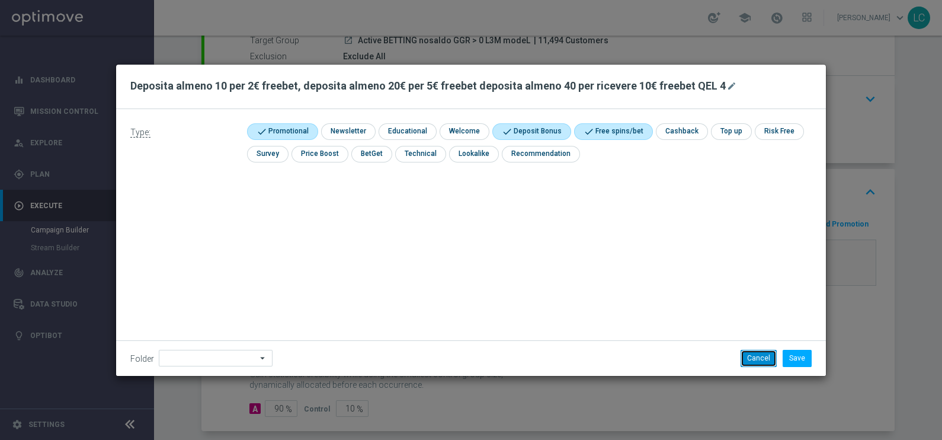
click at [755, 366] on button "Cancel" at bounding box center [759, 358] width 36 height 17
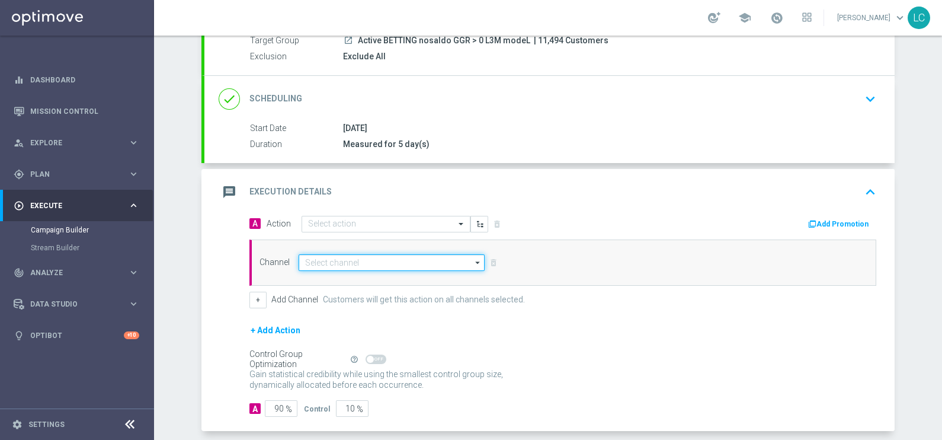
click at [366, 262] on input at bounding box center [392, 262] width 186 height 17
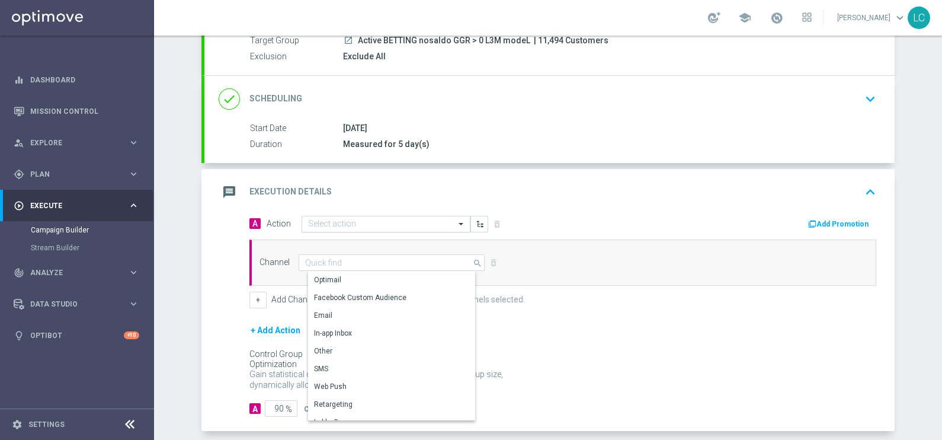
click at [370, 223] on input "text" at bounding box center [374, 224] width 132 height 10
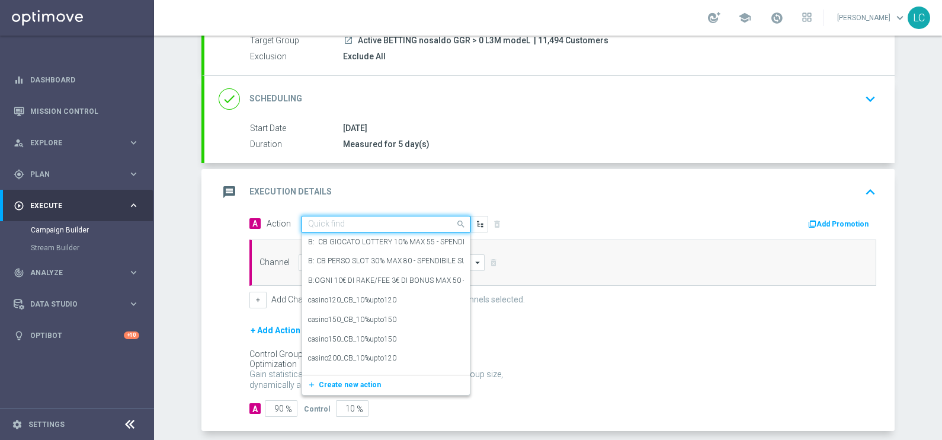
paste input "Deposita almeno 10 per 2€ freebet, deposita almeno 20€ per 5€ freebet deposita …"
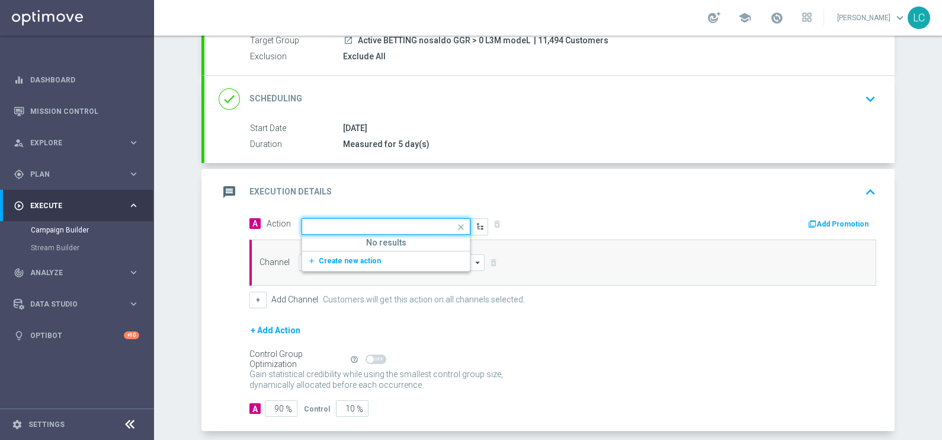
type input "Deposita almeno 10 per 2€ freebet, deposita almeno 20€ per 5€ freebet deposita …"
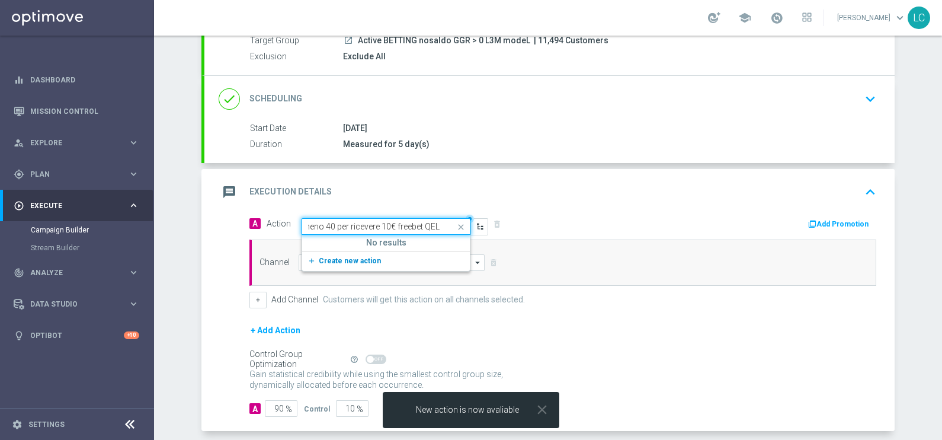
click at [358, 257] on span "Create new action" at bounding box center [350, 261] width 62 height 8
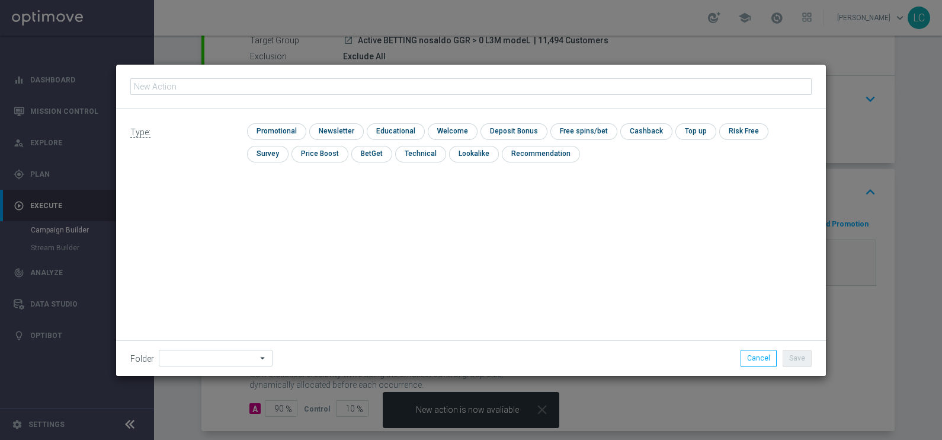
click at [755, 372] on div "Folder arrow_drop_down Drag here to set row groups Drag here to set column labe…" at bounding box center [471, 357] width 710 height 35
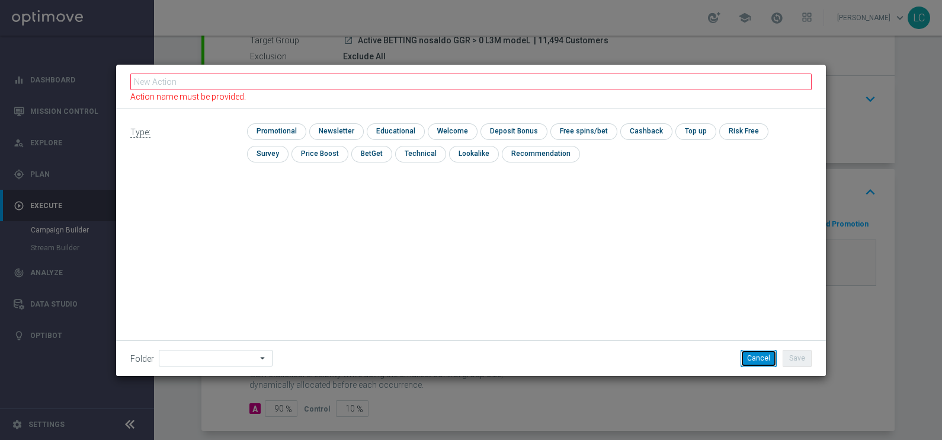
click at [761, 352] on button "Cancel" at bounding box center [759, 358] width 36 height 17
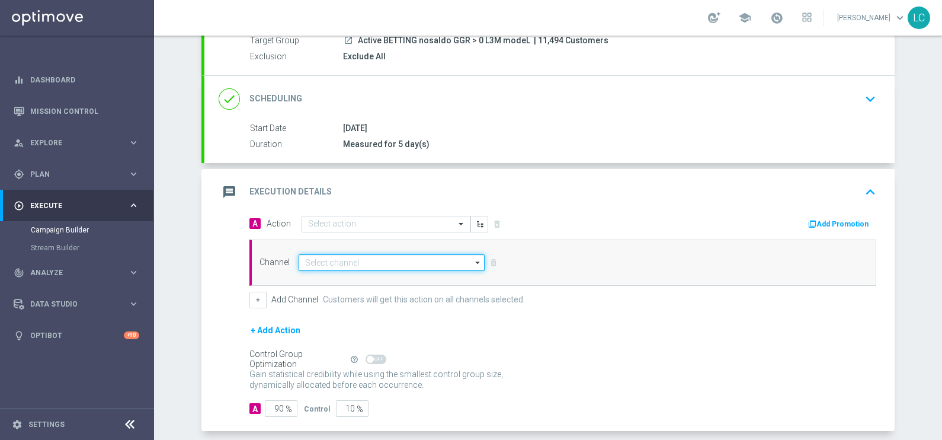
click at [376, 254] on input at bounding box center [392, 262] width 186 height 17
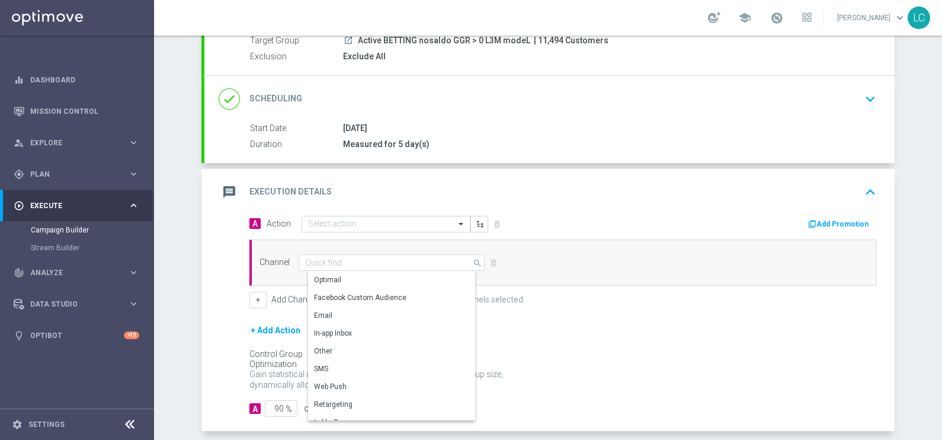
click at [368, 230] on div "A Action Select action delete_forever Add Promotion" at bounding box center [563, 224] width 645 height 18
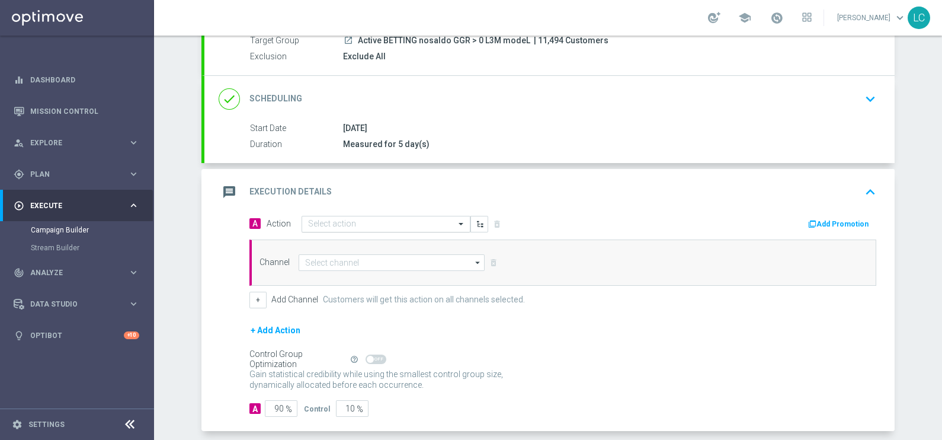
click at [367, 223] on input "text" at bounding box center [374, 224] width 132 height 10
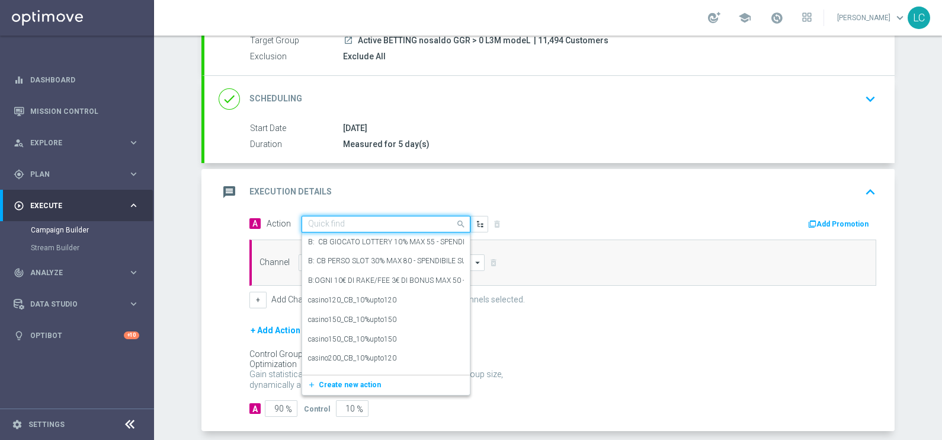
paste input "Deposita almeno 10 per 2€ freebet, deposita almeno 20€ per 5€ freebet deposita …"
type input "Deposita almeno 10 per 2€ freebet, deposita almeno 20€ per 5€ freebet deposita …"
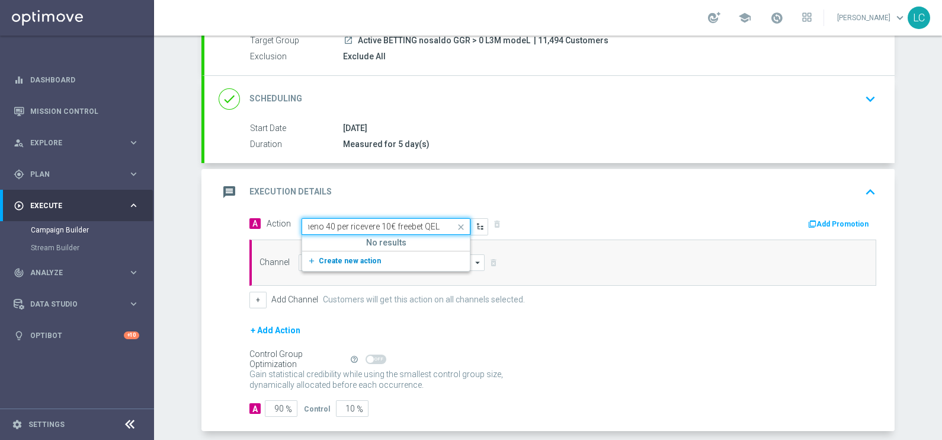
click at [339, 257] on span "Create new action" at bounding box center [350, 261] width 62 height 8
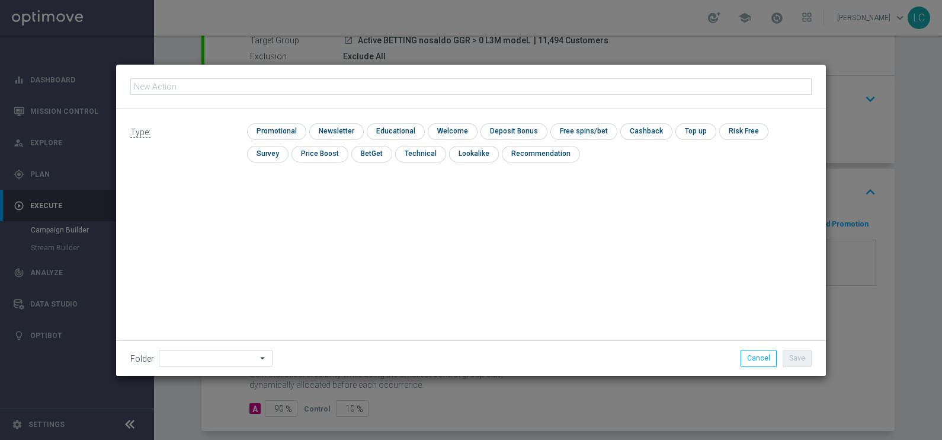
type input "Deposita almeno 10 per 2€ freebet, deposita almeno 20€ per 5€ freebet deposita …"
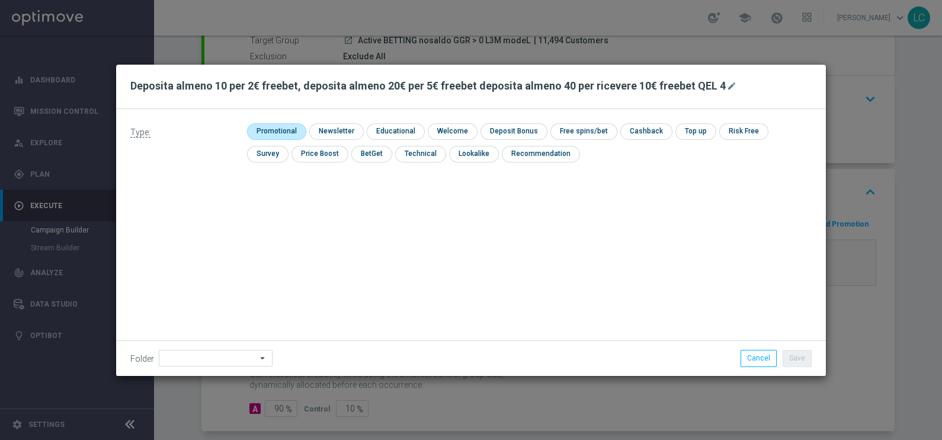
click at [277, 123] on input "checkbox" at bounding box center [275, 131] width 56 height 16
checkbox input "true"
click at [494, 129] on input "checkbox" at bounding box center [523, 131] width 63 height 16
checkbox input "true"
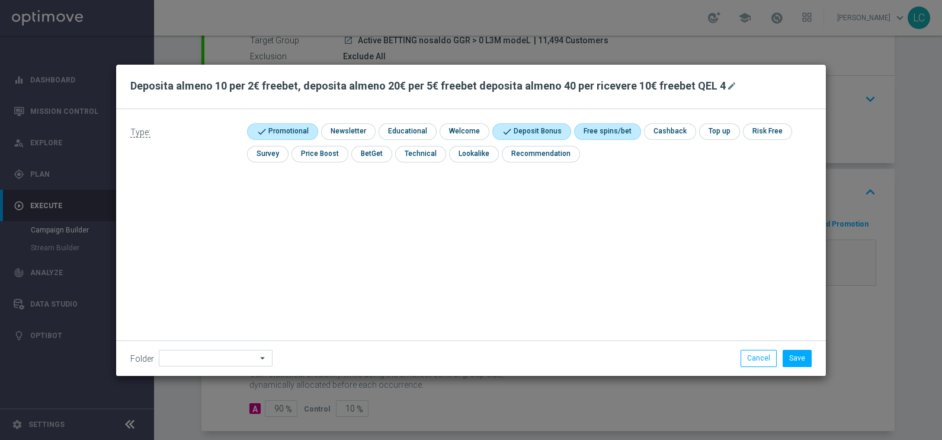
click at [593, 133] on input "checkbox" at bounding box center [605, 131] width 63 height 16
checkbox input "true"
click at [804, 361] on button "Save" at bounding box center [797, 358] width 29 height 17
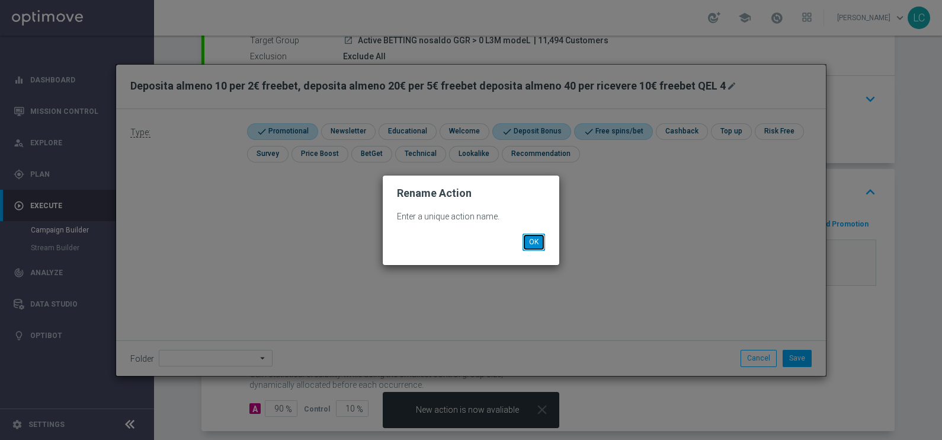
click at [536, 244] on button "OK" at bounding box center [534, 241] width 23 height 17
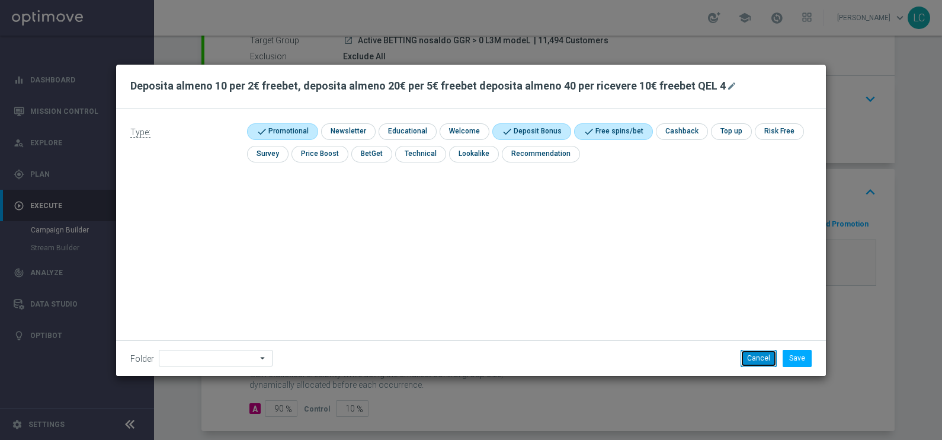
click at [760, 356] on button "Cancel" at bounding box center [759, 358] width 36 height 17
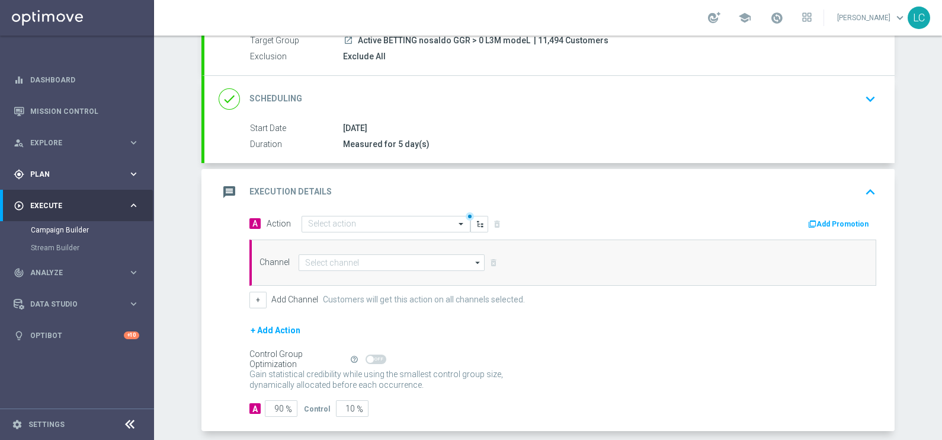
click at [57, 161] on div "gps_fixed Plan keyboard_arrow_right" at bounding box center [76, 173] width 153 height 31
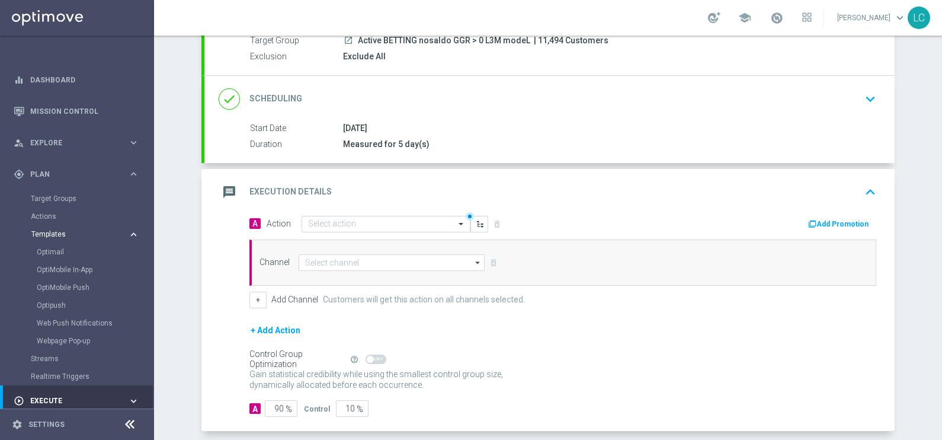
click at [57, 232] on span "Templates" at bounding box center [73, 233] width 85 height 7
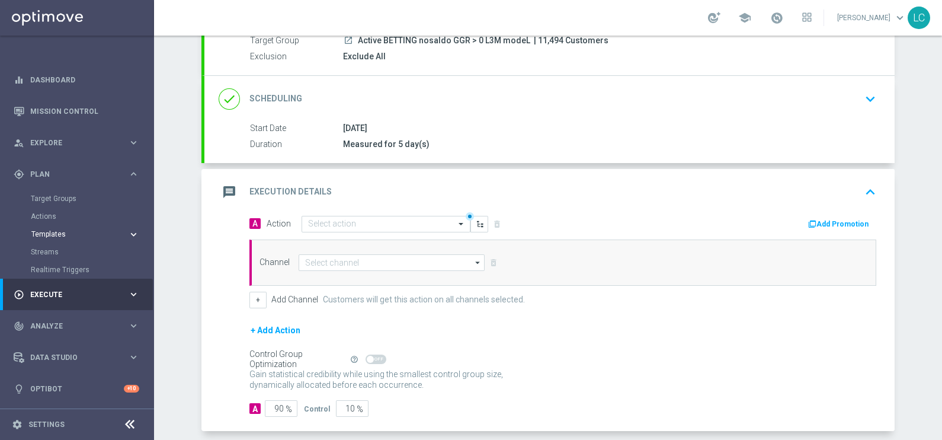
click at [57, 232] on span "Templates" at bounding box center [73, 233] width 85 height 7
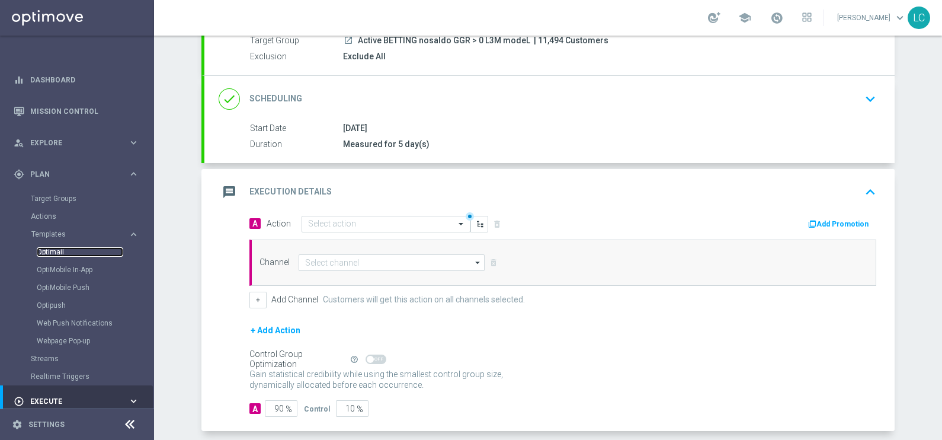
click at [56, 251] on link "Optimail" at bounding box center [80, 251] width 87 height 9
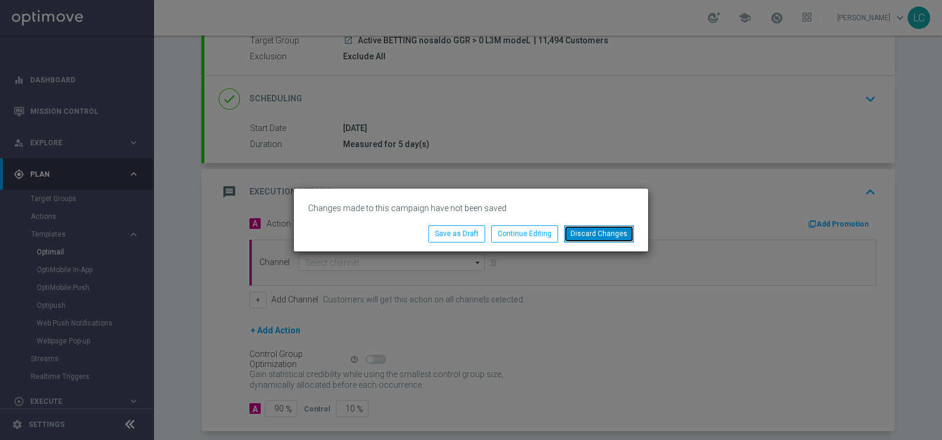
click at [599, 236] on button "Discard Changes" at bounding box center [599, 233] width 70 height 17
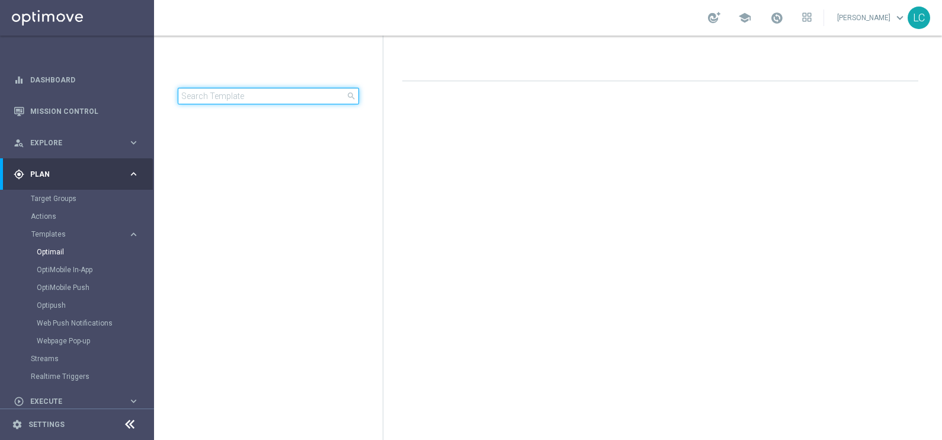
click at [287, 102] on input at bounding box center [268, 96] width 181 height 17
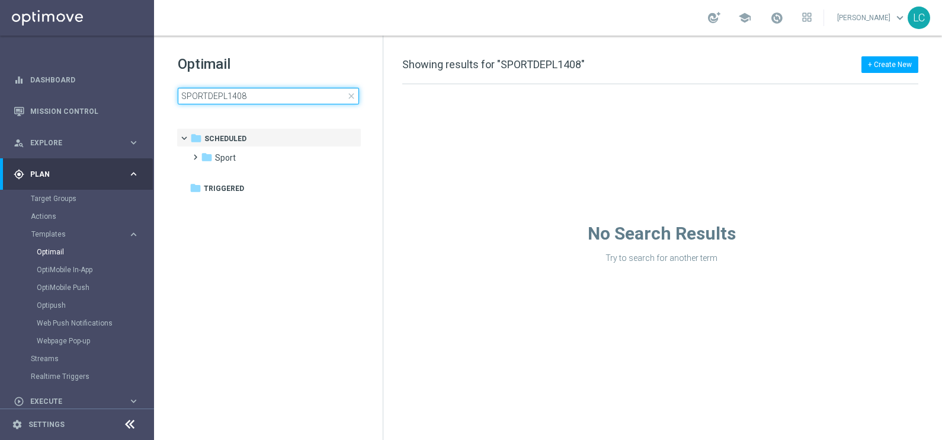
type input "SPORTDEPL1408"
click at [251, 215] on tree-viewport "folder Scheduled more_vert folder Sport more_vert" at bounding box center [279, 282] width 205 height 309
click at [267, 95] on input "SPORTDEPL1408" at bounding box center [268, 96] width 181 height 17
click at [353, 95] on span "close" at bounding box center [351, 95] width 9 height 9
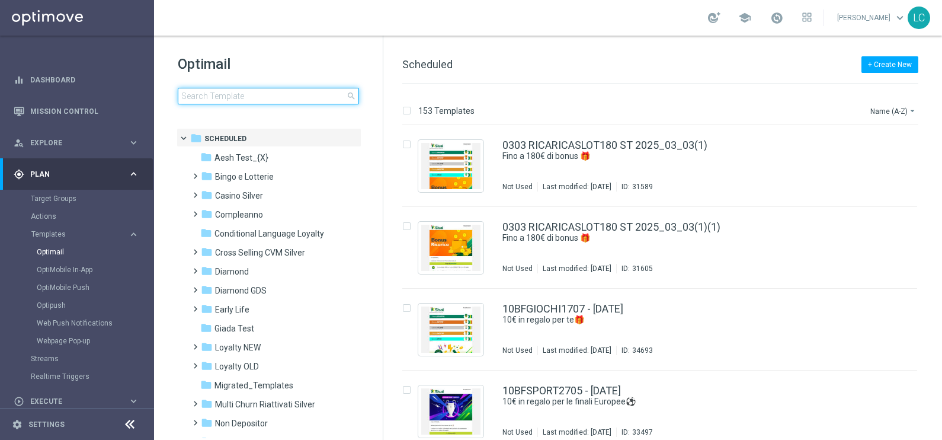
click at [309, 104] on input at bounding box center [268, 96] width 181 height 17
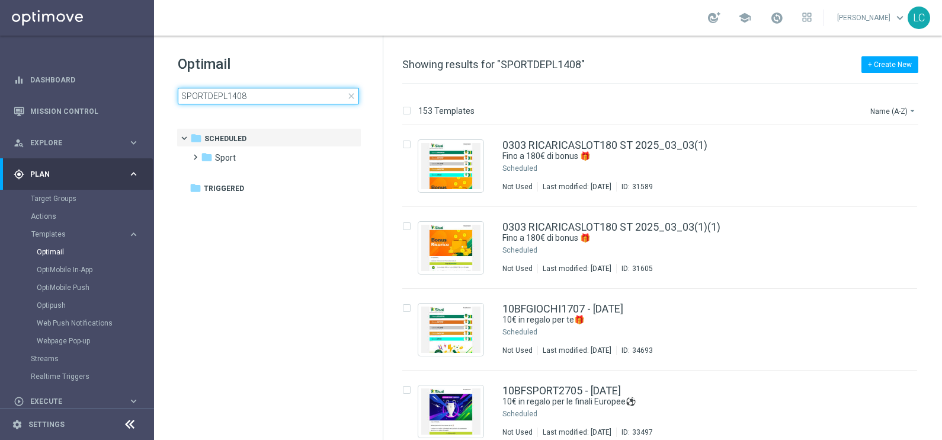
type input "SPORTDEPL1408"
click at [293, 57] on h1 "Optimail" at bounding box center [268, 64] width 181 height 19
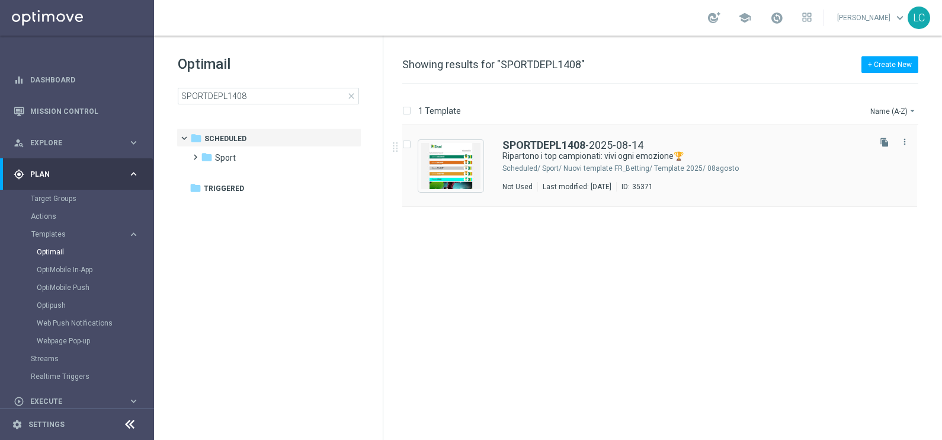
click at [534, 164] on div "Scheduled/" at bounding box center [521, 168] width 38 height 9
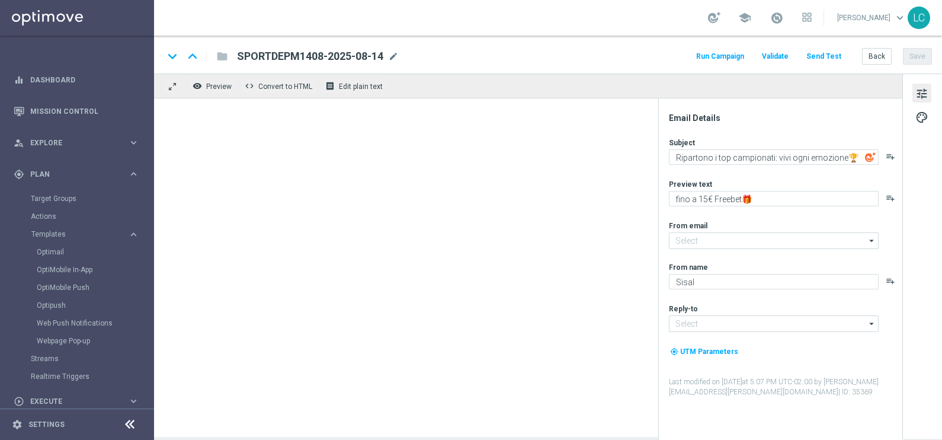
type input "[EMAIL_ADDRESS][DOMAIN_NAME]"
type textarea "fino a 10€ Freebet🎁"
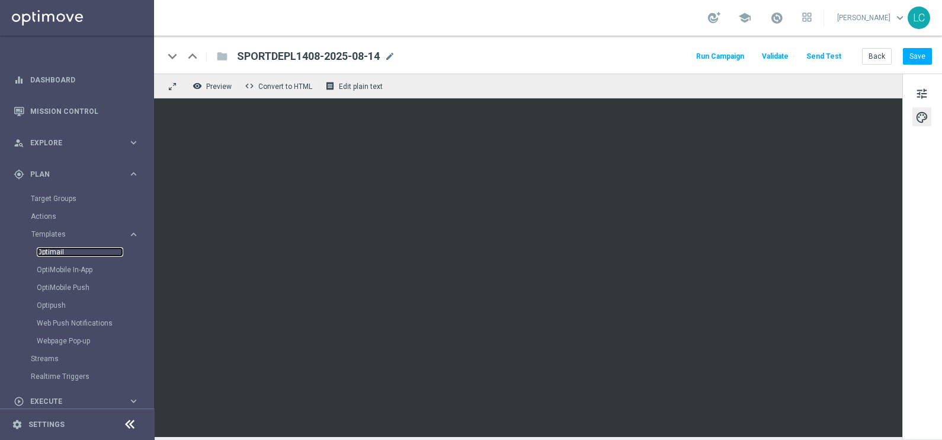
click at [56, 251] on link "Optimail" at bounding box center [80, 251] width 87 height 9
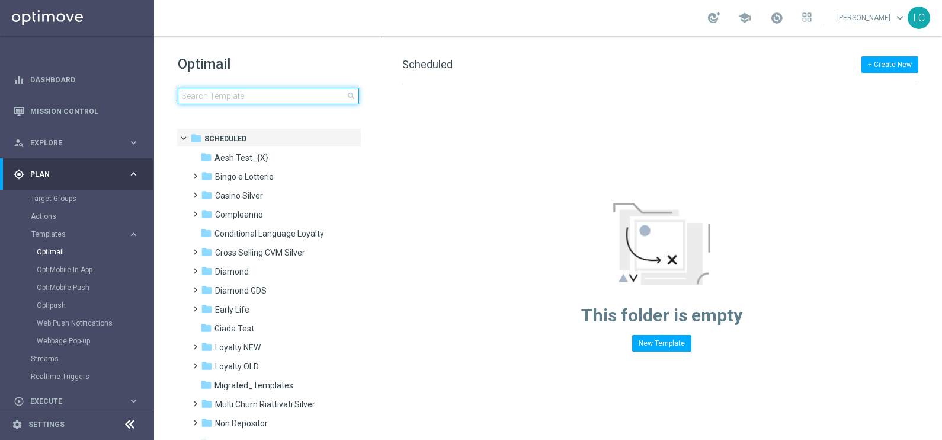
click at [273, 89] on input at bounding box center [268, 96] width 181 height 17
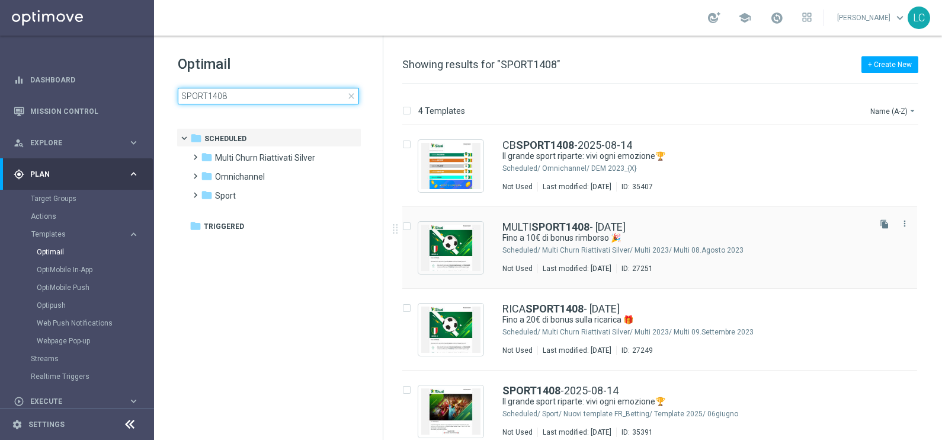
scroll to position [12, 0]
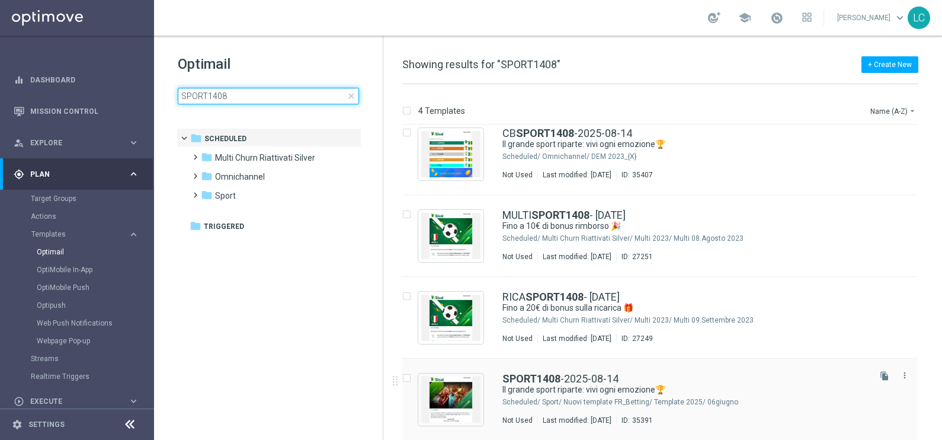
type input "SPORT1408"
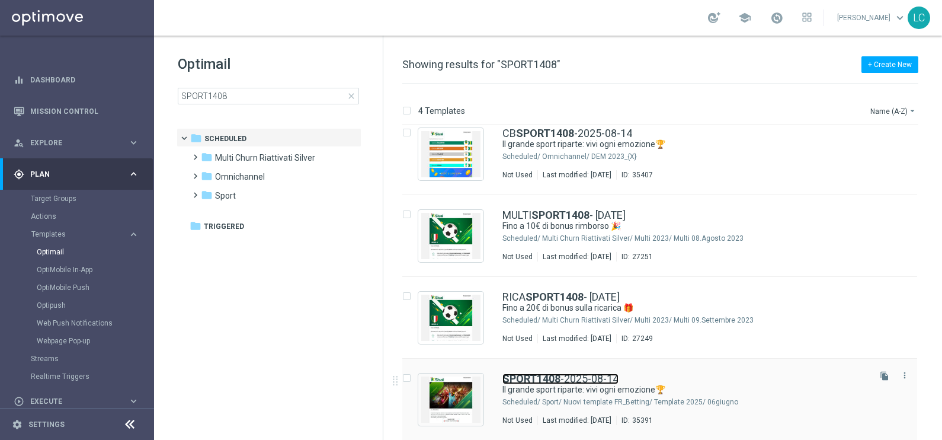
click at [539, 372] on b "SPORT1408" at bounding box center [531, 378] width 58 height 12
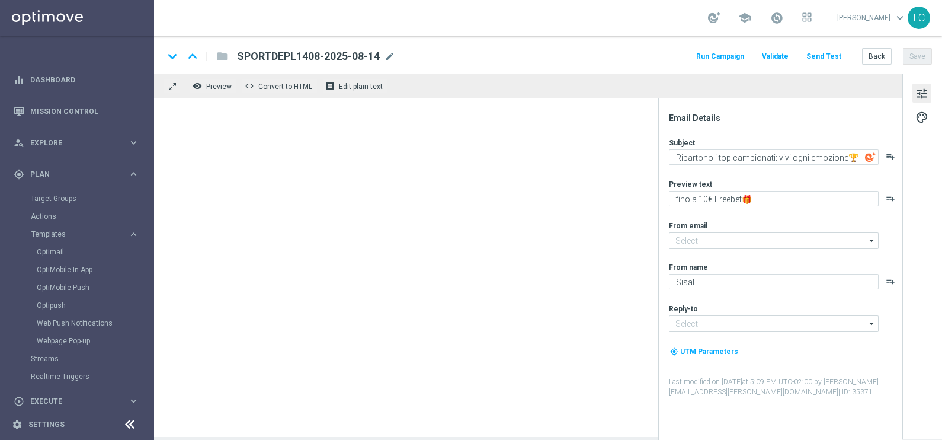
type input "[EMAIL_ADDRESS][DOMAIN_NAME]"
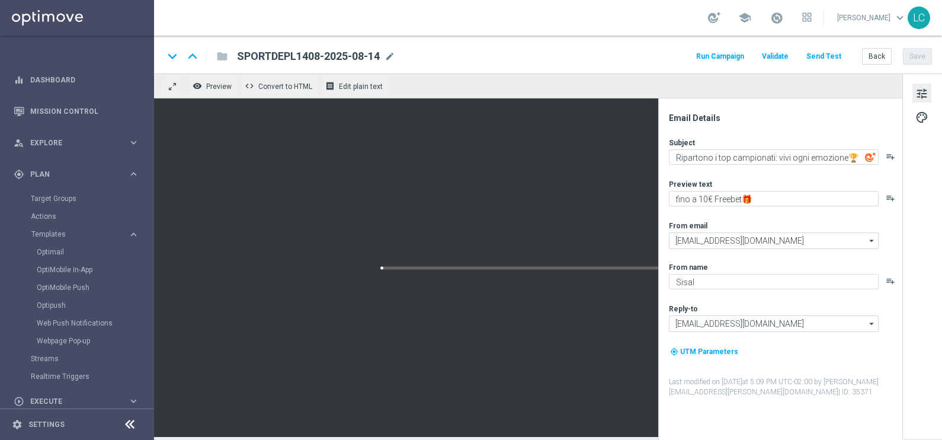
type textarea "Il grande sport riparte: vivi ogni emozione🏆"
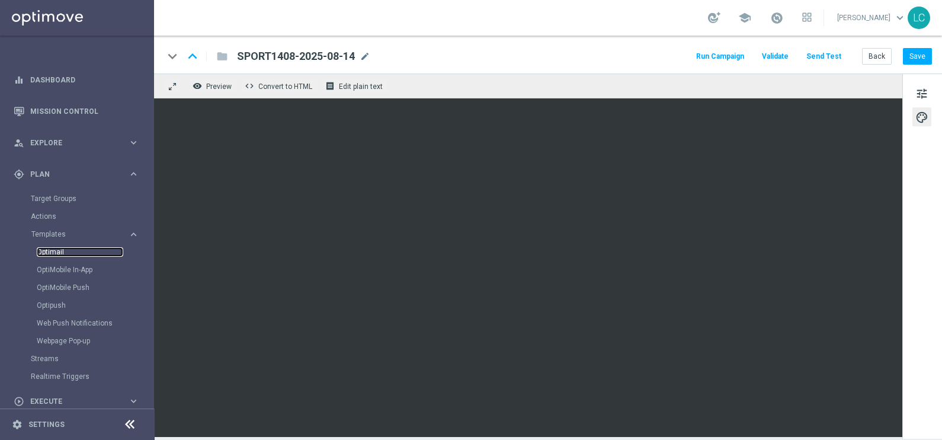
click at [67, 250] on link "Optimail" at bounding box center [80, 251] width 87 height 9
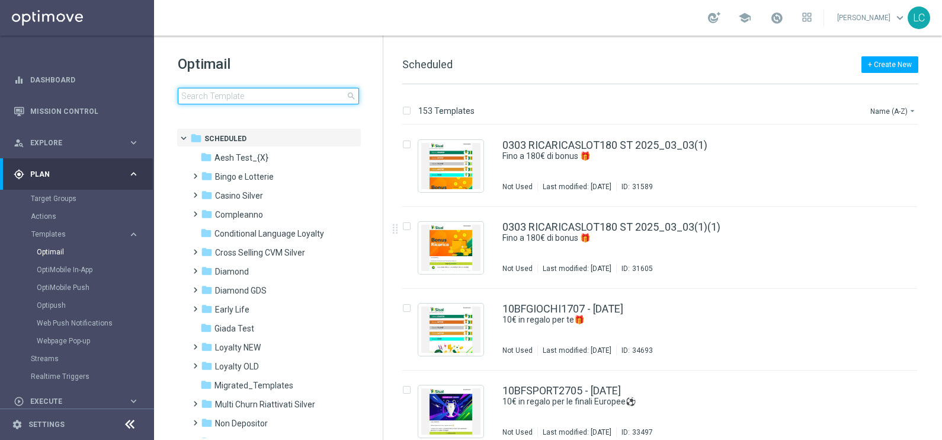
click at [278, 101] on input at bounding box center [268, 96] width 181 height 17
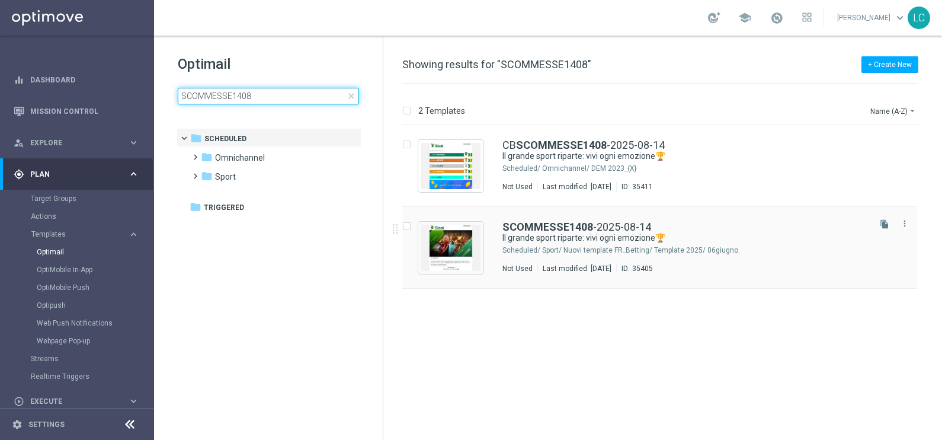
type input "SCOMMESSE1408"
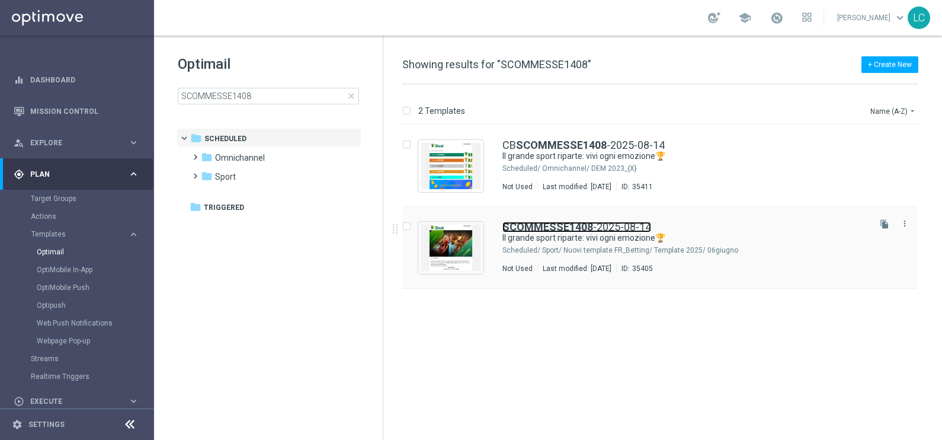
click at [583, 228] on b "SCOMMESSE1408" at bounding box center [547, 226] width 91 height 12
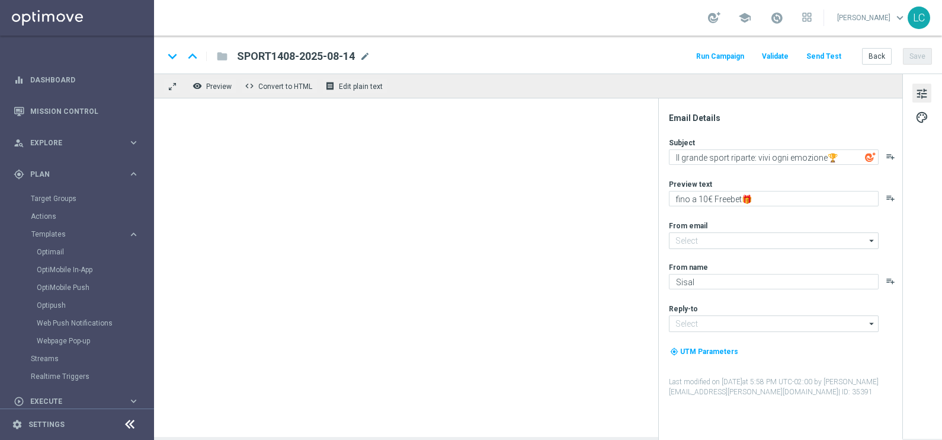
type input "[EMAIL_ADDRESS][DOMAIN_NAME]"
type textarea "Per te 5€ Freebet🎁"
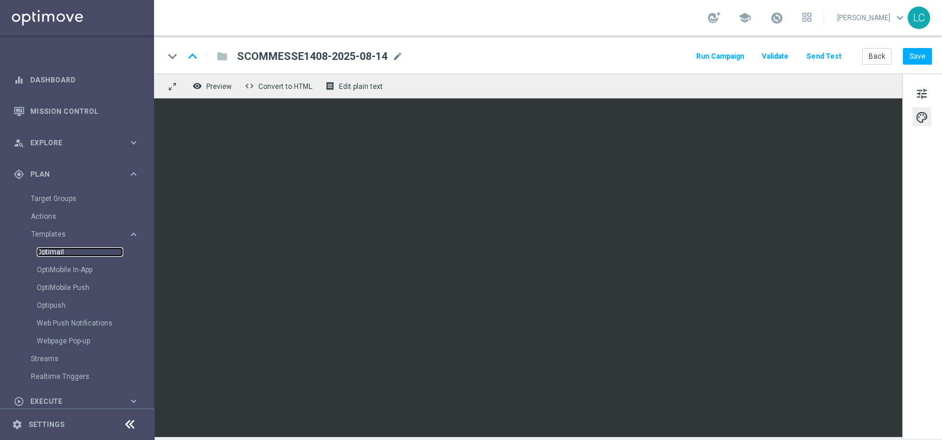
click at [60, 251] on link "Optimail" at bounding box center [80, 251] width 87 height 9
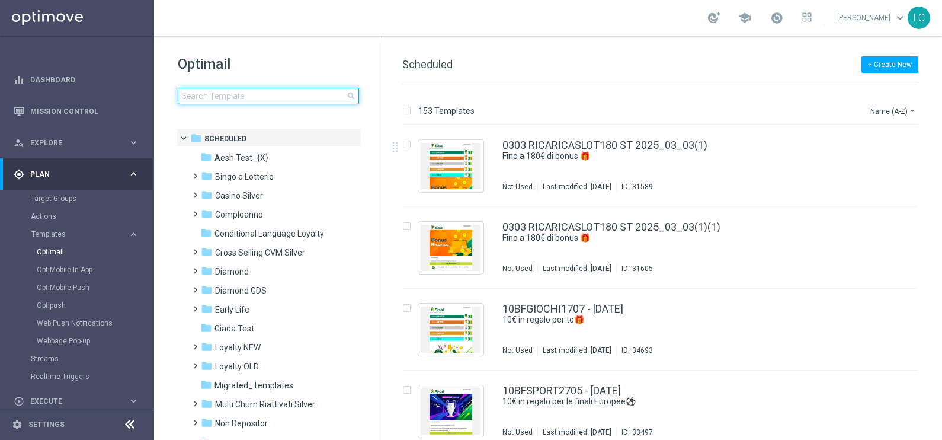
click at [225, 103] on input at bounding box center [268, 96] width 181 height 17
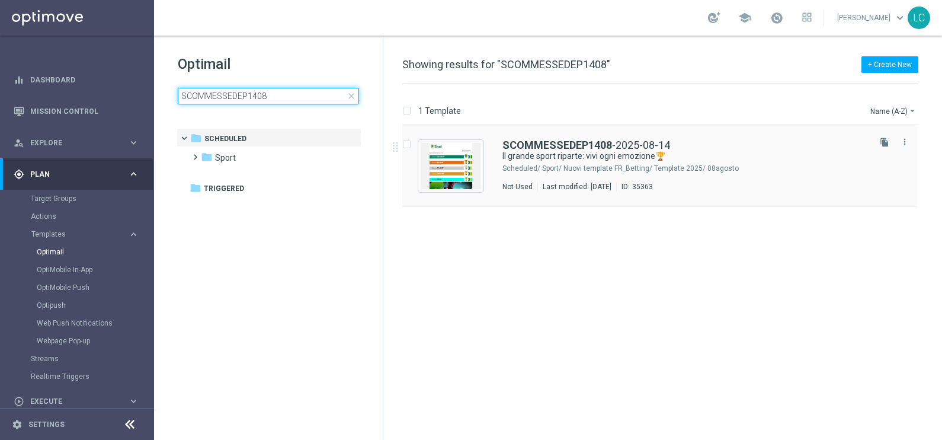
type input "SCOMMESSEDEP1408"
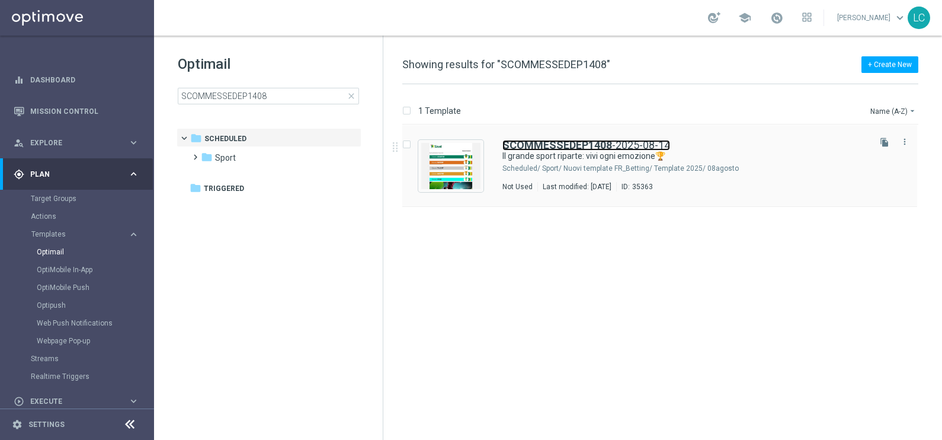
click at [555, 145] on b "SCOMMESSEDEP1408" at bounding box center [557, 145] width 110 height 12
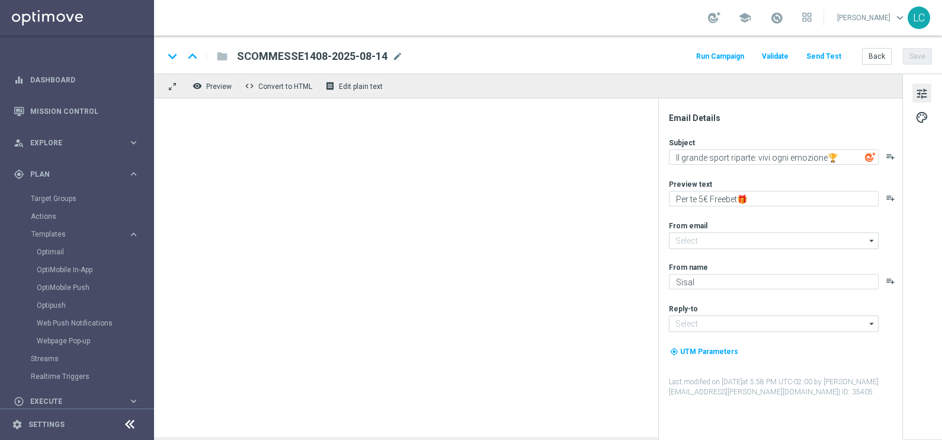
type input "[EMAIL_ADDRESS][DOMAIN_NAME]"
type textarea "fino a 10€ Freebet🎁"
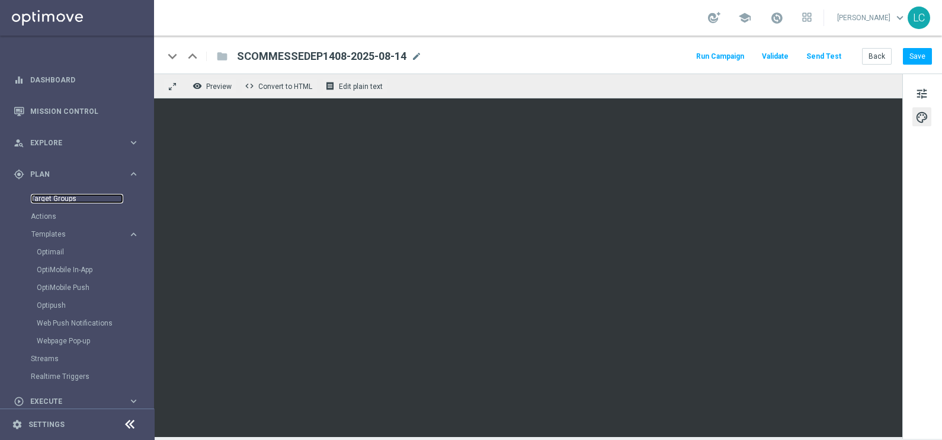
click at [42, 194] on link "Target Groups" at bounding box center [77, 198] width 92 height 9
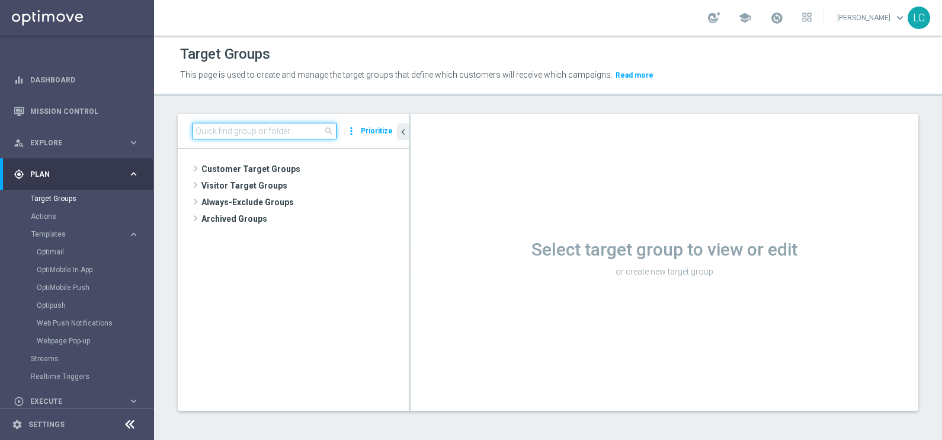
click at [265, 133] on input at bounding box center [264, 131] width 145 height 17
click at [52, 252] on link "Optimail" at bounding box center [80, 251] width 87 height 9
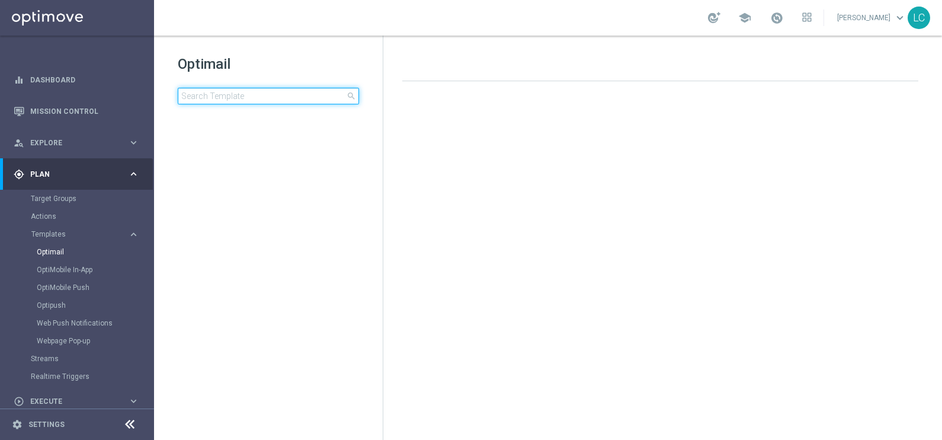
click at [248, 97] on input at bounding box center [268, 96] width 181 height 17
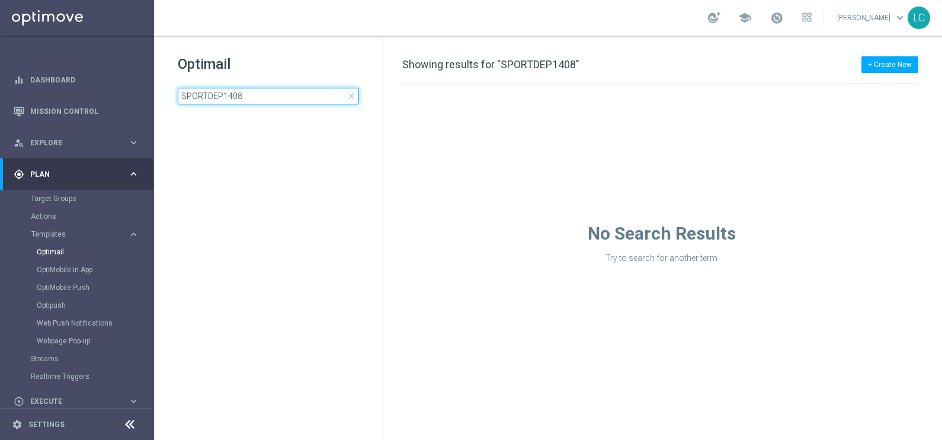
type input "SPORTDEP1408"
click at [310, 46] on div "Optimail SPORTDEP1408 close folder 1 Folder create_new_folder New Folder mode_e…" at bounding box center [268, 109] width 229 height 147
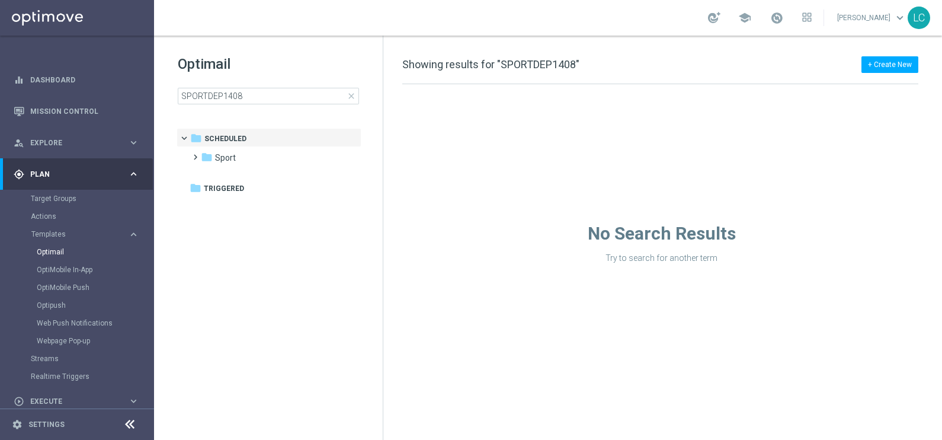
click at [352, 97] on span "close" at bounding box center [351, 95] width 9 height 9
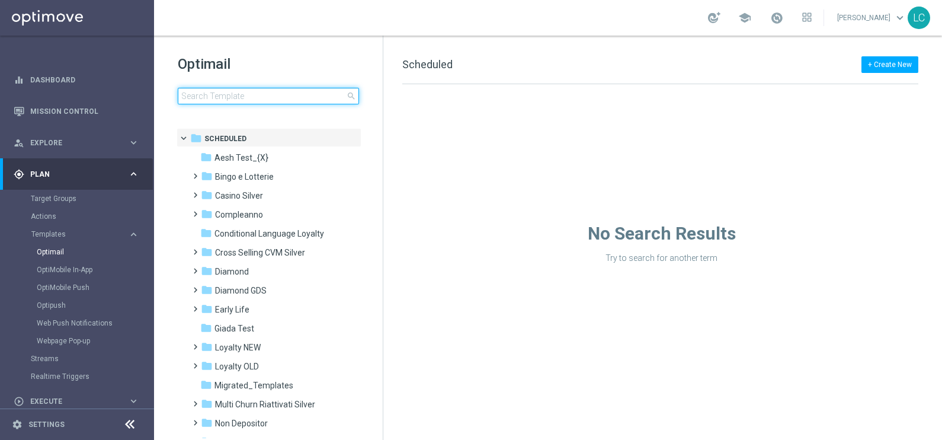
click at [321, 89] on input at bounding box center [268, 96] width 181 height 17
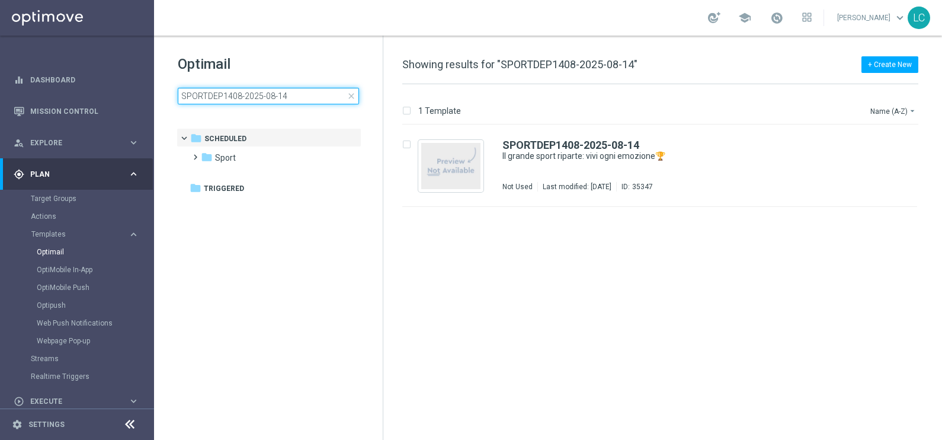
type input "SPORTDEP1408-2025-08-14"
click at [318, 72] on h1 "Optimail" at bounding box center [268, 64] width 181 height 19
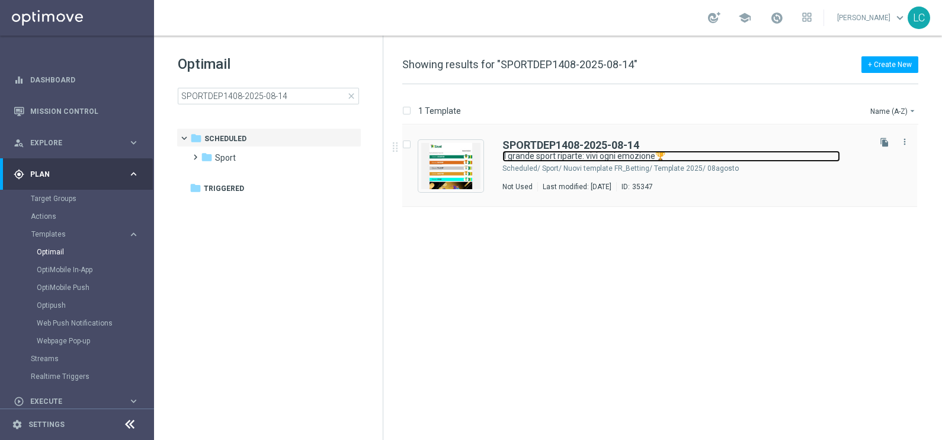
click at [545, 160] on link "Il grande sport riparte: vivi ogni emozione🏆" at bounding box center [671, 155] width 338 height 11
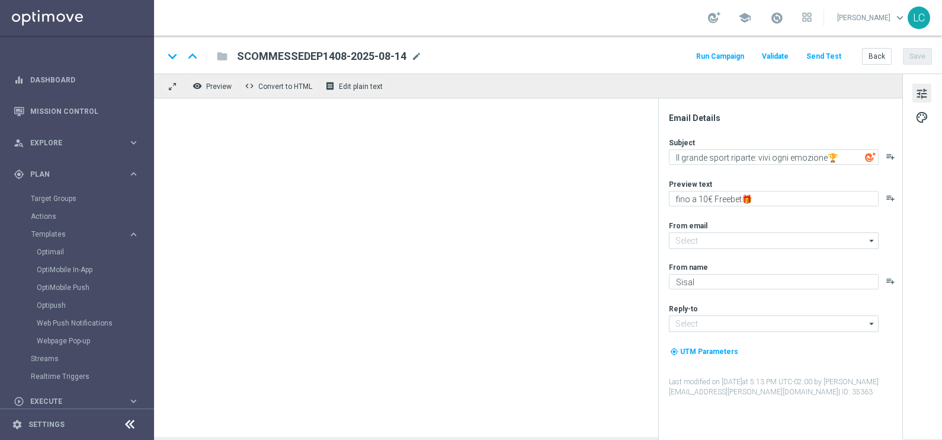
type input "[EMAIL_ADDRESS][DOMAIN_NAME]"
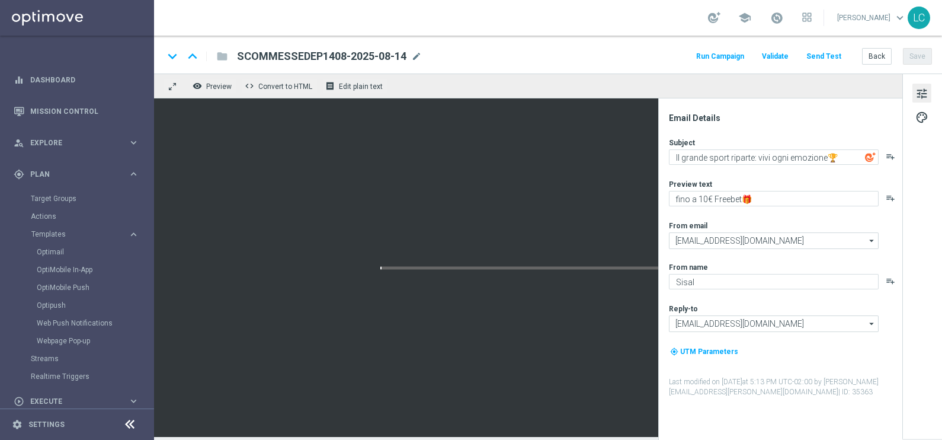
type textarea "fino a 200€ Bonus🎁"
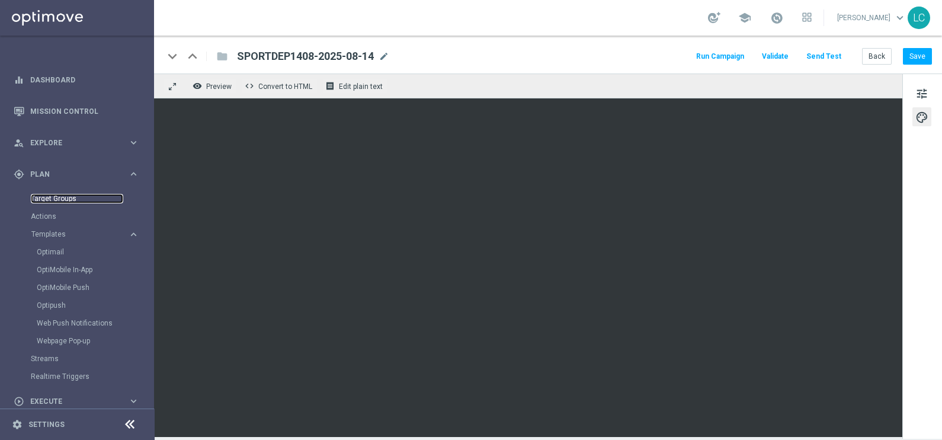
click at [55, 195] on link "Target Groups" at bounding box center [77, 198] width 92 height 9
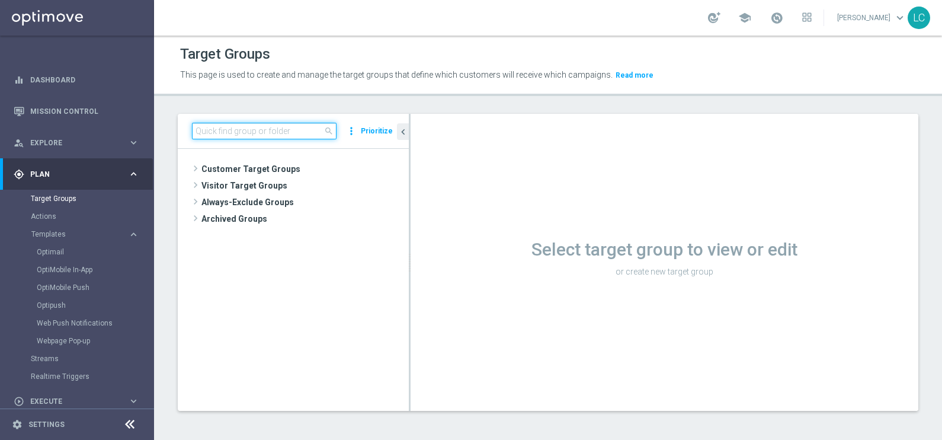
click at [273, 129] on input at bounding box center [264, 131] width 145 height 17
paste input "Active BETTING Master low no saldo GGRnb>0"
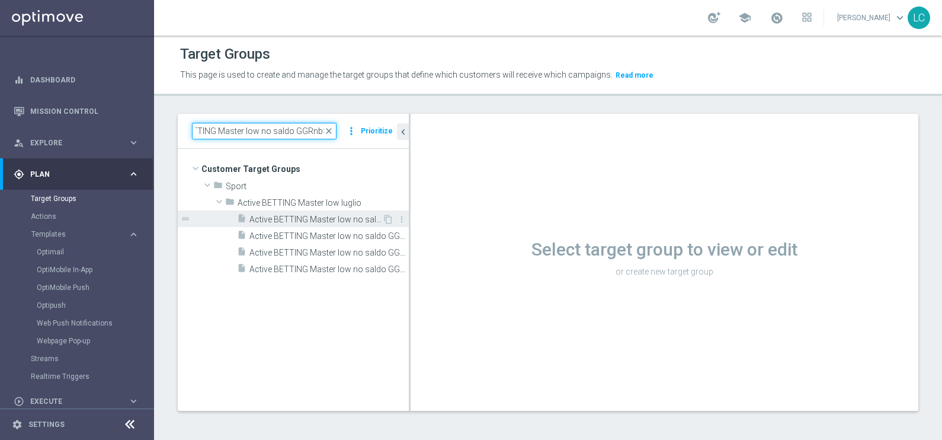
type input "Active BETTING Master low no saldo GGRnb>0"
click at [331, 222] on span "Active BETTING Master low no saldo GGRnb>0" at bounding box center [315, 219] width 133 height 10
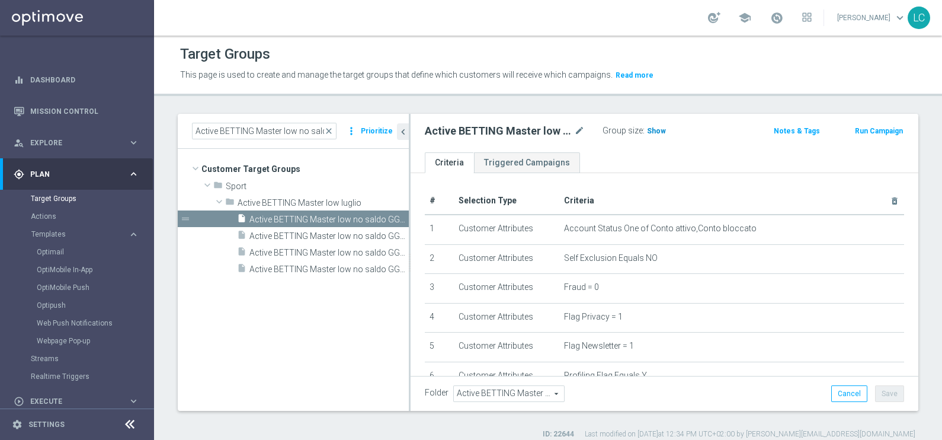
click at [658, 132] on span "Show" at bounding box center [656, 131] width 19 height 8
click at [655, 132] on span "4,936" at bounding box center [658, 132] width 21 height 11
click at [334, 131] on span "close" at bounding box center [328, 130] width 9 height 9
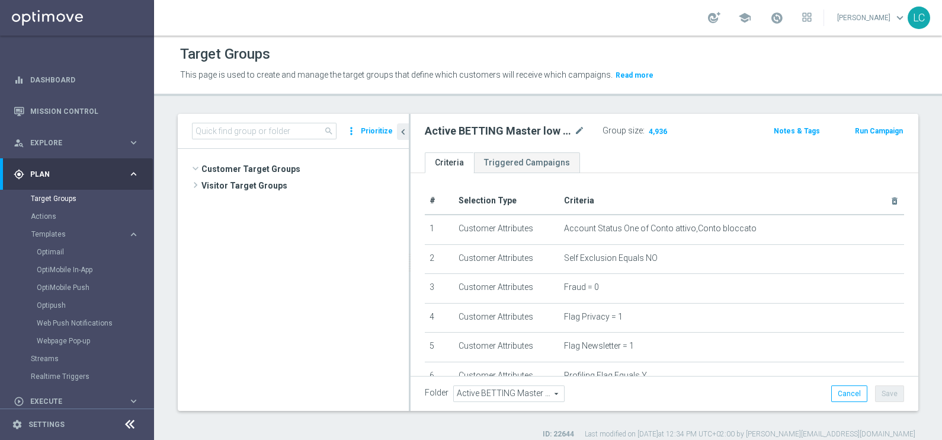
scroll to position [439, 0]
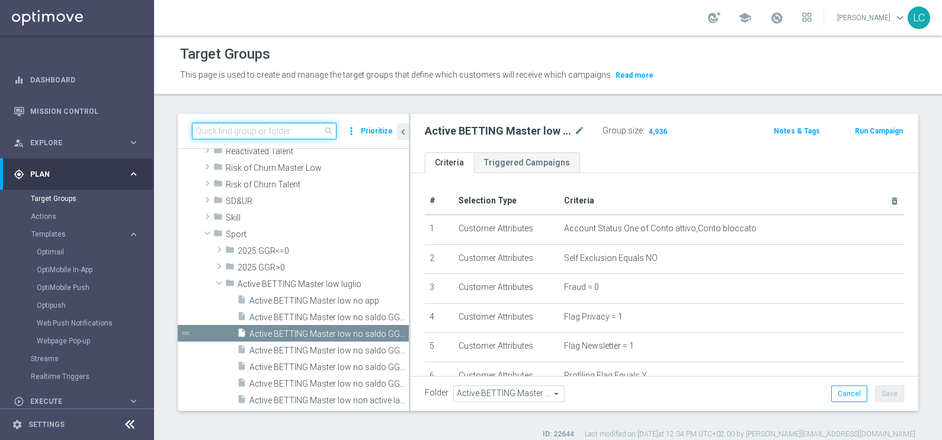
click at [297, 128] on input at bounding box center [264, 131] width 145 height 17
paste input "Active BETTING Master low no saldo GGRnb<=0"
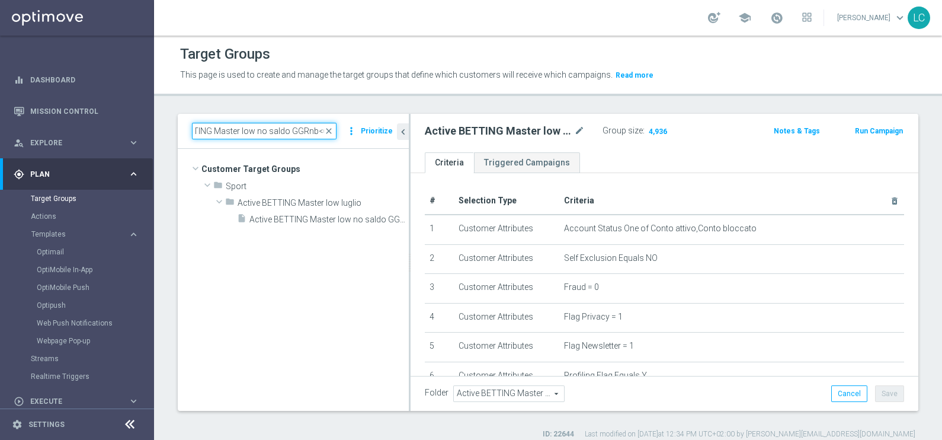
scroll to position [0, 0]
type input "Active BETTING Master low no saldo GGRnb<=0"
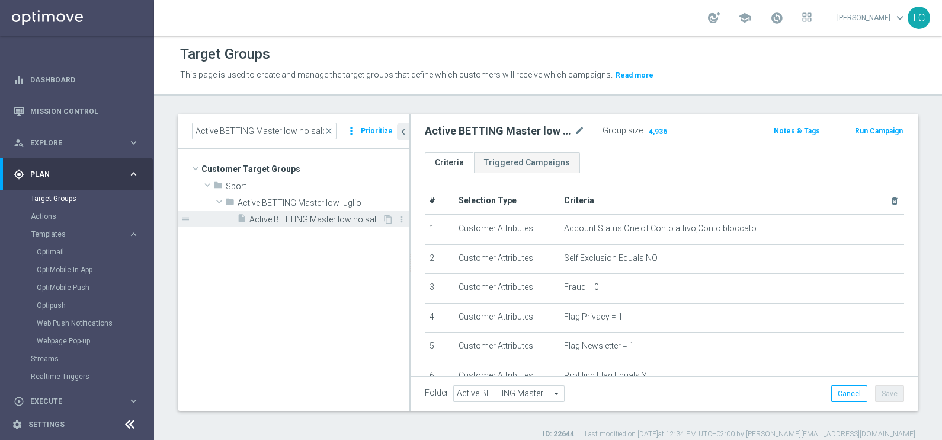
click at [309, 218] on span "Active BETTING Master low no saldo GGRnb<=0" at bounding box center [315, 219] width 133 height 10
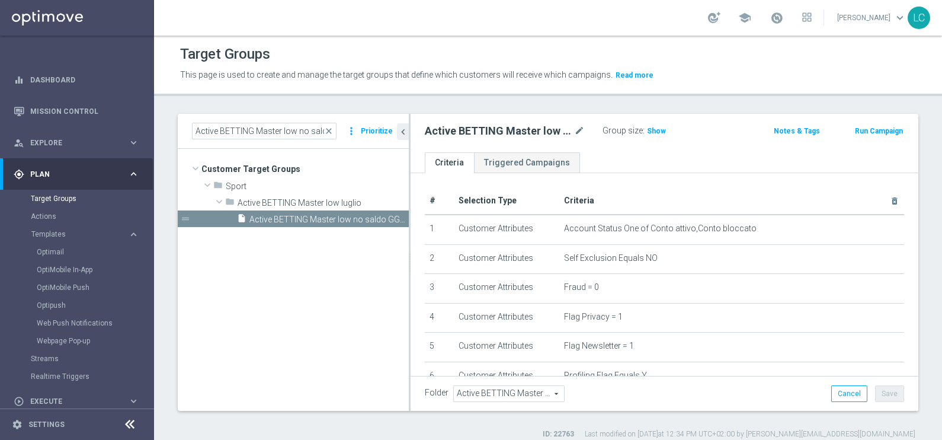
click at [880, 128] on button "Run Campaign" at bounding box center [879, 130] width 50 height 13
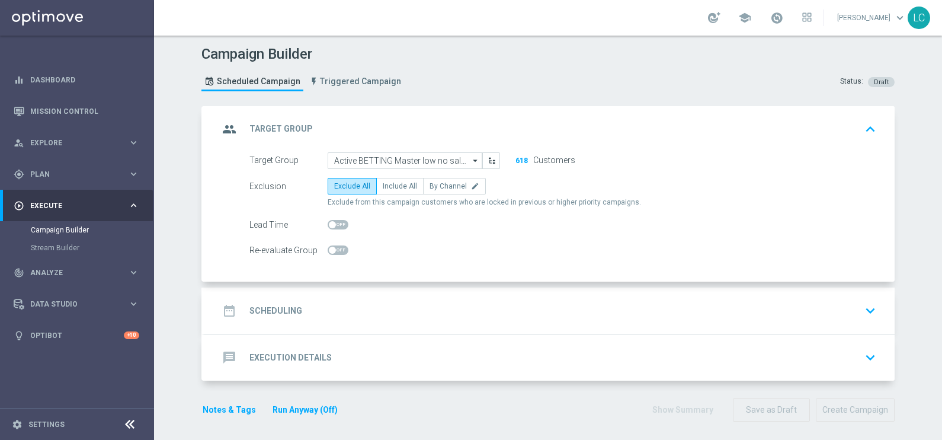
click at [456, 320] on div "date_range Scheduling keyboard_arrow_down" at bounding box center [550, 310] width 662 height 23
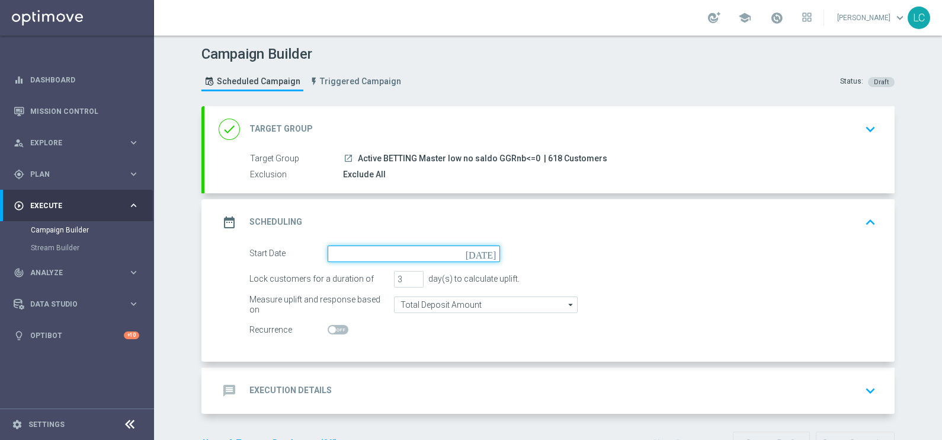
click at [413, 257] on input at bounding box center [414, 253] width 172 height 17
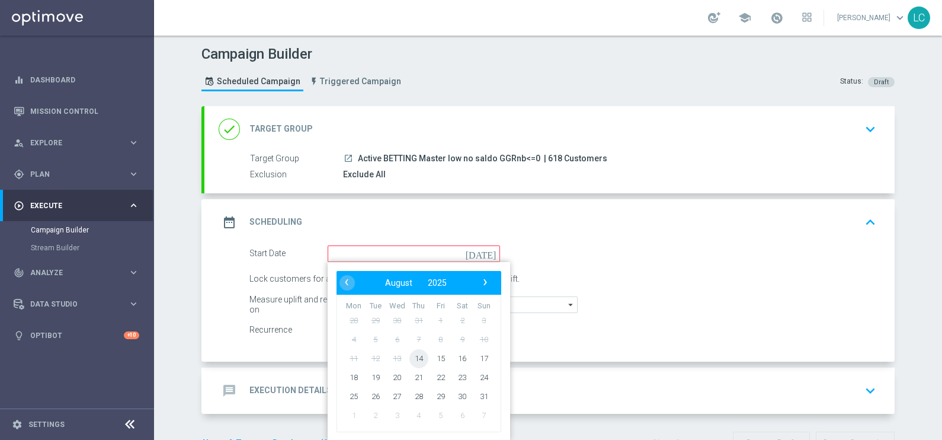
click at [419, 358] on span "14" at bounding box center [418, 357] width 19 height 19
type input "14 Aug 2025"
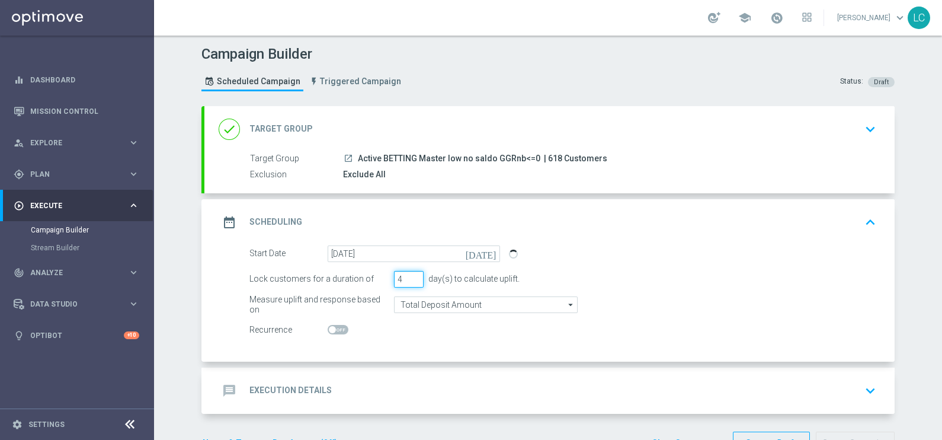
click at [409, 274] on input "4" at bounding box center [409, 279] width 30 height 17
type input "5"
click at [409, 274] on input "5" at bounding box center [409, 279] width 30 height 17
click at [513, 389] on div "message Execution Details keyboard_arrow_down" at bounding box center [550, 390] width 662 height 23
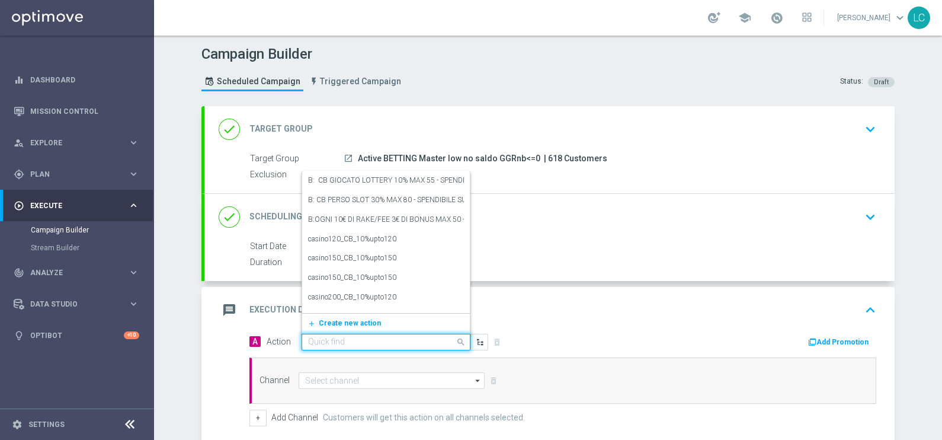
click at [344, 339] on input "text" at bounding box center [374, 342] width 132 height 10
paste input "Deposita e ottieni fino al 10% del tuo deposito fino ad un massimo di 200€ QEL 4"
type input "Deposita e ottieni fino al 10% del tuo deposito fino ad un massimo di 200€ QEL 4"
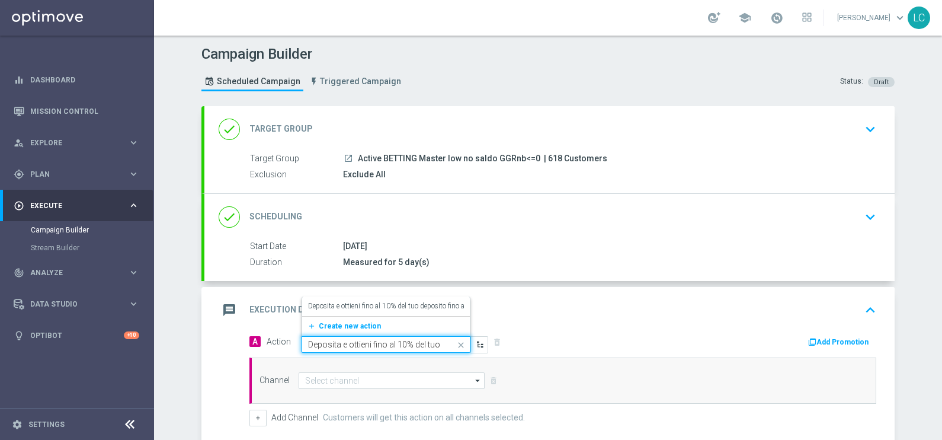
scroll to position [0, 158]
click at [387, 303] on label "Deposita e ottieni fino al 10% del tuo deposito fino ad un massimo di 200€ QEL 4" at bounding box center [432, 306] width 248 height 10
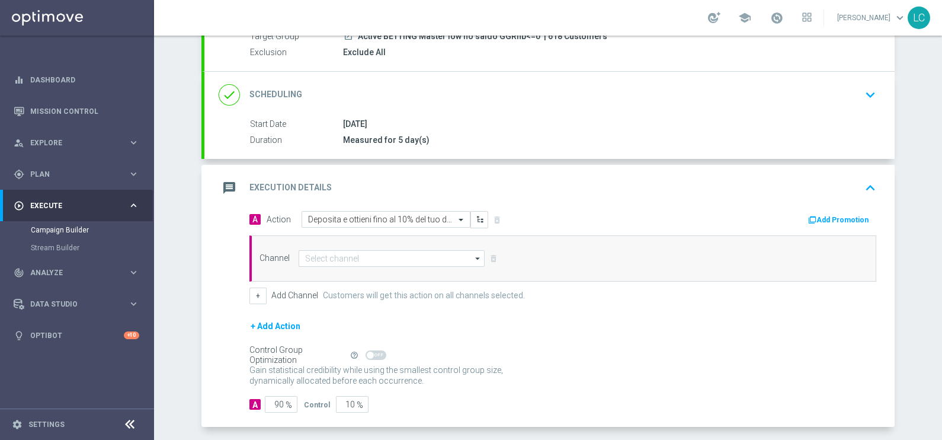
scroll to position [123, 0]
click at [419, 253] on input at bounding box center [392, 257] width 186 height 17
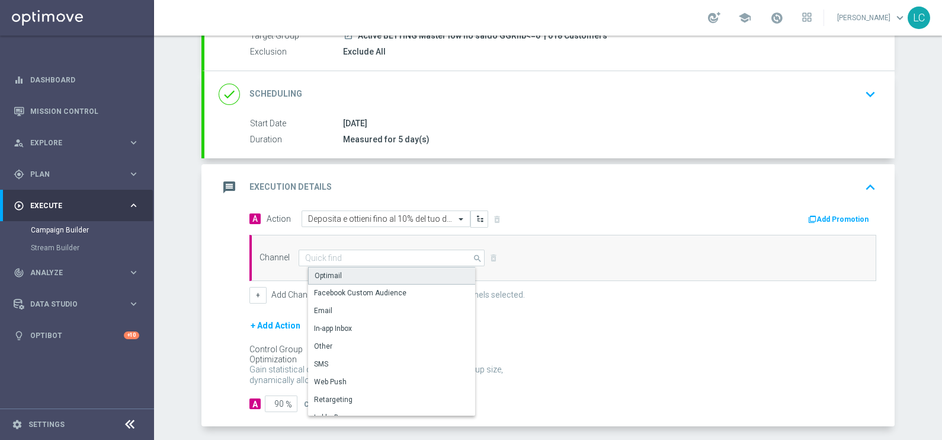
click at [412, 271] on div "Optimail" at bounding box center [396, 276] width 177 height 18
type input "Optimail"
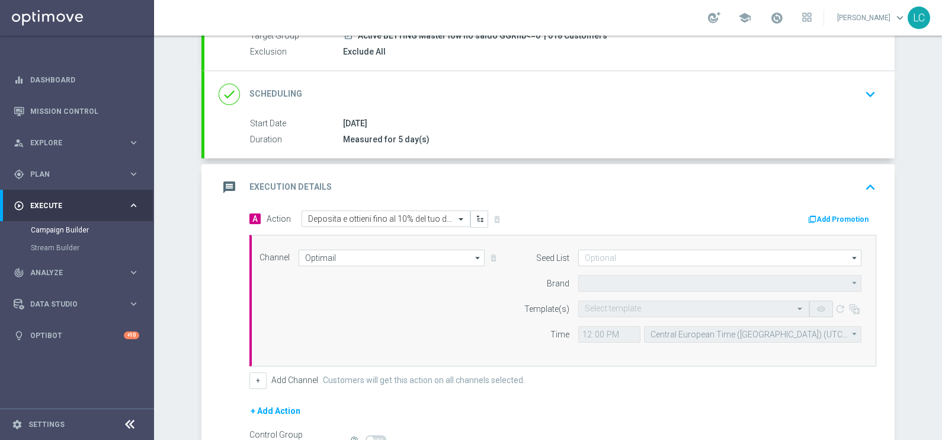
type input "Sisal Marketing"
click at [830, 213] on button "Add Promotion" at bounding box center [840, 219] width 66 height 13
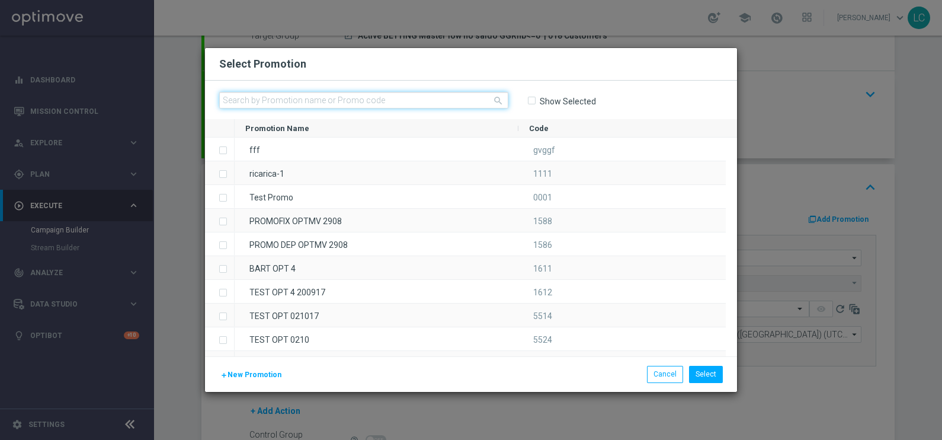
click at [440, 92] on input "text" at bounding box center [363, 100] width 289 height 17
paste input "332557"
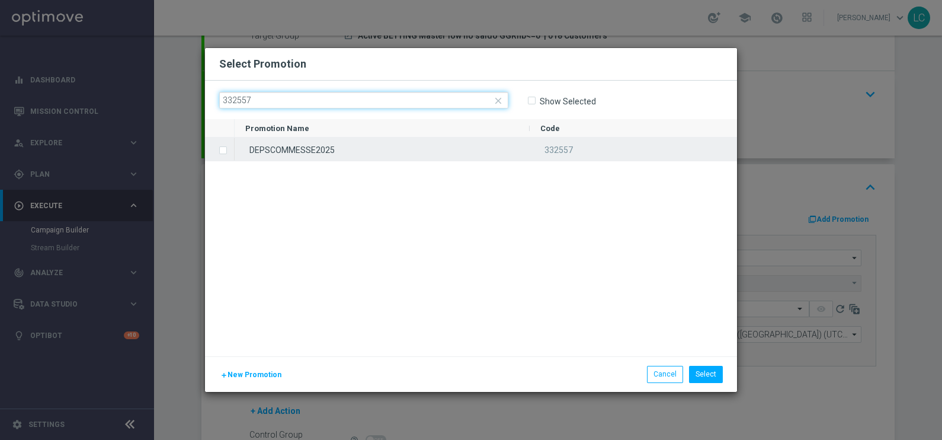
type input "332557"
click at [294, 155] on div "DEPSCOMMESSE2025" at bounding box center [382, 148] width 295 height 23
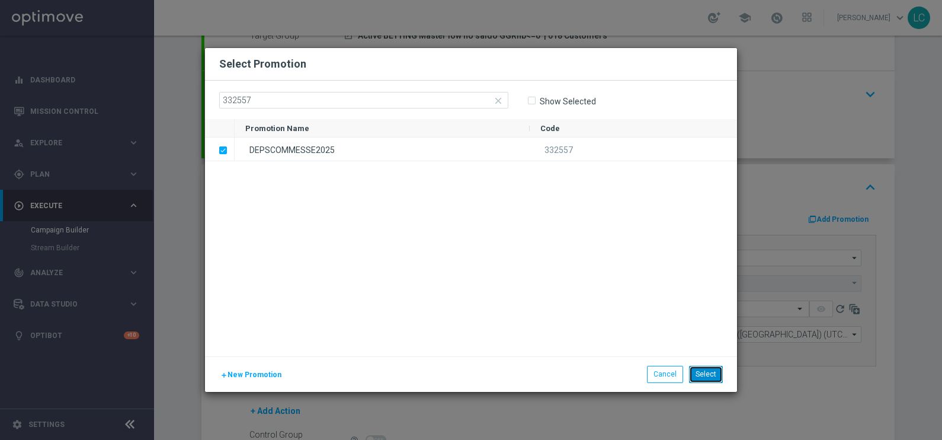
click at [710, 369] on button "Select" at bounding box center [706, 374] width 34 height 17
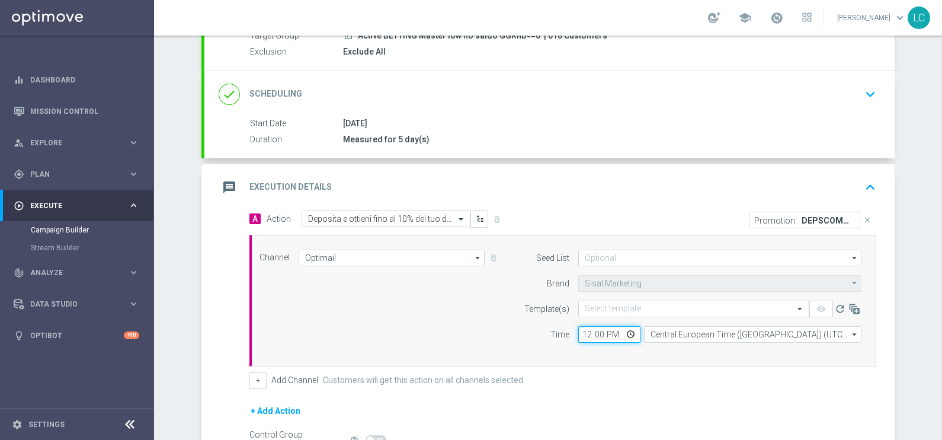
click at [579, 332] on input "12:00" at bounding box center [609, 334] width 62 height 17
type input "17:39"
type input "17:30"
click at [512, 314] on div "Template(s)" at bounding box center [539, 308] width 60 height 17
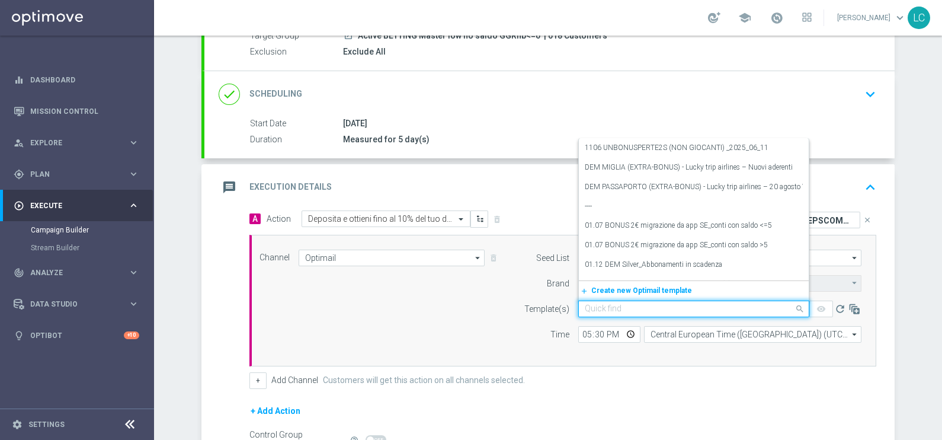
click at [608, 310] on input "text" at bounding box center [682, 309] width 194 height 10
paste input "DEPSCOMMESSE2025"
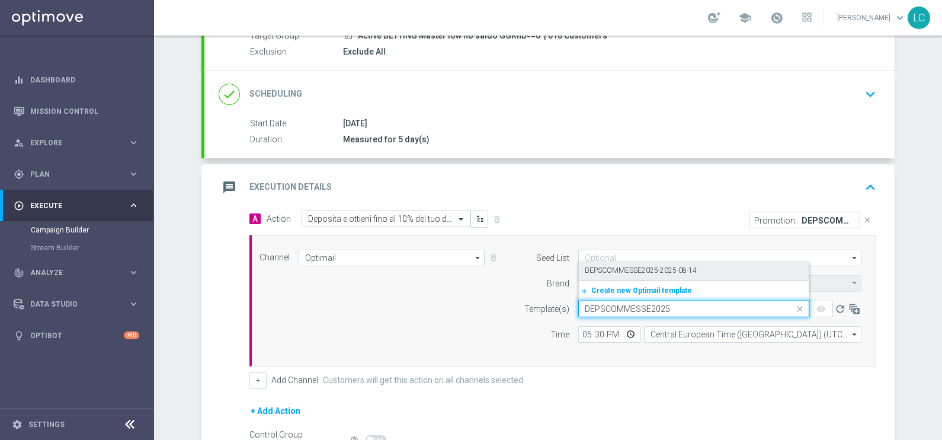
click at [615, 271] on label "DEPSCOMMESSE2025-2025-08-14" at bounding box center [641, 270] width 112 height 10
type input "DEPSCOMMESSE2025"
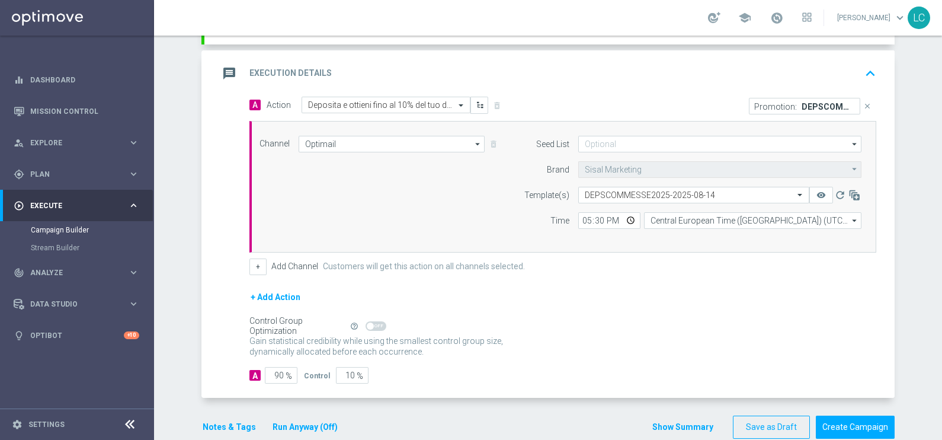
scroll to position [256, 0]
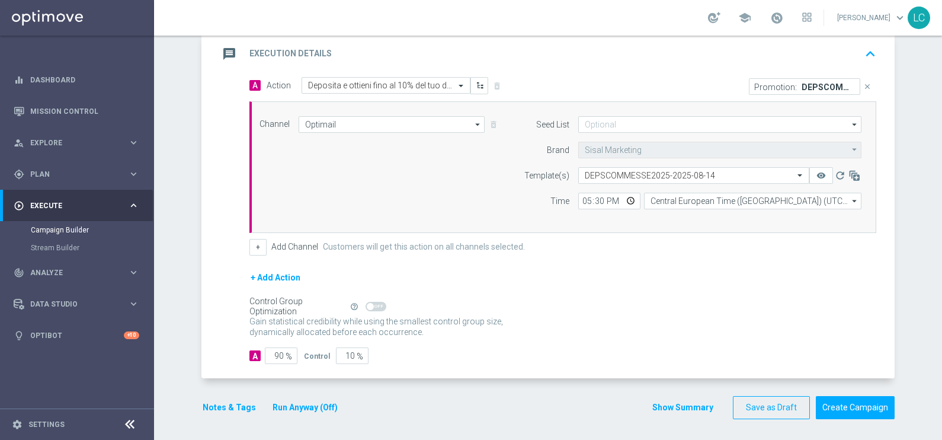
click at [224, 406] on button "Notes & Tags" at bounding box center [229, 407] width 56 height 15
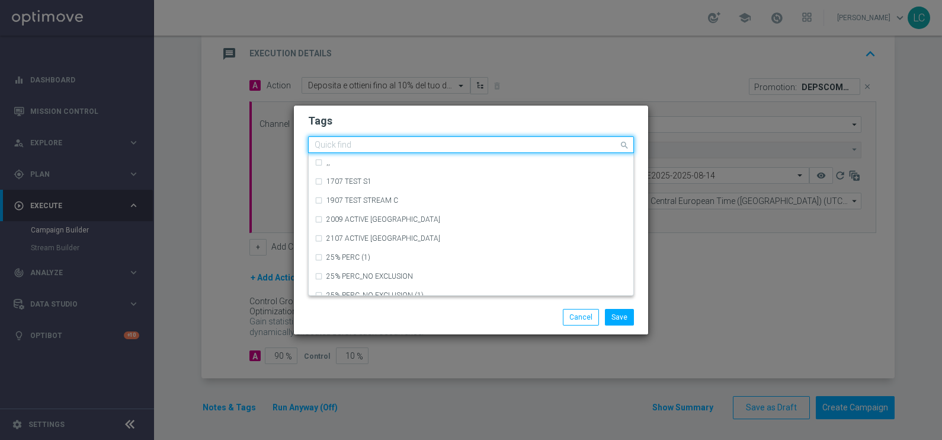
click at [449, 142] on input "text" at bounding box center [467, 145] width 304 height 10
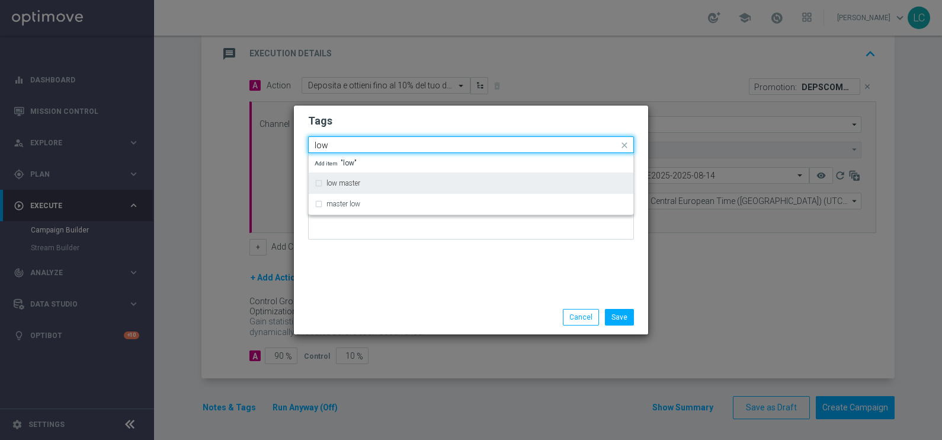
click at [433, 176] on div "low master" at bounding box center [471, 183] width 313 height 19
type input "low"
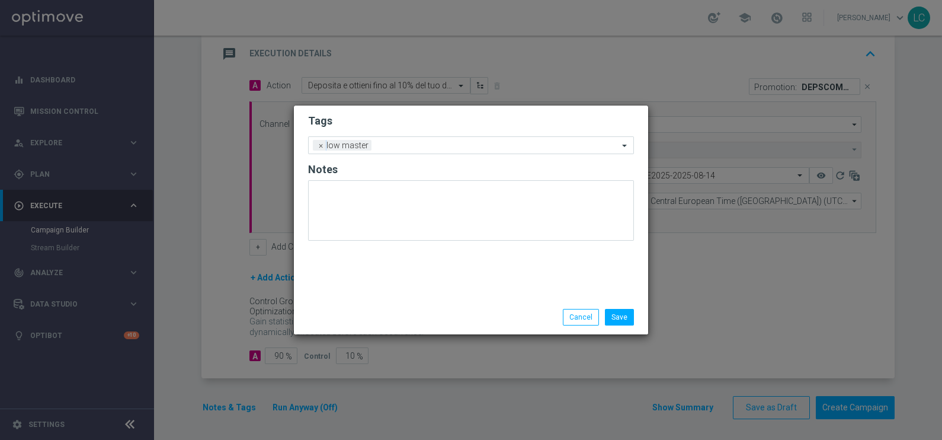
click at [471, 111] on form "Tags Add a new tag × low master Notes" at bounding box center [471, 180] width 326 height 139
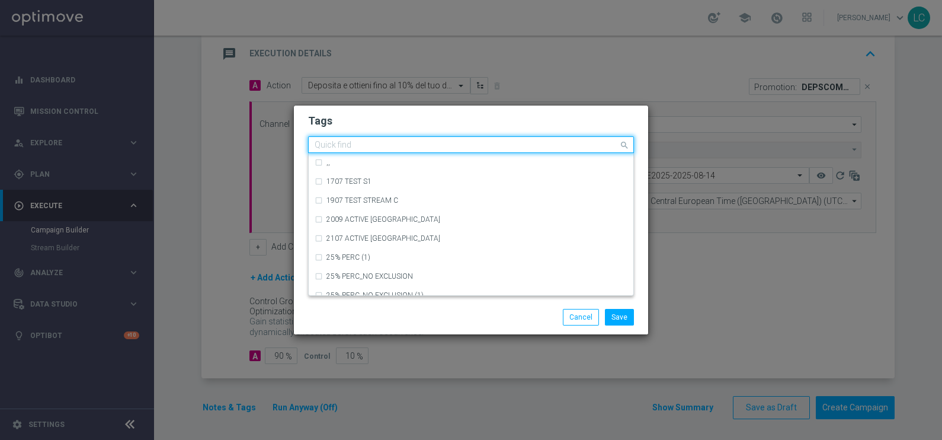
click at [466, 141] on input "text" at bounding box center [467, 145] width 304 height 10
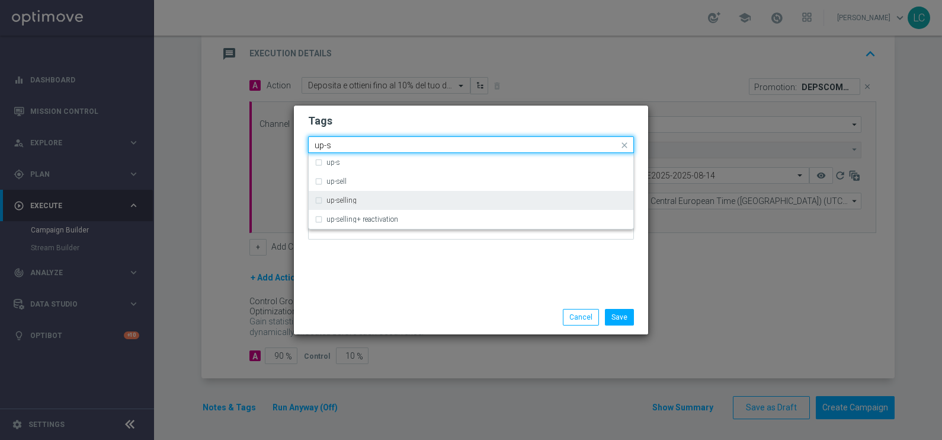
click at [438, 196] on div "up-selling" at bounding box center [471, 200] width 313 height 19
type input "up-s"
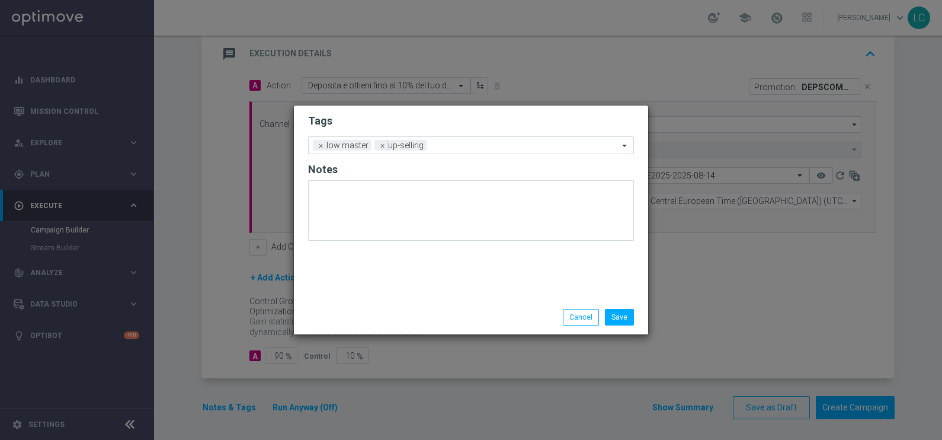
click at [490, 116] on h2 "Tags" at bounding box center [471, 121] width 326 height 14
click at [481, 142] on input "text" at bounding box center [524, 146] width 187 height 10
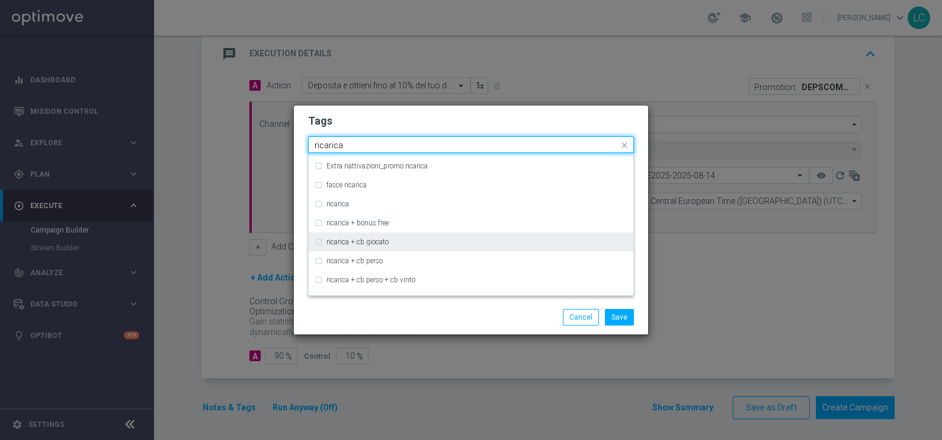
scroll to position [331, 0]
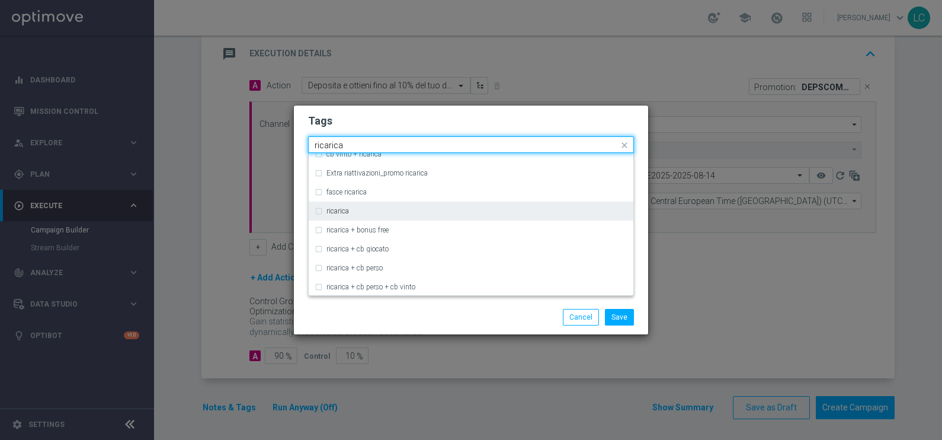
click at [425, 212] on div "ricarica" at bounding box center [476, 210] width 301 height 7
type input "ricarica"
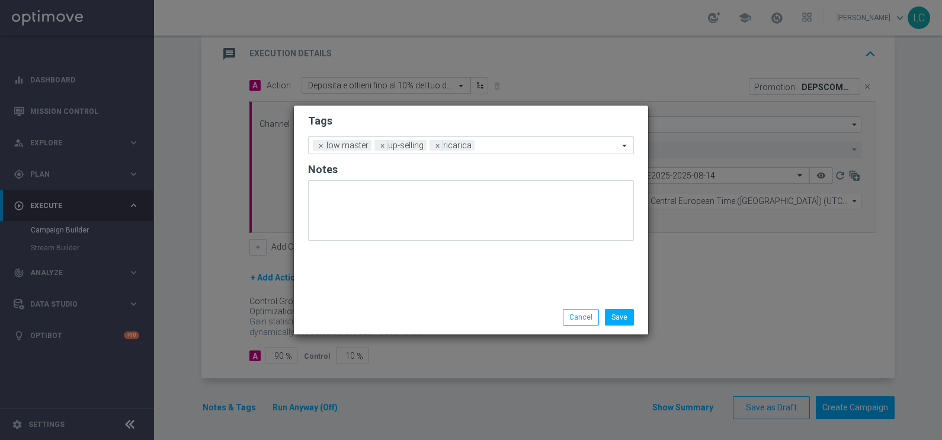
click at [495, 119] on h2 "Tags" at bounding box center [471, 121] width 326 height 14
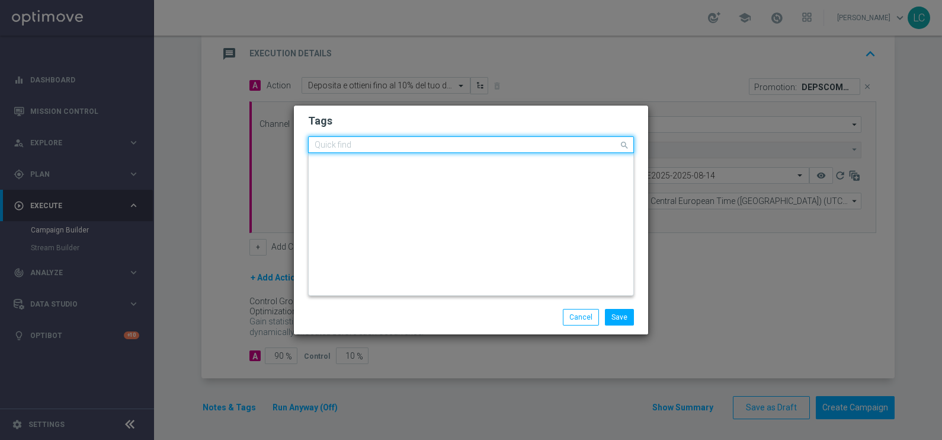
scroll to position [0, 0]
click at [504, 144] on input "text" at bounding box center [467, 145] width 304 height 10
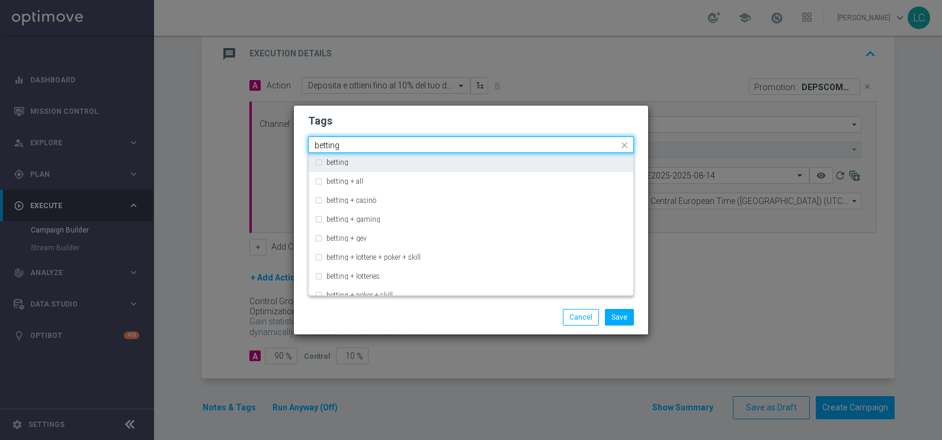
click at [462, 155] on div "betting" at bounding box center [471, 162] width 313 height 19
type input "betting"
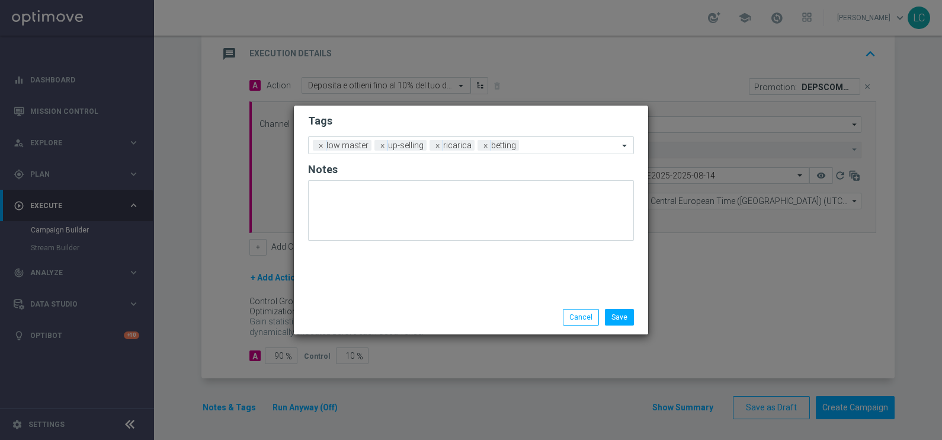
click at [513, 116] on h2 "Tags" at bounding box center [471, 121] width 326 height 14
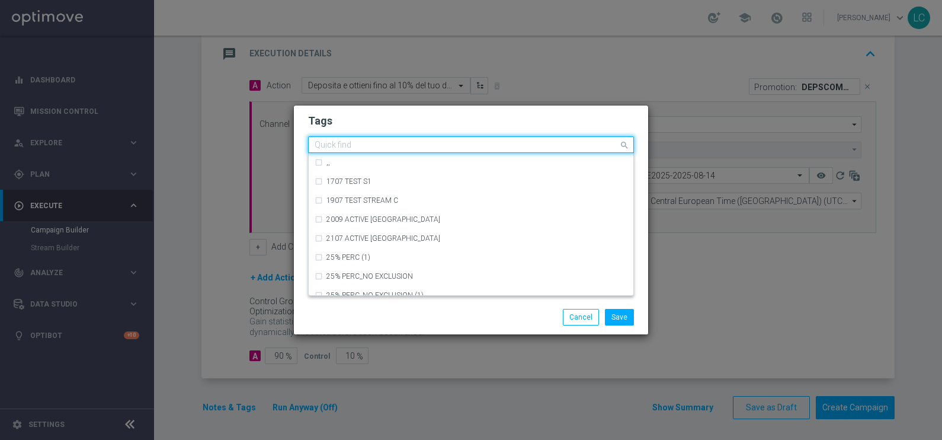
click at [539, 142] on input "text" at bounding box center [467, 145] width 304 height 10
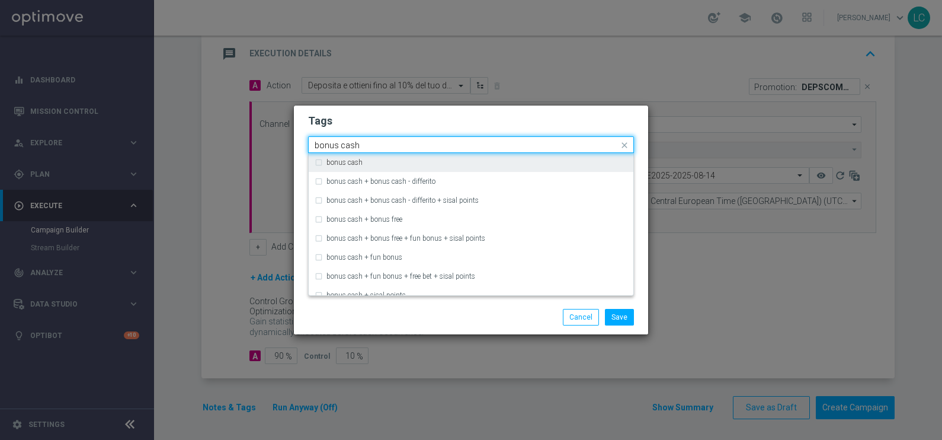
click at [477, 165] on div "bonus cash" at bounding box center [476, 162] width 301 height 7
type input "bonus cash"
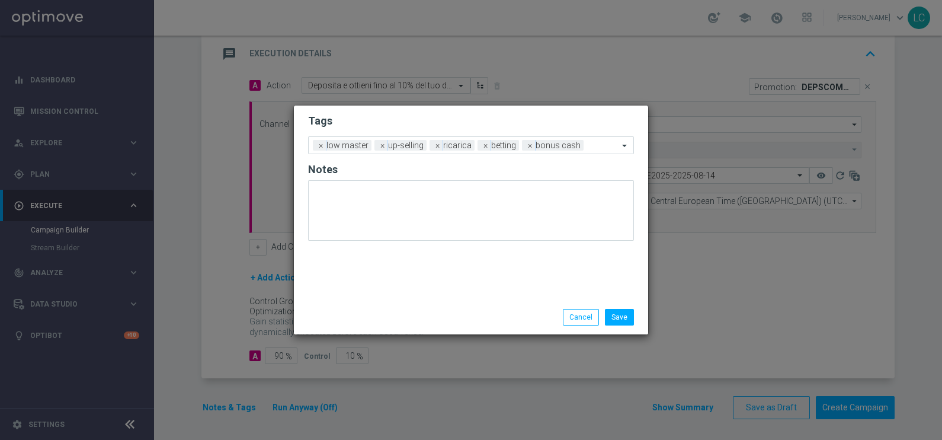
click at [535, 123] on h2 "Tags" at bounding box center [471, 121] width 326 height 14
click at [617, 316] on button "Save" at bounding box center [619, 317] width 29 height 17
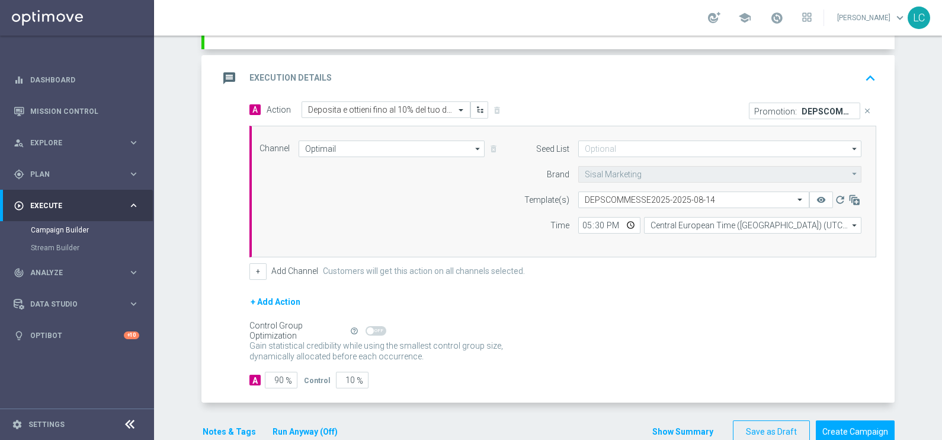
scroll to position [226, 0]
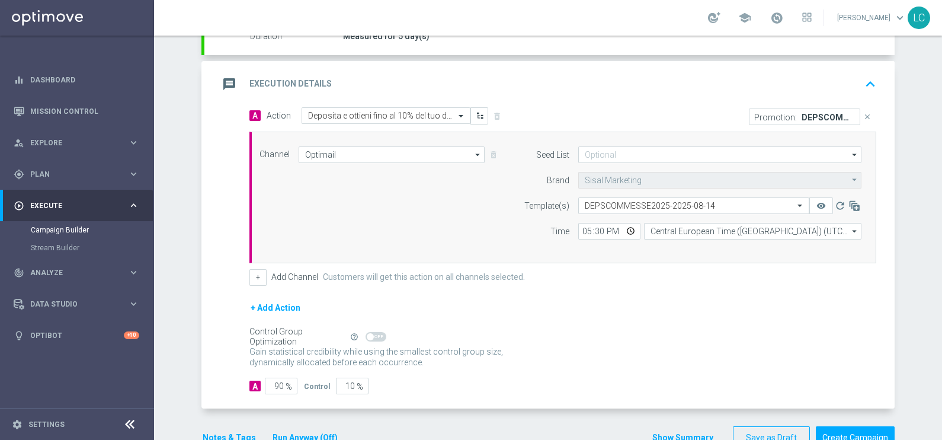
click at [862, 81] on icon "keyboard_arrow_up" at bounding box center [871, 84] width 18 height 18
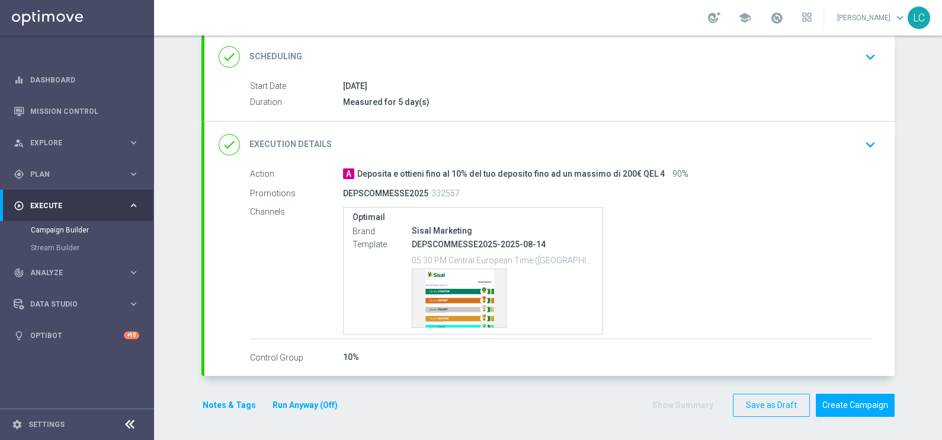
scroll to position [158, 0]
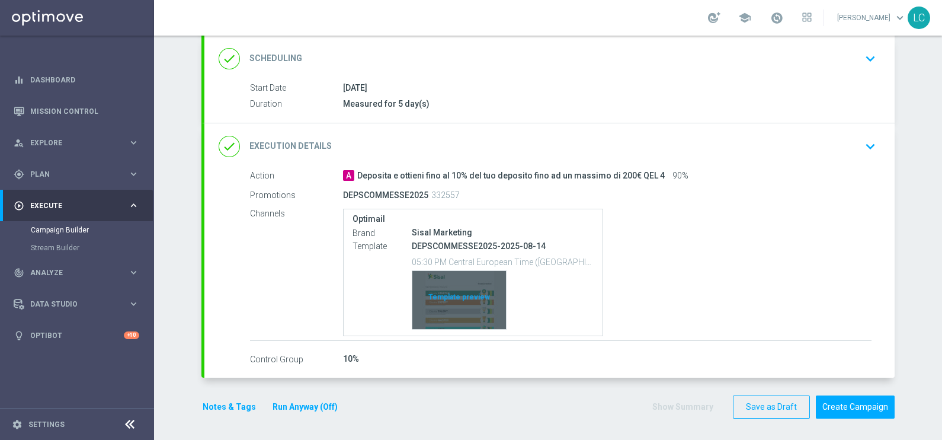
click at [454, 290] on div "Template preview" at bounding box center [459, 300] width 94 height 58
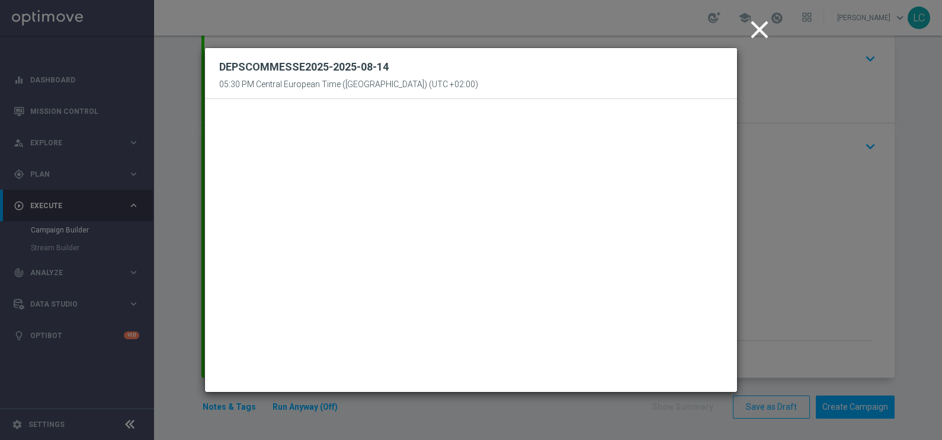
click at [751, 37] on icon "close" at bounding box center [760, 30] width 30 height 30
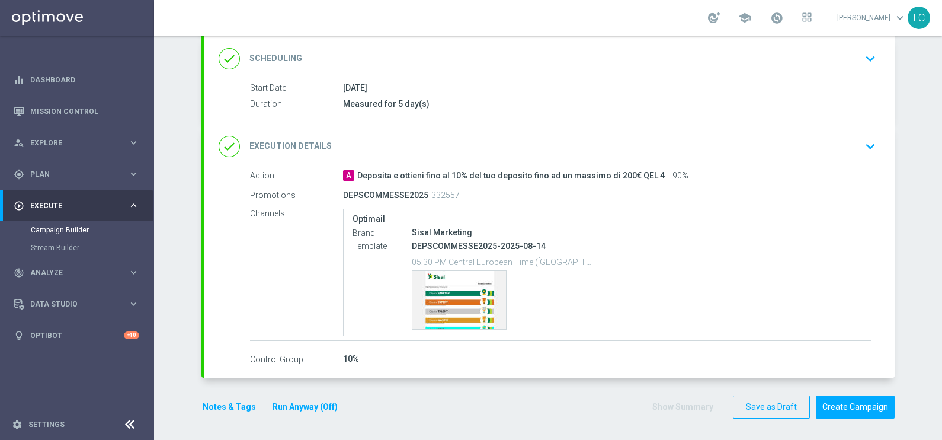
click at [215, 406] on button "Notes & Tags" at bounding box center [229, 406] width 56 height 15
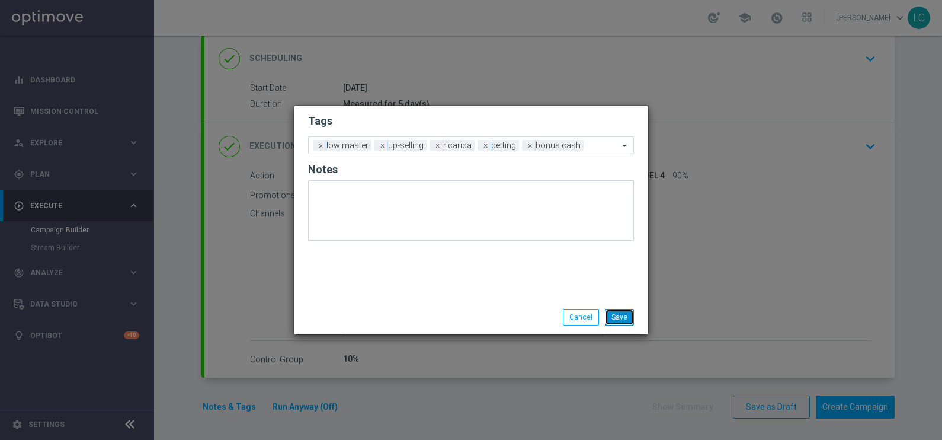
click at [624, 310] on button "Save" at bounding box center [619, 317] width 29 height 17
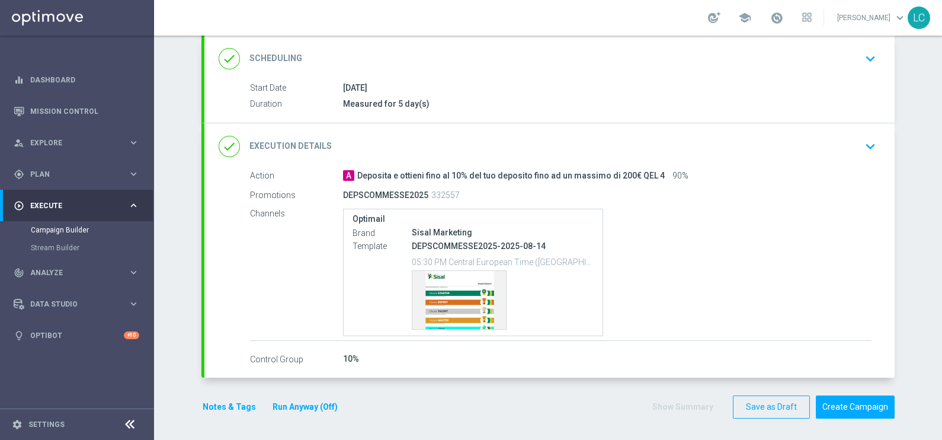
click at [863, 142] on icon "keyboard_arrow_down" at bounding box center [871, 146] width 18 height 18
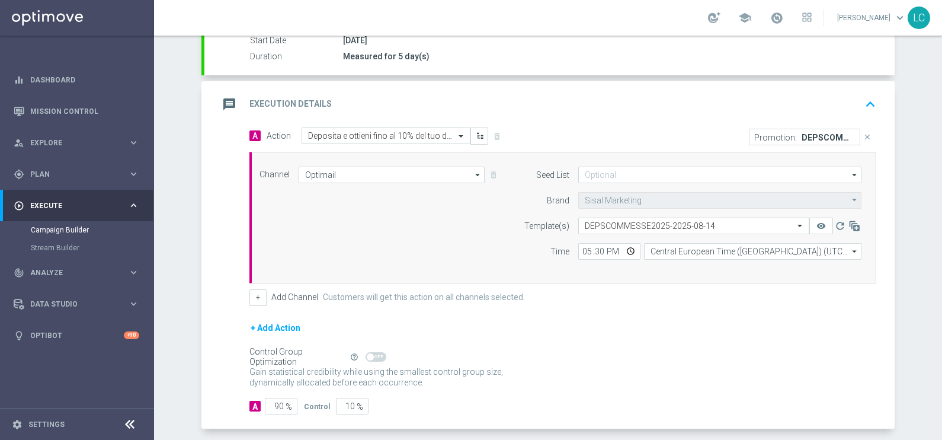
scroll to position [196, 0]
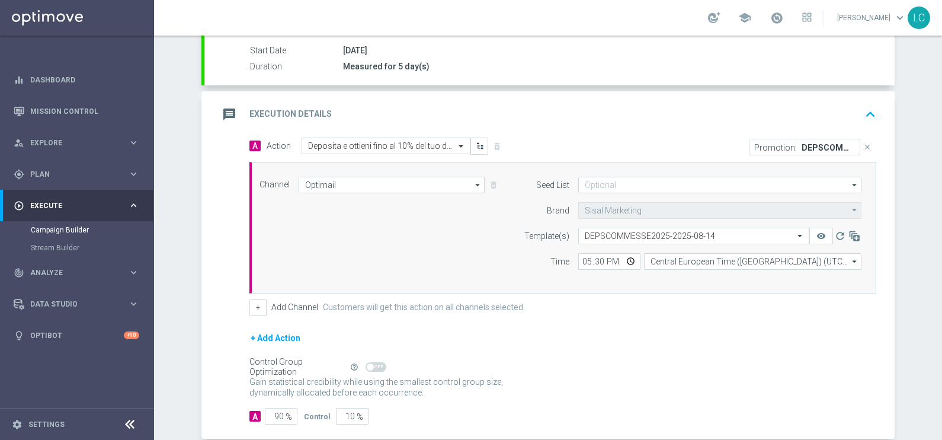
click at [872, 108] on icon "keyboard_arrow_up" at bounding box center [871, 114] width 18 height 18
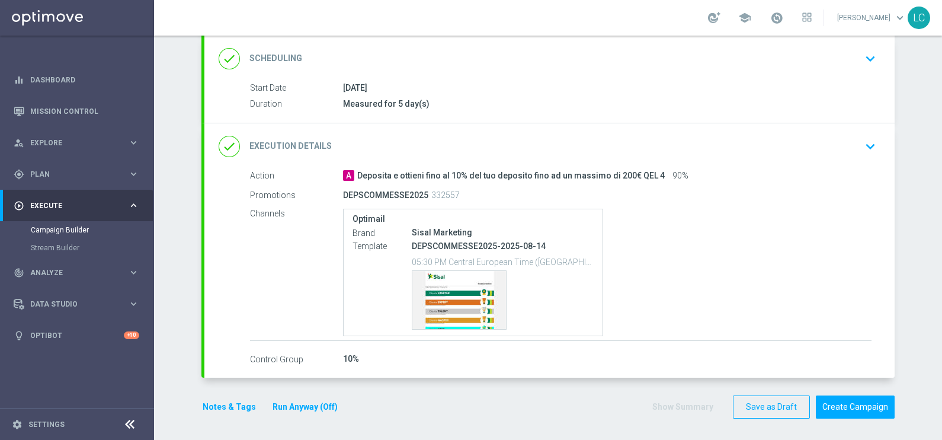
scroll to position [0, 0]
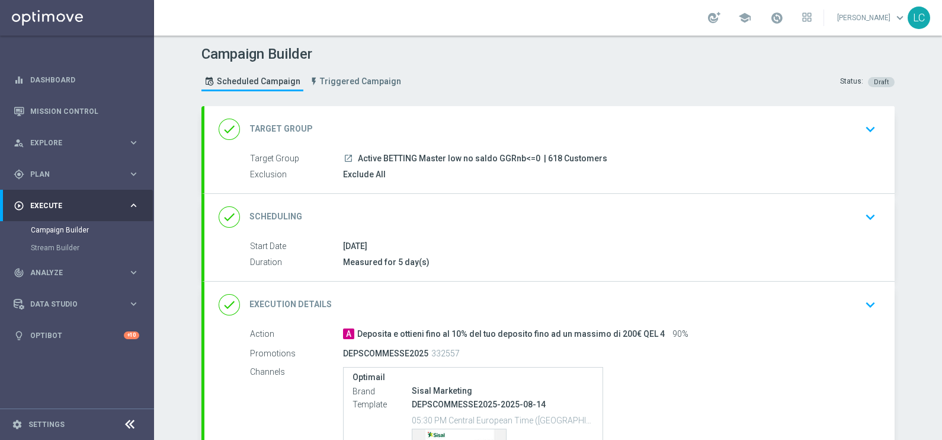
click at [862, 212] on icon "keyboard_arrow_down" at bounding box center [871, 217] width 18 height 18
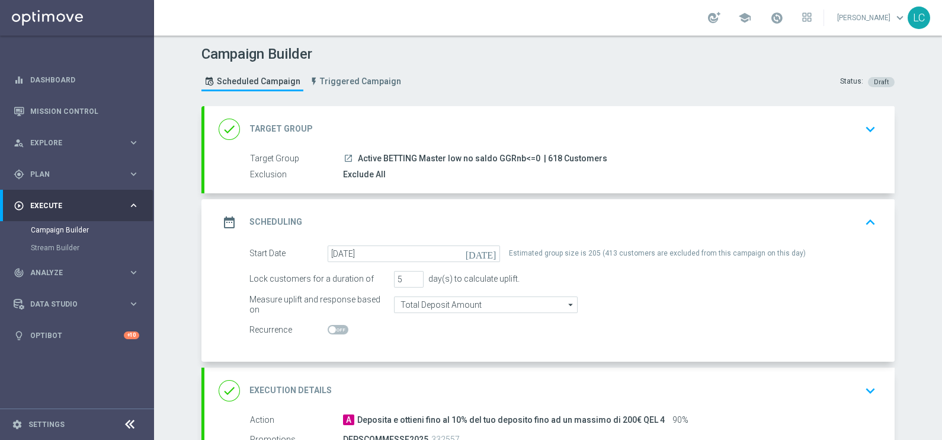
click at [423, 164] on div "Target Group launch Active BETTING Master low no saldo GGRnb<=0 | 618 Customers" at bounding box center [561, 158] width 622 height 13
click at [869, 137] on button "keyboard_arrow_down" at bounding box center [870, 129] width 20 height 23
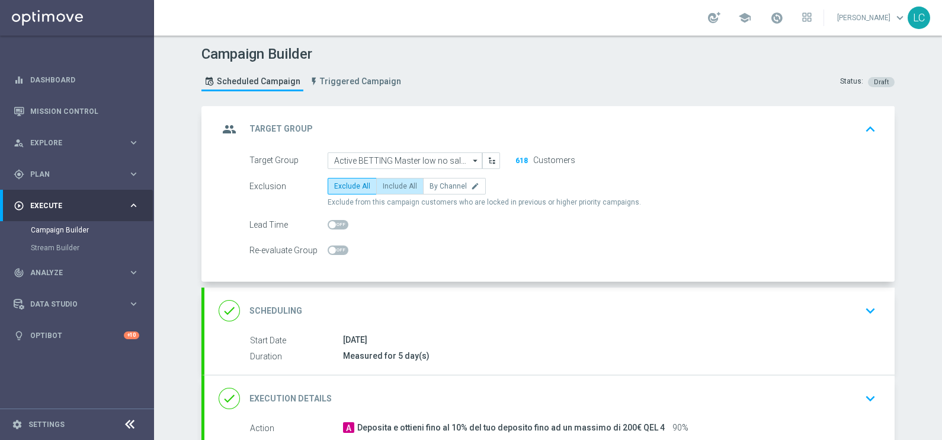
click at [402, 191] on label "Include All" at bounding box center [399, 186] width 47 height 17
click at [390, 191] on input "Include All" at bounding box center [387, 188] width 8 height 8
radio input "true"
click at [867, 120] on icon "keyboard_arrow_up" at bounding box center [871, 129] width 18 height 18
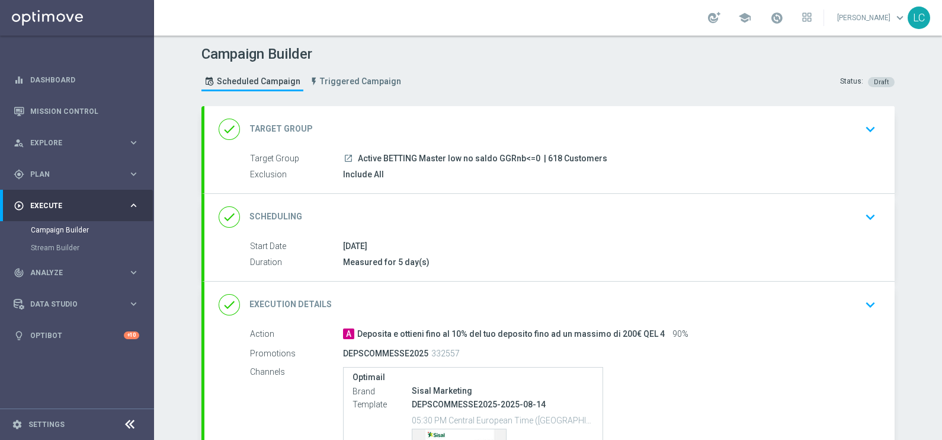
scroll to position [158, 0]
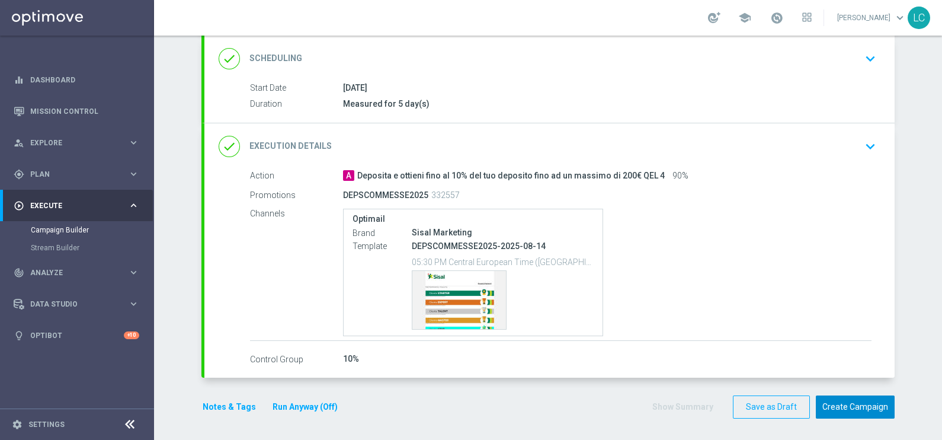
click at [851, 401] on button "Create Campaign" at bounding box center [855, 406] width 79 height 23
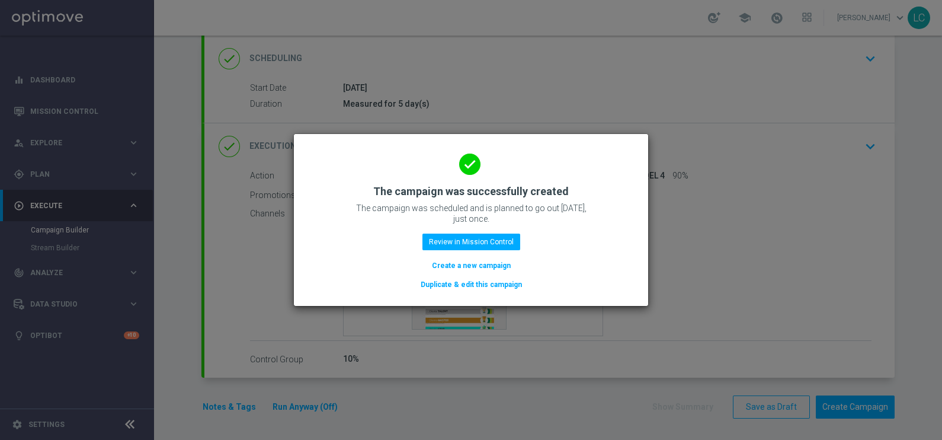
click at [774, 23] on modal-container "done The campaign was successfully created The campaign was scheduled and is pl…" at bounding box center [471, 220] width 942 height 440
click at [476, 243] on button "Review in Mission Control" at bounding box center [471, 241] width 98 height 17
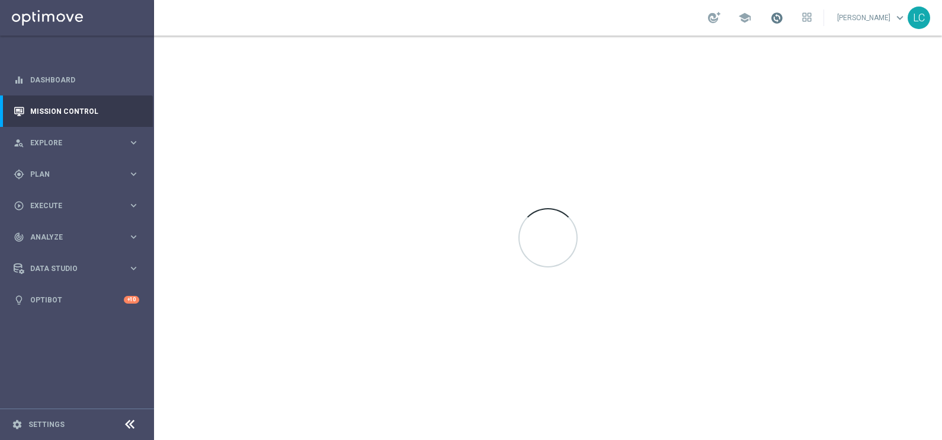
click at [773, 18] on span at bounding box center [776, 17] width 13 height 13
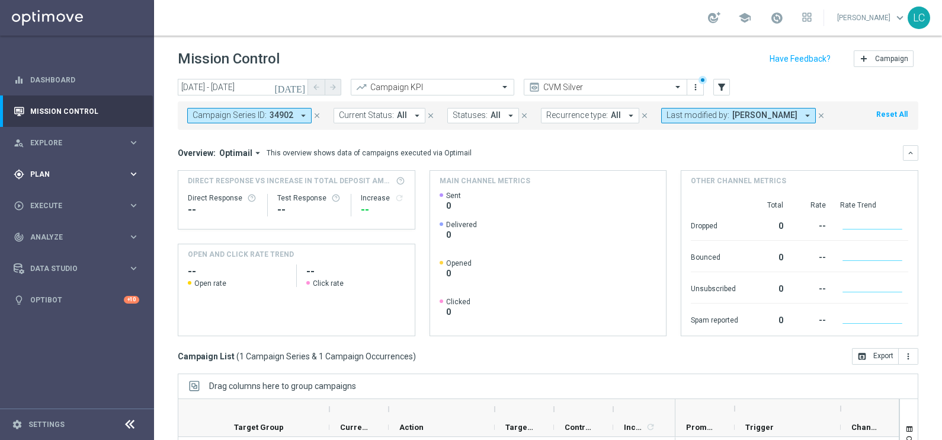
click at [95, 171] on span "Plan" at bounding box center [79, 174] width 98 height 7
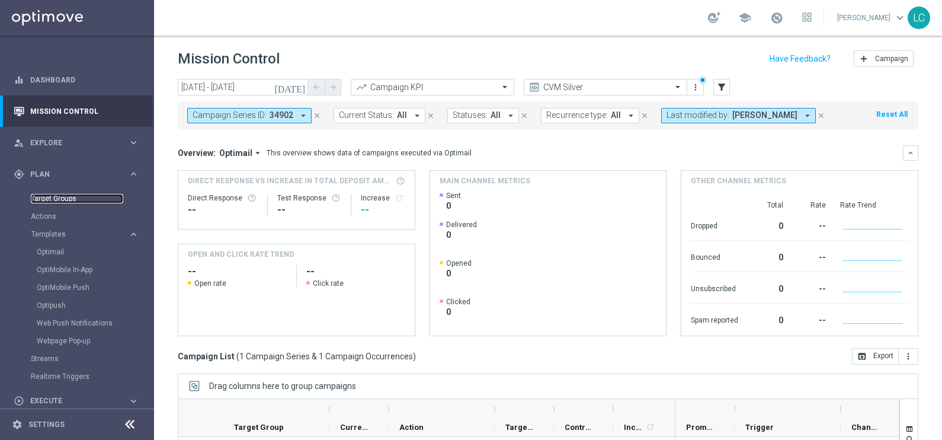
click at [62, 194] on link "Target Groups" at bounding box center [77, 198] width 92 height 9
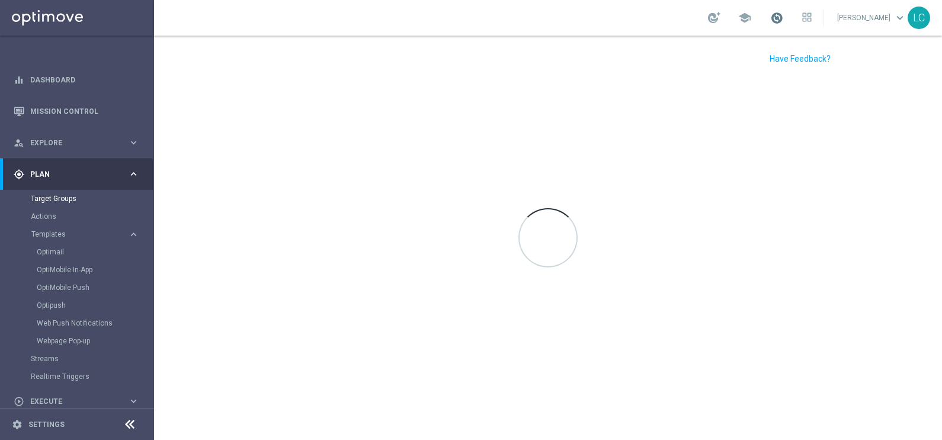
click at [773, 22] on span at bounding box center [776, 17] width 13 height 13
click at [60, 247] on link "Optimail" at bounding box center [80, 251] width 87 height 9
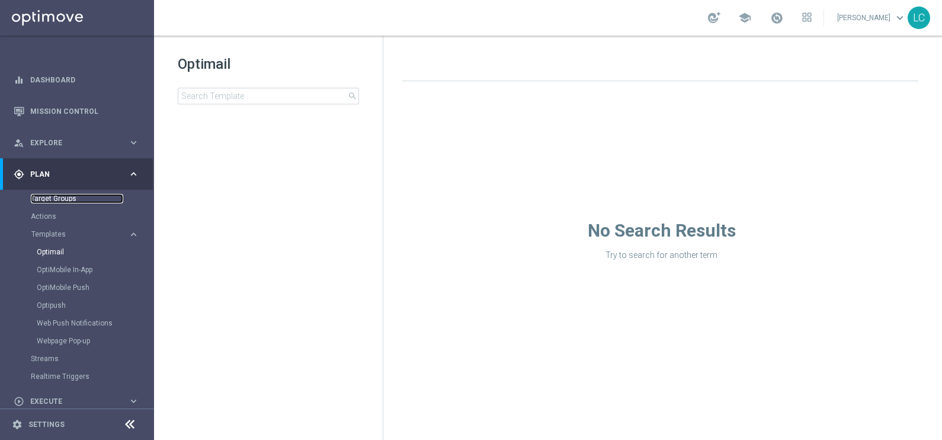
click at [68, 200] on link "Target Groups" at bounding box center [77, 198] width 92 height 9
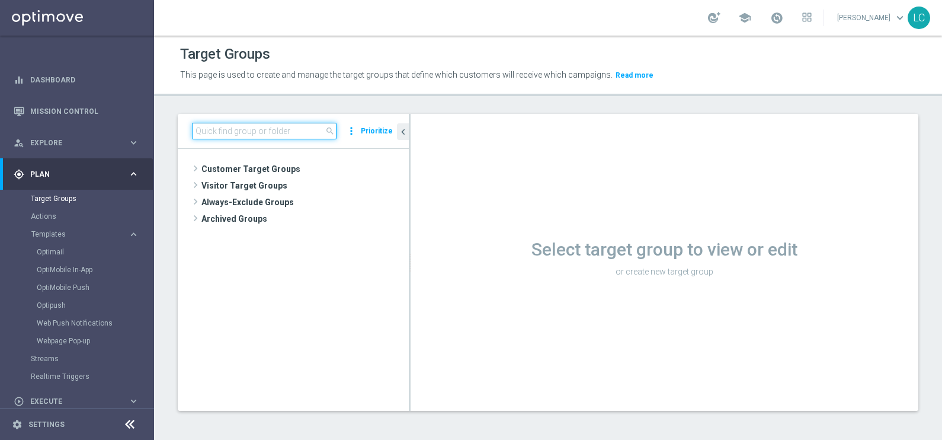
click at [275, 129] on input at bounding box center [264, 131] width 145 height 17
paste input "Active BETTING Master low saldo GGRnb>0"
type input "Active BETTING Master low saldo GGRnb>0"
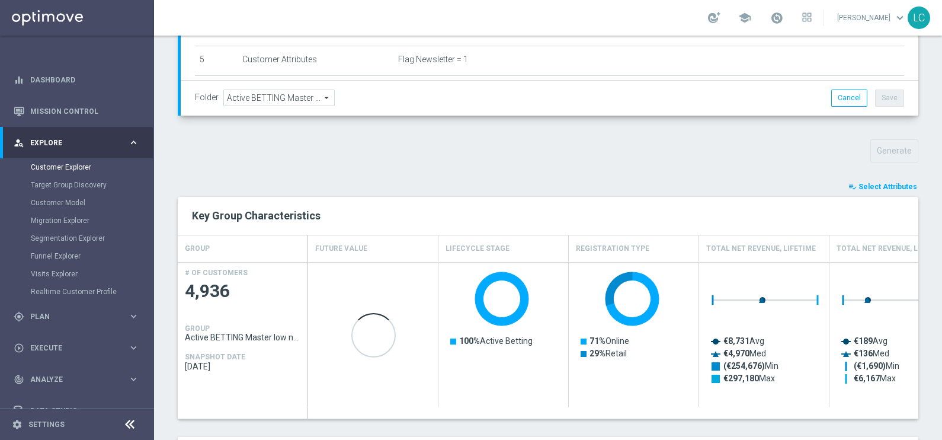
scroll to position [340, 0]
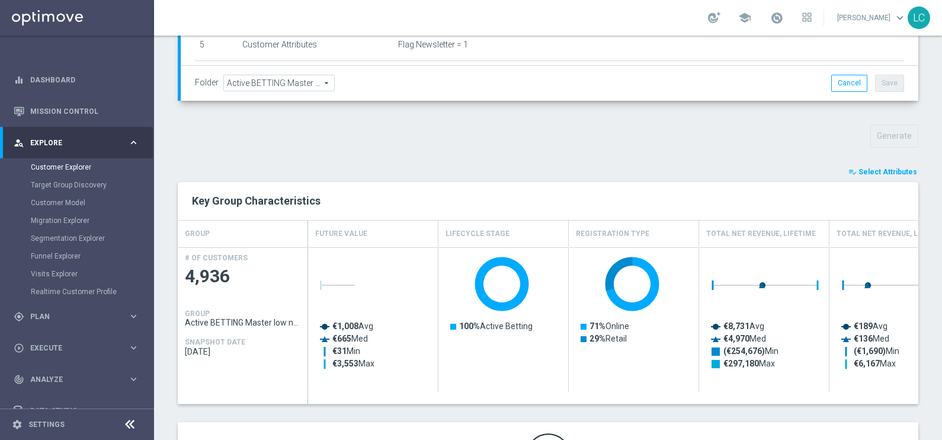
click at [888, 171] on span "Select Attributes" at bounding box center [888, 172] width 59 height 8
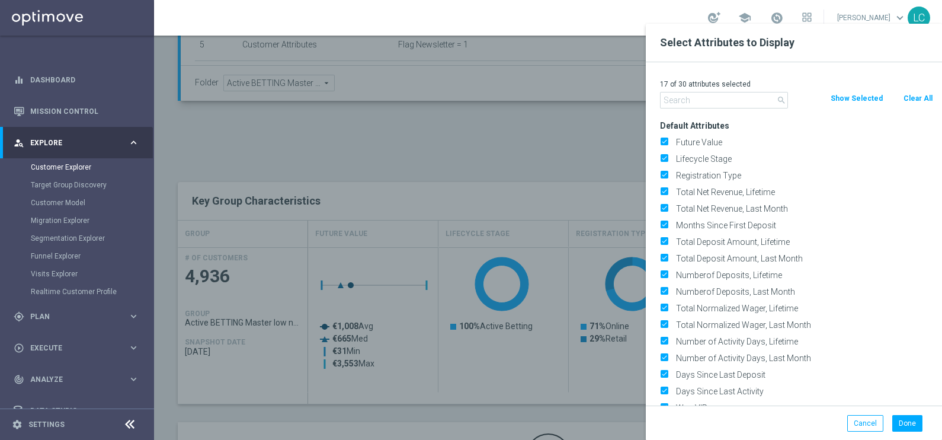
click at [915, 99] on button "Clear All" at bounding box center [917, 98] width 31 height 13
checkbox input "false"
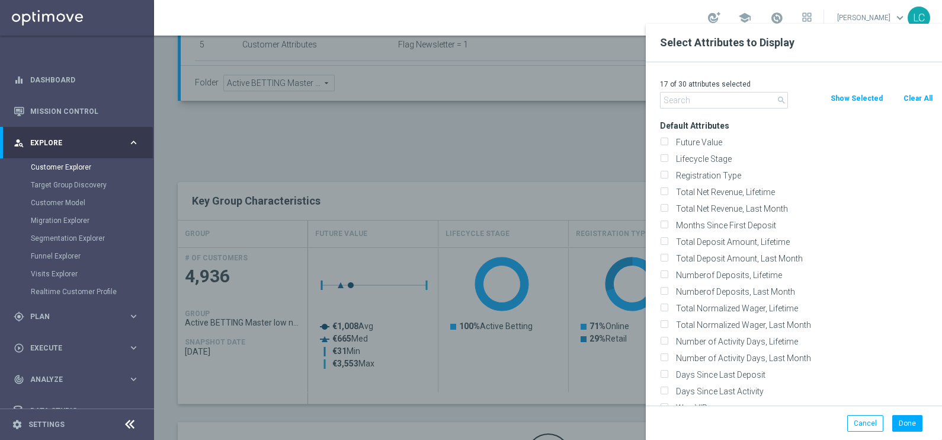
checkbox input "false"
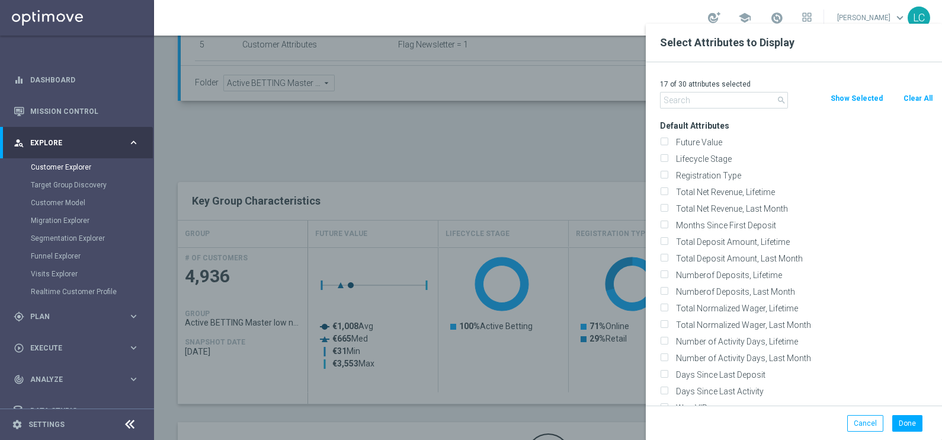
checkbox input "false"
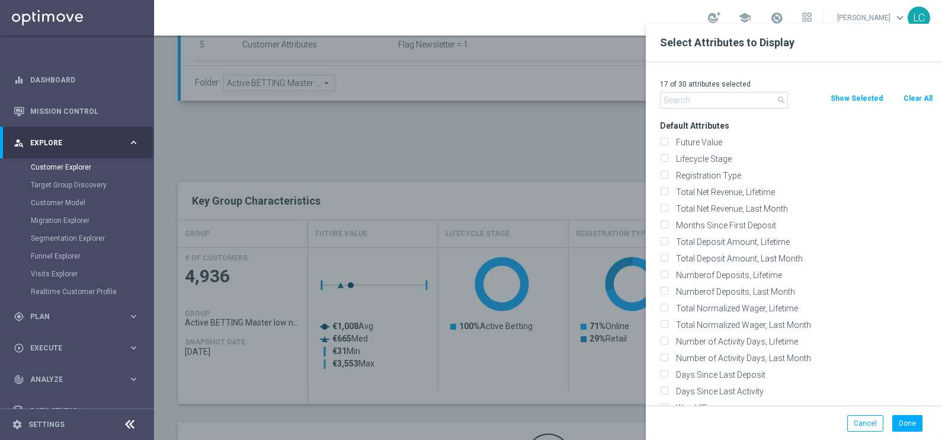
checkbox input "false"
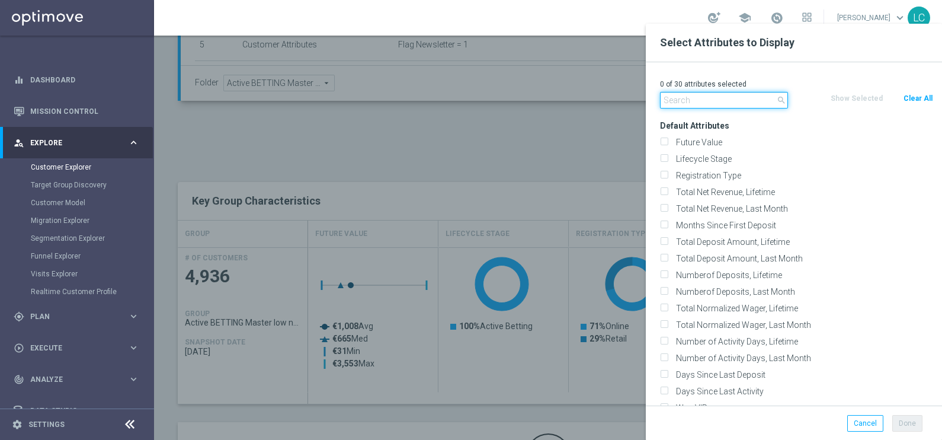
click at [719, 100] on input "text" at bounding box center [724, 100] width 128 height 17
click at [719, 100] on input "I" at bounding box center [724, 100] width 128 height 17
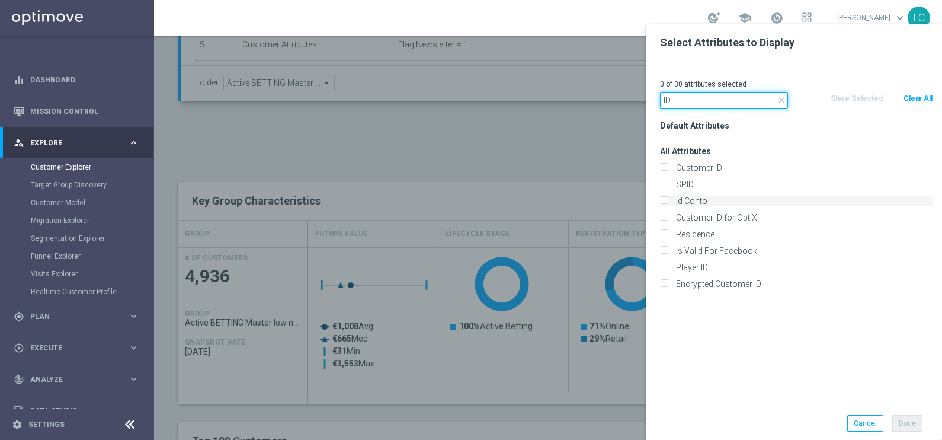
type input "ID"
click at [719, 203] on label "Id Conto" at bounding box center [802, 201] width 261 height 11
click at [668, 203] on input "Id Conto" at bounding box center [664, 202] width 8 height 8
checkbox input "true"
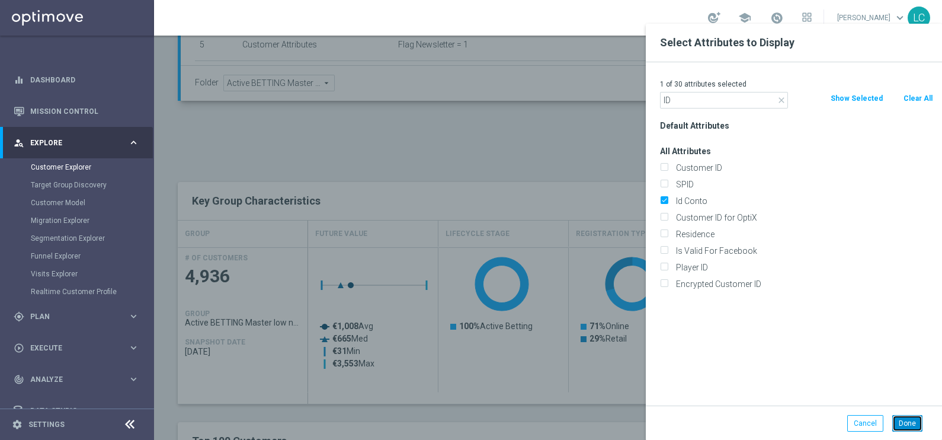
click at [900, 417] on button "Done" at bounding box center [907, 423] width 30 height 17
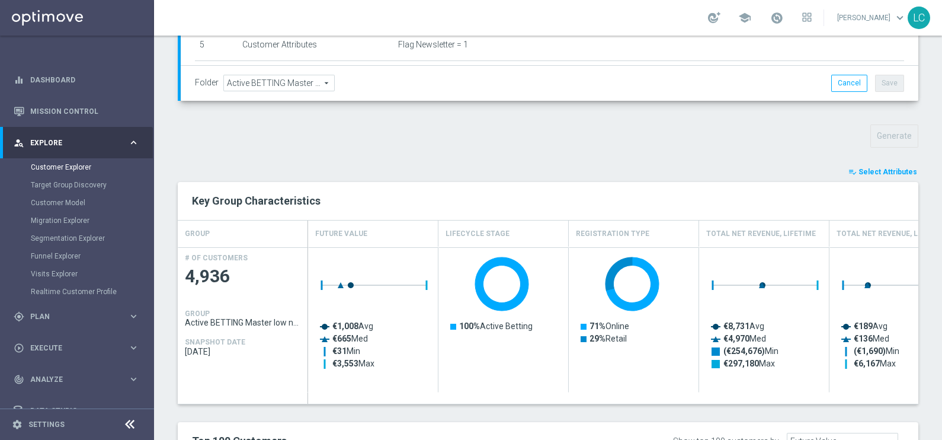
type input "Search"
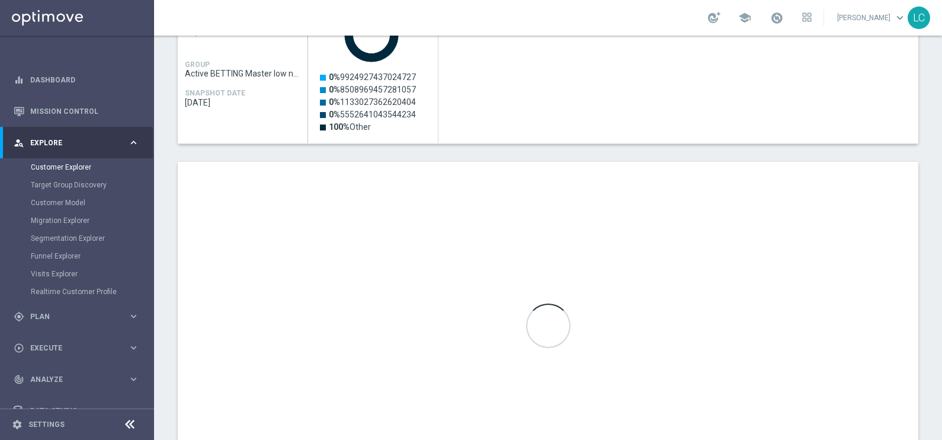
scroll to position [589, 0]
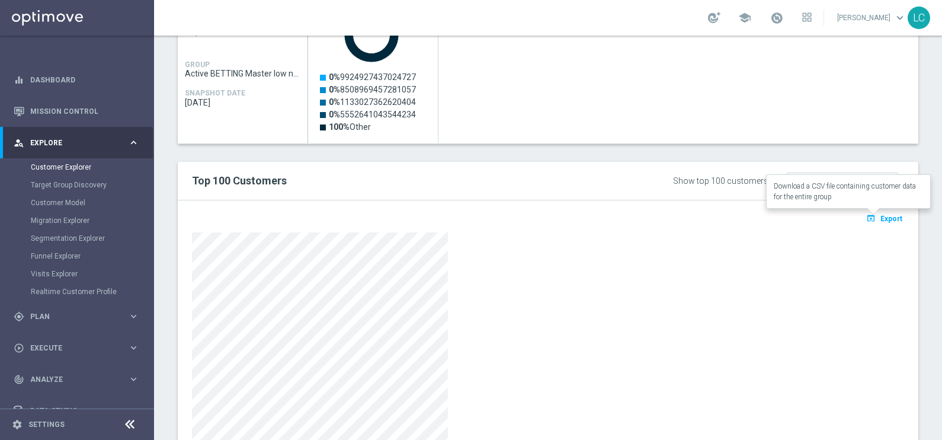
click at [880, 214] on span "Export" at bounding box center [891, 218] width 22 height 8
click at [56, 319] on span "Plan" at bounding box center [79, 316] width 98 height 7
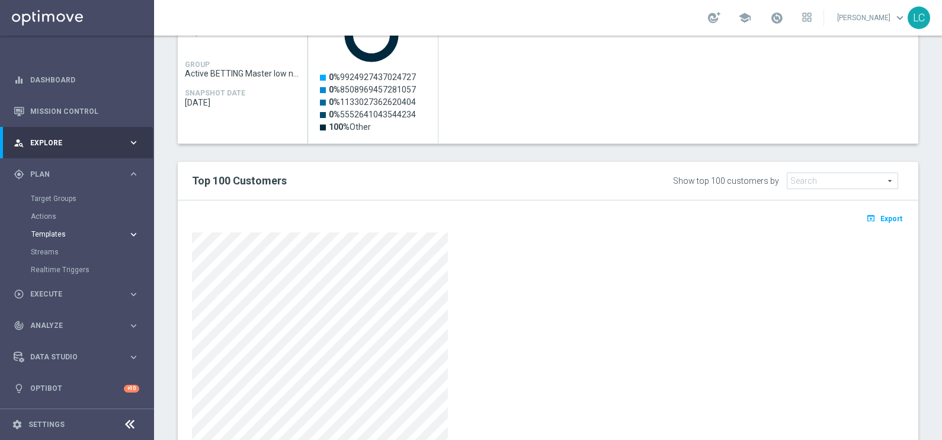
click at [57, 231] on span "Templates" at bounding box center [73, 233] width 85 height 7
click at [57, 248] on link "Optimail" at bounding box center [80, 251] width 87 height 9
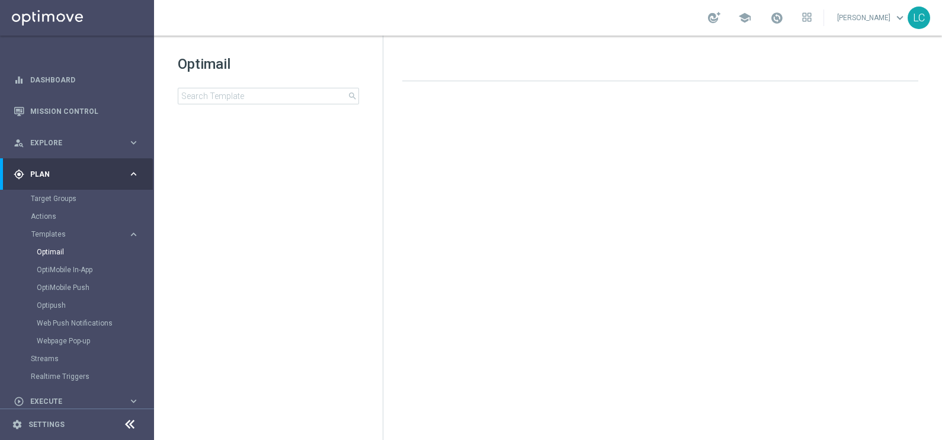
drag, startPoint x: 236, startPoint y: 86, endPoint x: 238, endPoint y: 92, distance: 6.2
click at [238, 92] on div "Optimail search" at bounding box center [280, 80] width 205 height 50
click at [238, 92] on input at bounding box center [268, 96] width 181 height 17
click at [312, 66] on h1 "Optimail" at bounding box center [268, 64] width 181 height 19
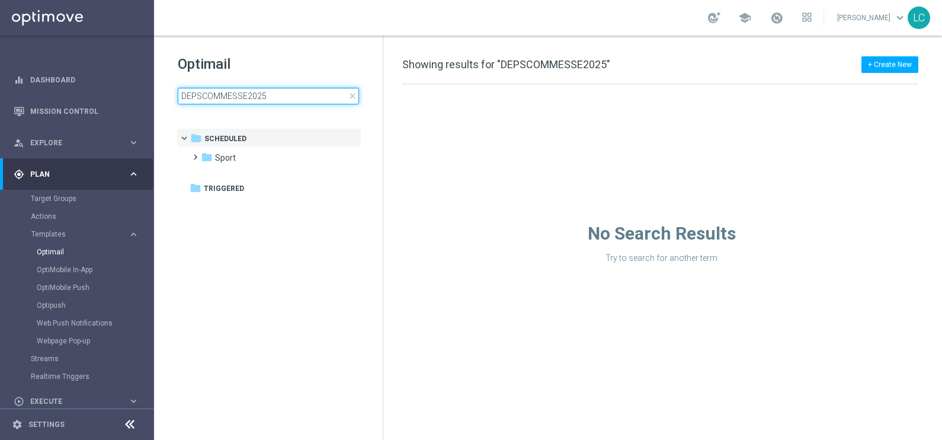
click at [293, 91] on input "DEPSCOMMESSE2025" at bounding box center [268, 96] width 181 height 17
type input "DEPSCOMMESSE2025-"
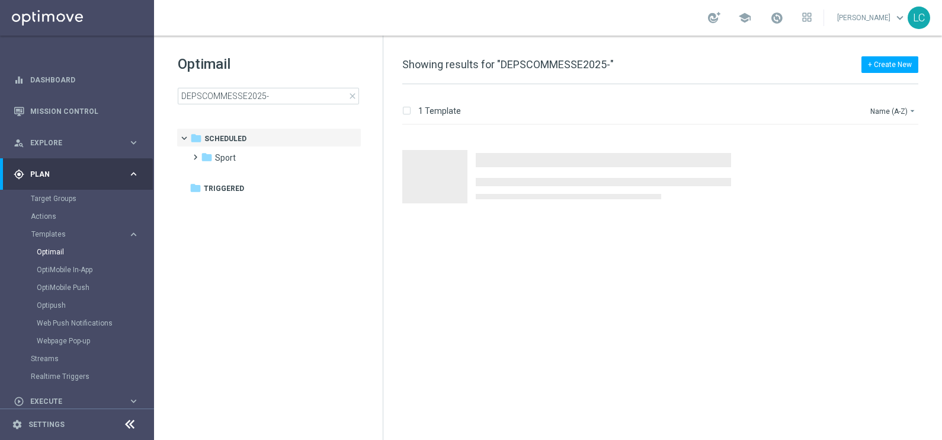
click at [283, 57] on h1 "Optimail" at bounding box center [268, 64] width 181 height 19
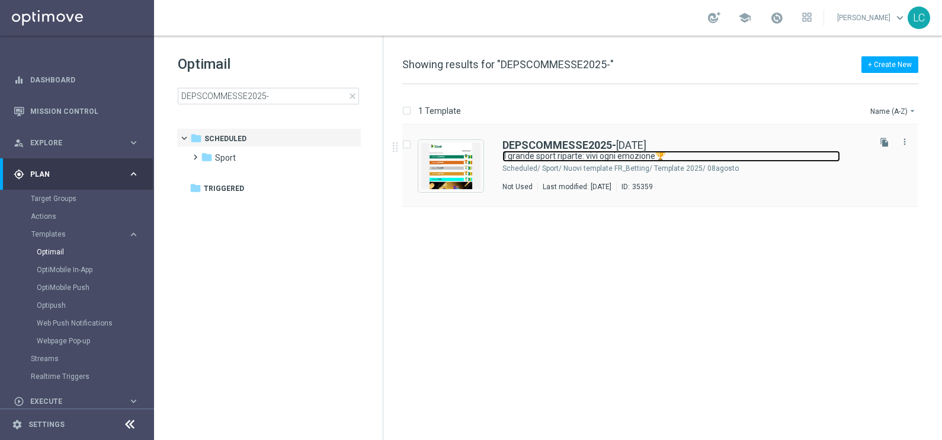
click at [594, 153] on link "Il grande sport riparte: vivi ogni emozione🏆" at bounding box center [671, 155] width 338 height 11
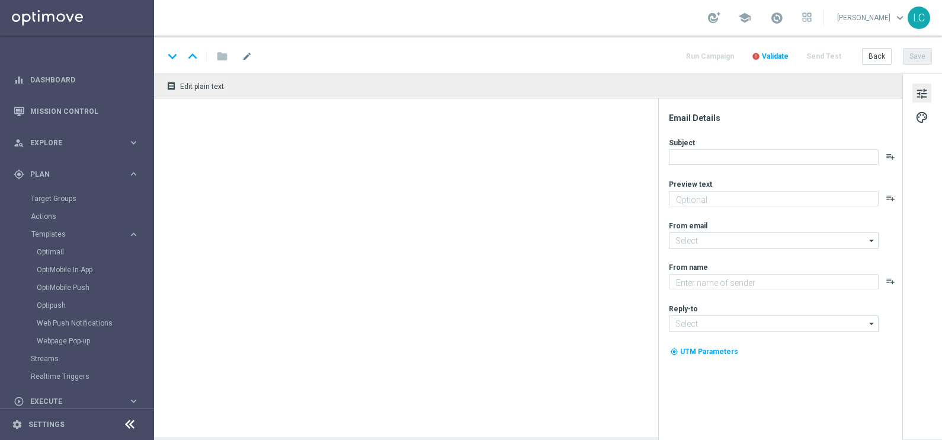
type textarea "fino a 200€ Bonus🎁"
type input "[EMAIL_ADDRESS][DOMAIN_NAME]"
type textarea "Sisal"
type input "[EMAIL_ADDRESS][DOMAIN_NAME]"
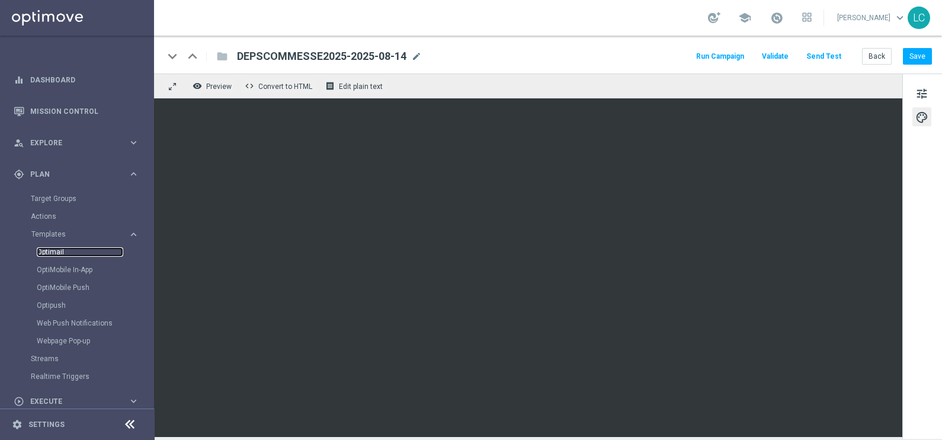
click at [56, 250] on link "Optimail" at bounding box center [80, 251] width 87 height 9
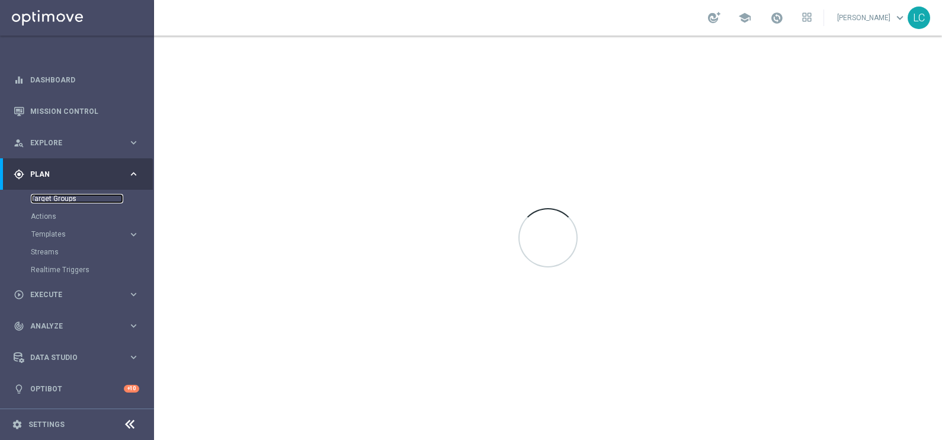
click at [49, 195] on link "Target Groups" at bounding box center [77, 198] width 92 height 9
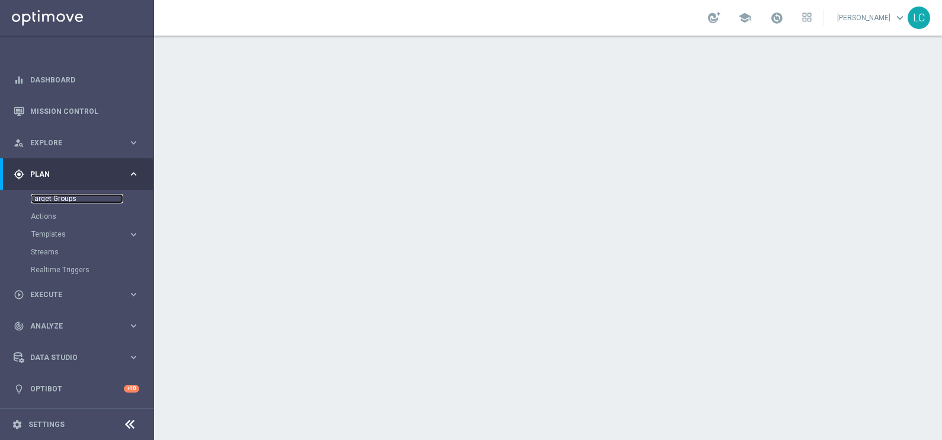
click at [49, 195] on link "Target Groups" at bounding box center [77, 198] width 92 height 9
drag, startPoint x: 49, startPoint y: 241, endPoint x: 57, endPoint y: 233, distance: 11.4
click at [57, 233] on accordion "Templates keyboard_arrow_right Optimail OptiMobile In-App OptiMobile Push Optip…" at bounding box center [92, 234] width 122 height 18
click at [57, 233] on span "Templates" at bounding box center [73, 233] width 85 height 7
click at [56, 247] on link "Optimail" at bounding box center [80, 251] width 87 height 9
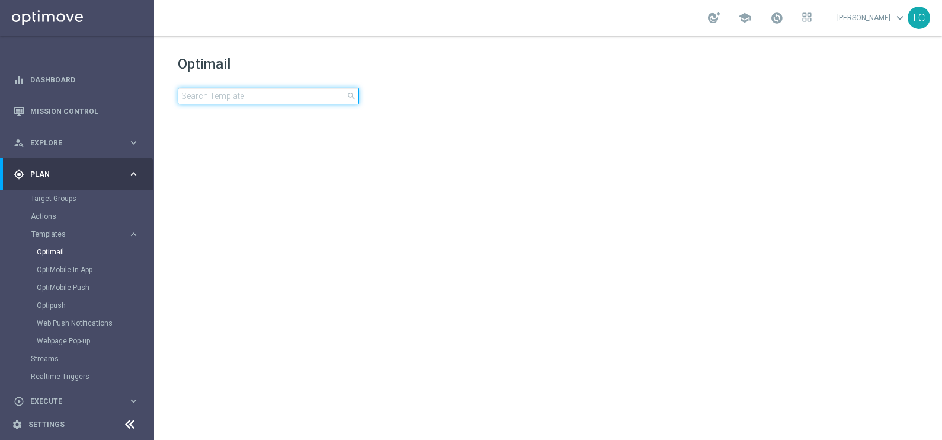
click at [234, 92] on input at bounding box center [268, 96] width 181 height 17
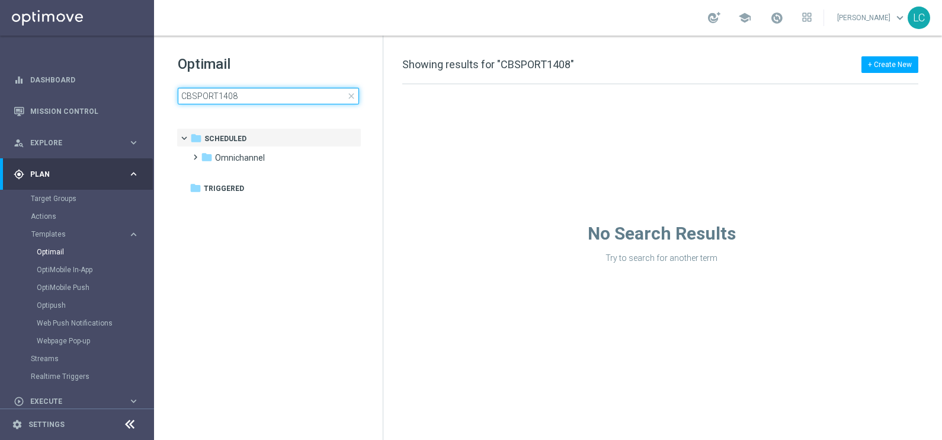
type input "CBSPORT1408"
click at [282, 42] on div "Optimail CBSPORT1408 close folder 1 Folder folder Scheduled more_vert folder [G…" at bounding box center [268, 109] width 229 height 147
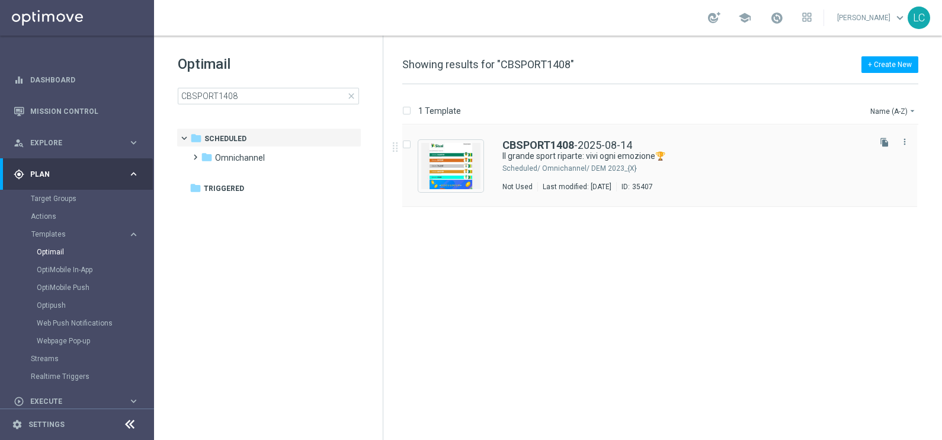
click at [580, 136] on div "CBSPORT1408 -2025-08-14 Il grande sport riparte: vivi ogni emozione🏆 Scheduled/…" at bounding box center [659, 166] width 515 height 82
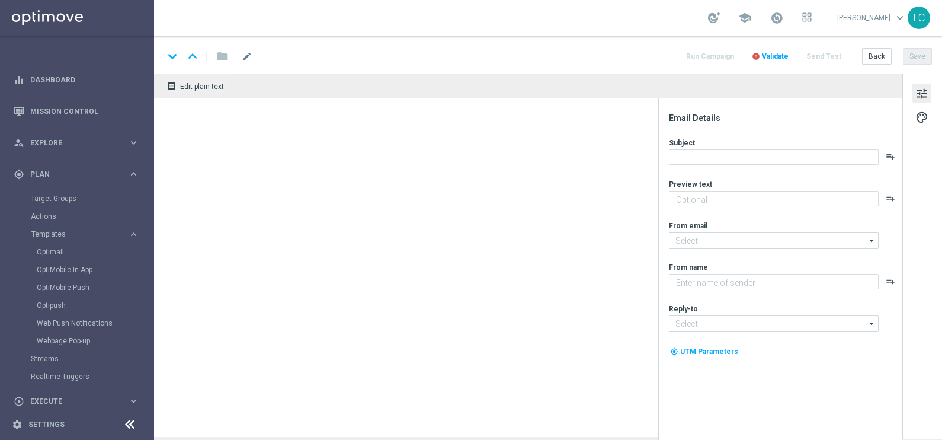
type textarea "Fino a 150€ di bonus 🎁"
type input "[EMAIL_ADDRESS][DOMAIN_NAME]"
type textarea "Sisal"
type input "[EMAIL_ADDRESS][DOMAIN_NAME]"
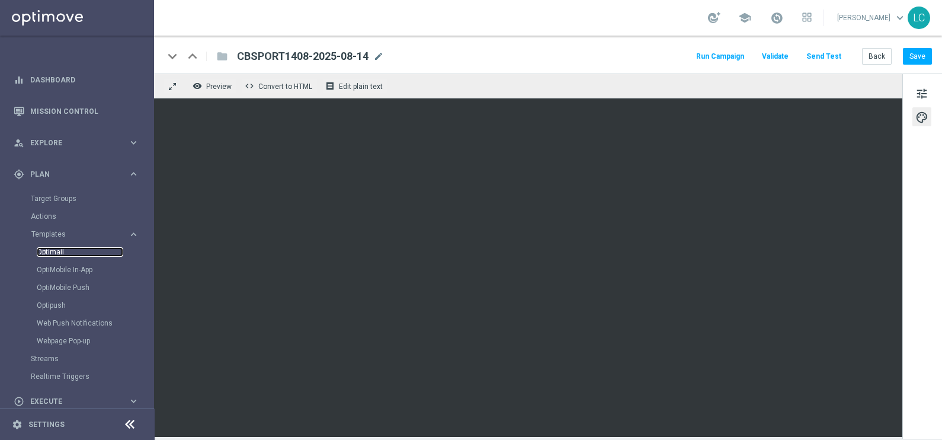
click at [46, 249] on link "Optimail" at bounding box center [80, 251] width 87 height 9
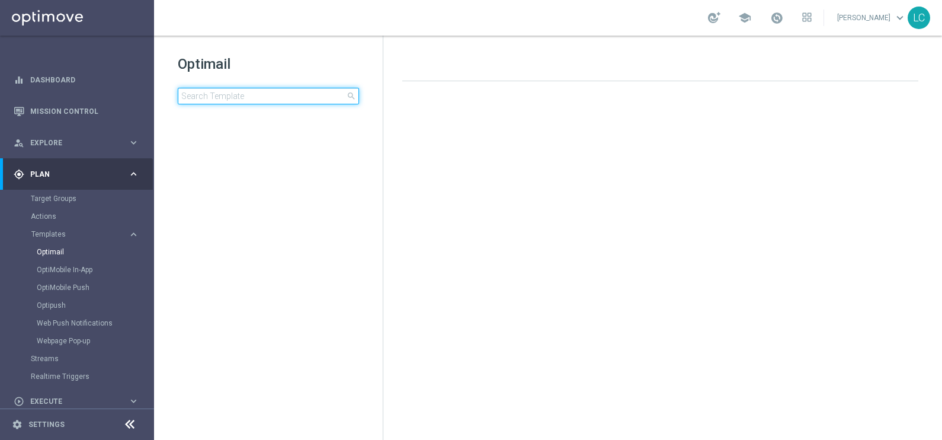
click at [246, 94] on input at bounding box center [268, 96] width 181 height 17
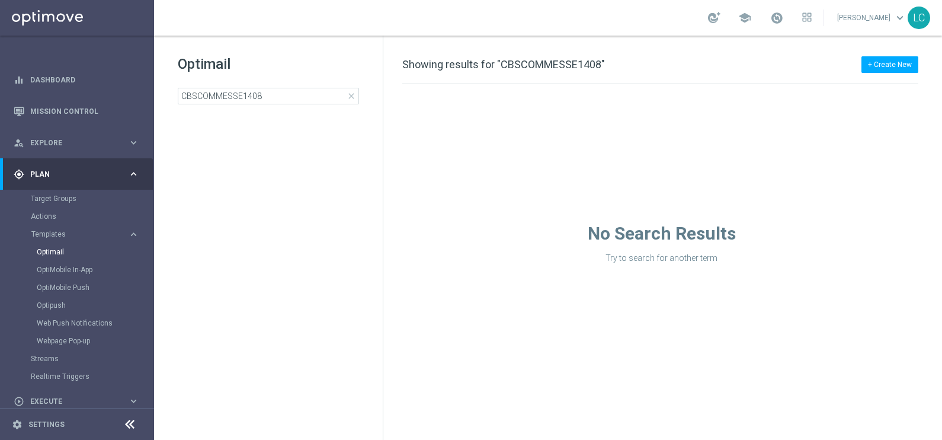
click at [317, 36] on div "Optimail CBSCOMMESSE1408 close folder 1 Folder create_new_folder New Folder mod…" at bounding box center [268, 109] width 229 height 147
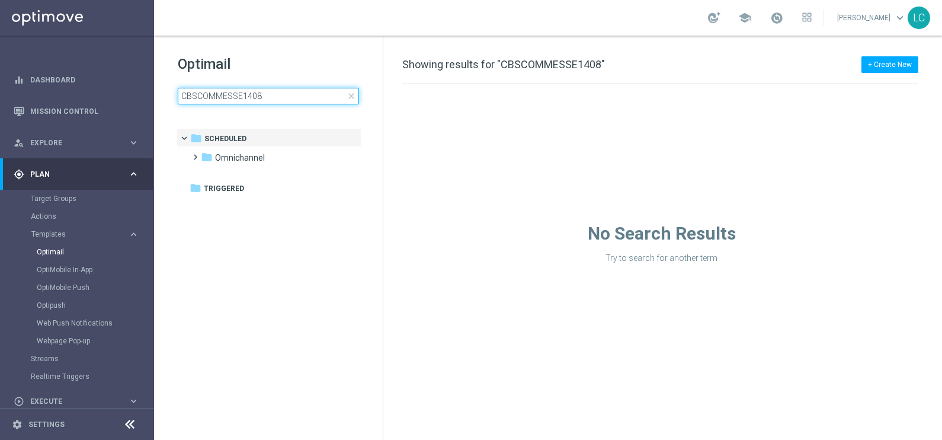
click at [297, 94] on input "CBSCOMMESSE1408" at bounding box center [268, 96] width 181 height 17
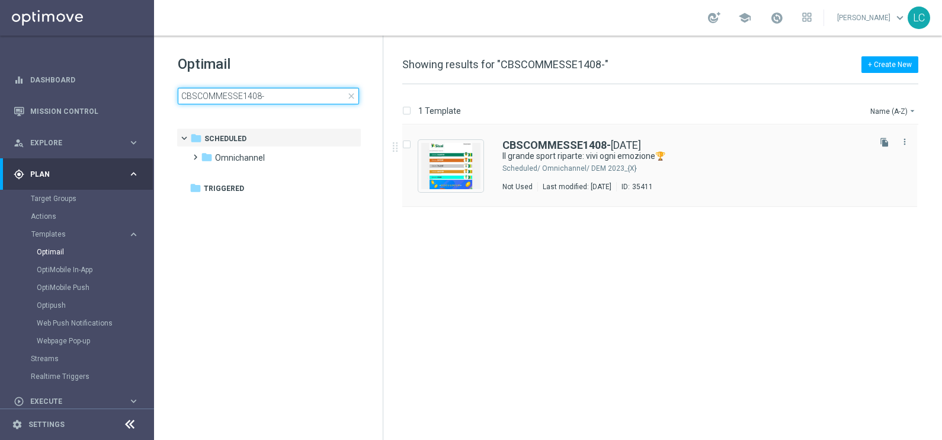
type input "CBSCOMMESSE1408-"
click at [569, 136] on div "CBSCOMMESSE1408- [DATE] Il grande sport riparte: vivi ogni emozione🏆 Scheduled/…" at bounding box center [659, 166] width 515 height 82
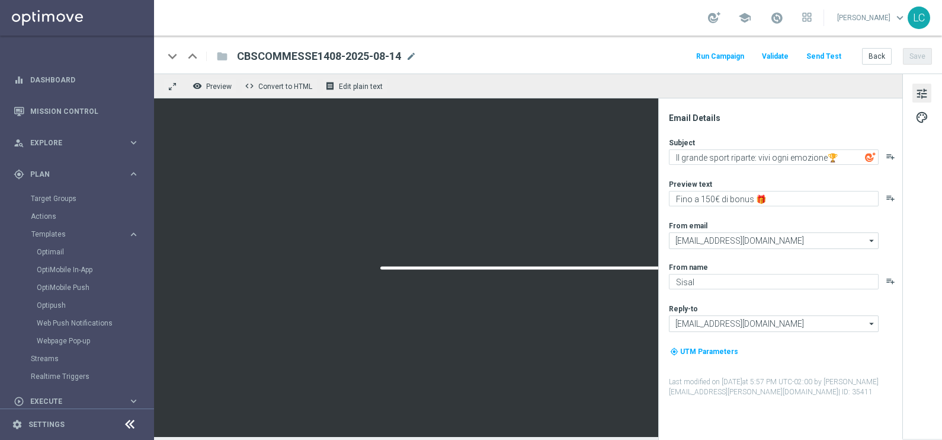
click at [557, 21] on div "school [PERSON_NAME] keyboard_arrow_down LC" at bounding box center [548, 18] width 788 height 36
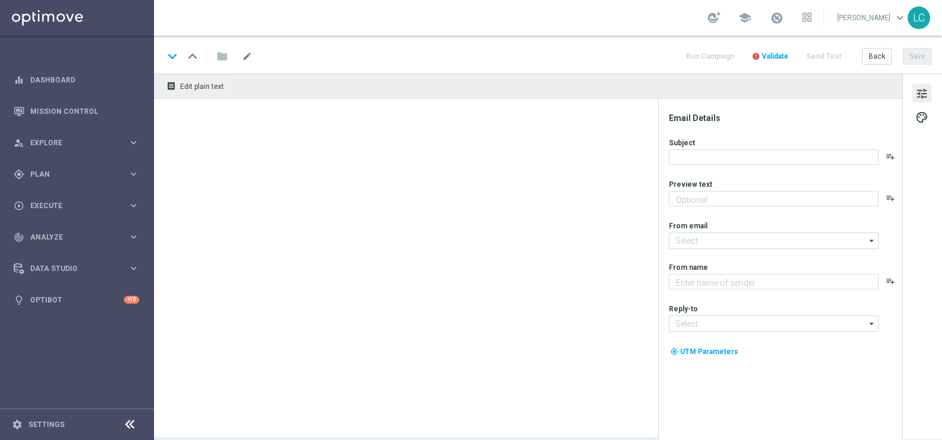
type textarea "Fino a 150€ di bonus 🎁"
type input "[EMAIL_ADDRESS][DOMAIN_NAME]"
type textarea "Sisal"
type input "[EMAIL_ADDRESS][DOMAIN_NAME]"
